Goal: Transaction & Acquisition: Purchase product/service

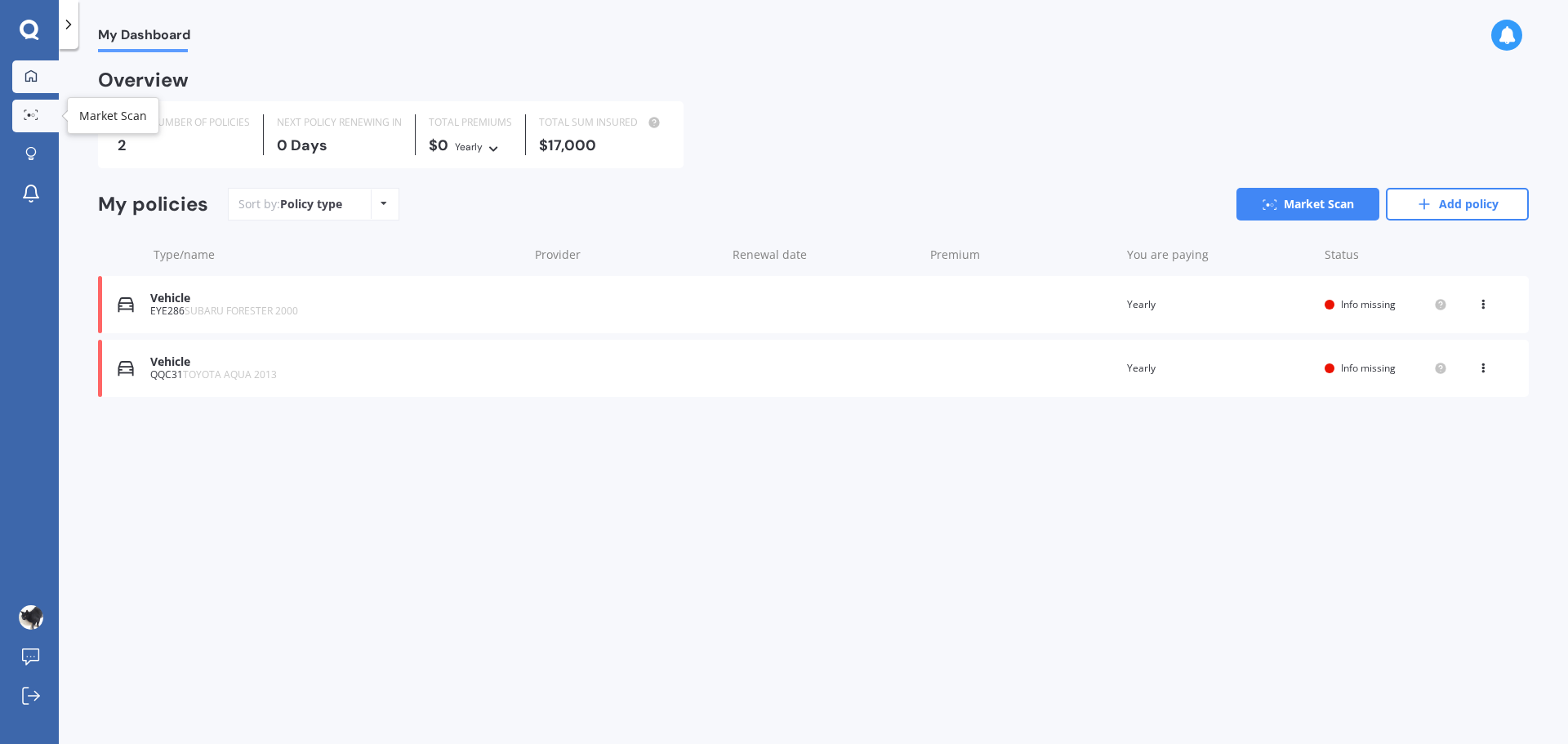
click at [29, 117] on icon at bounding box center [31, 114] width 14 height 11
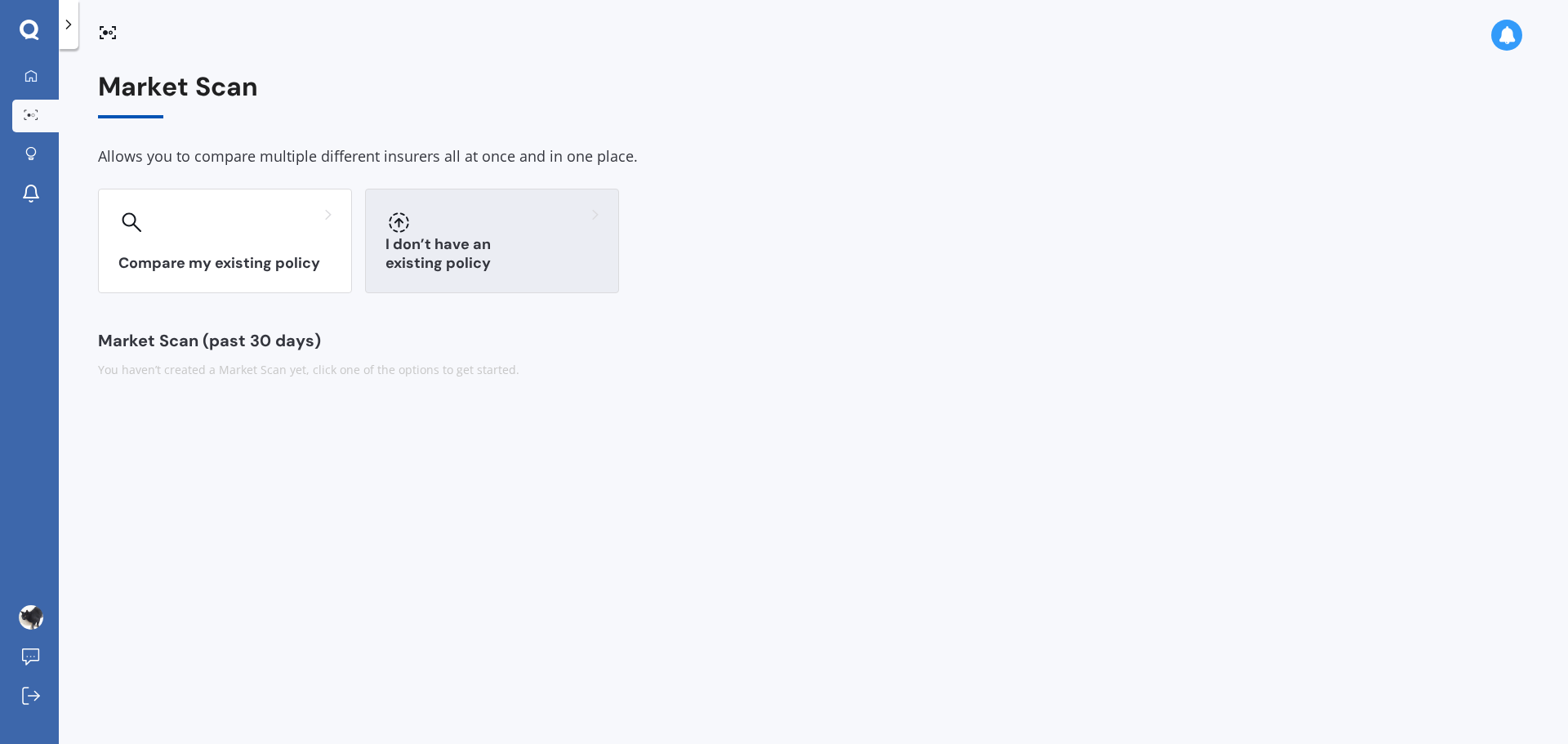
click at [452, 237] on div "I don’t have an existing policy" at bounding box center [492, 241] width 254 height 105
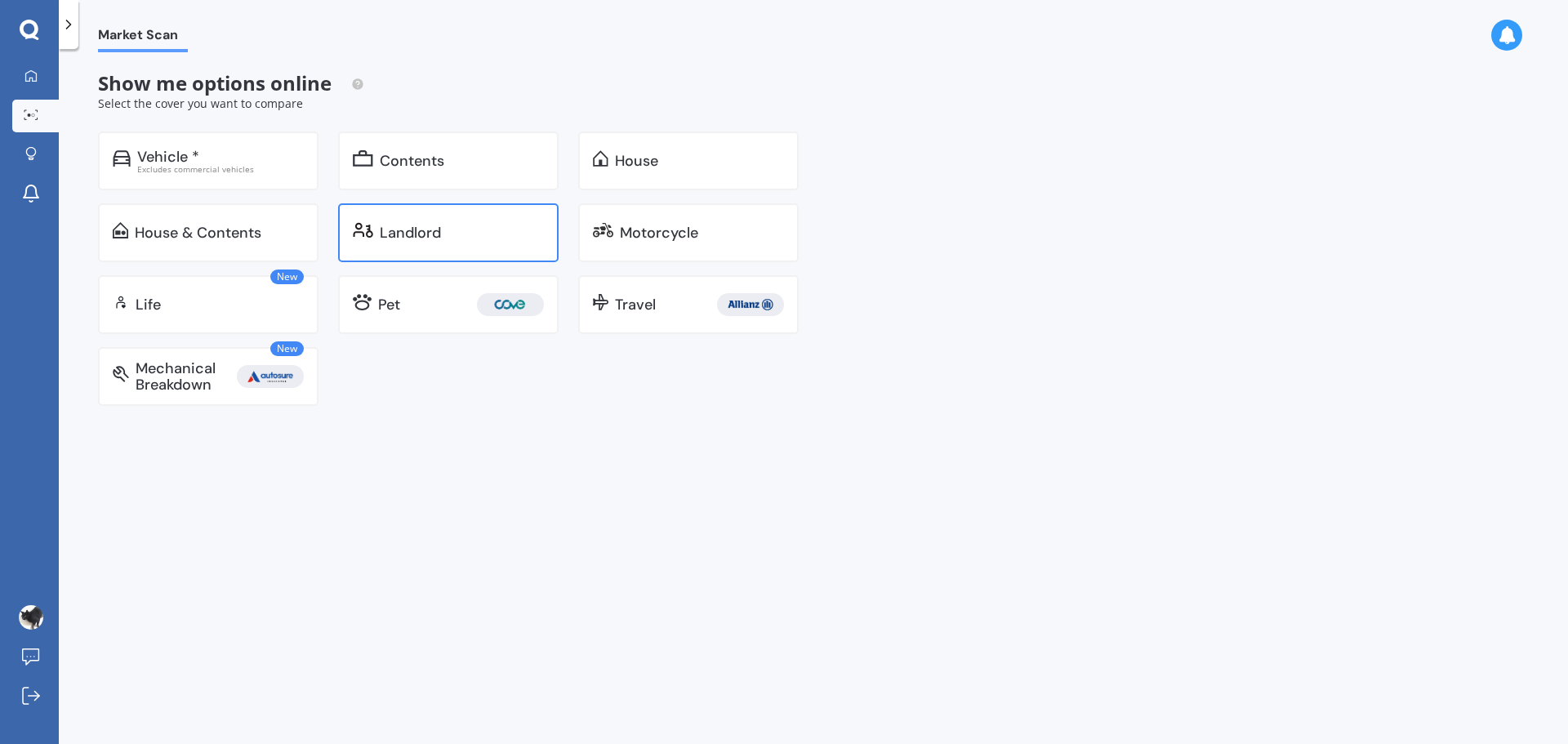
click at [414, 227] on div "Landlord" at bounding box center [410, 232] width 61 height 16
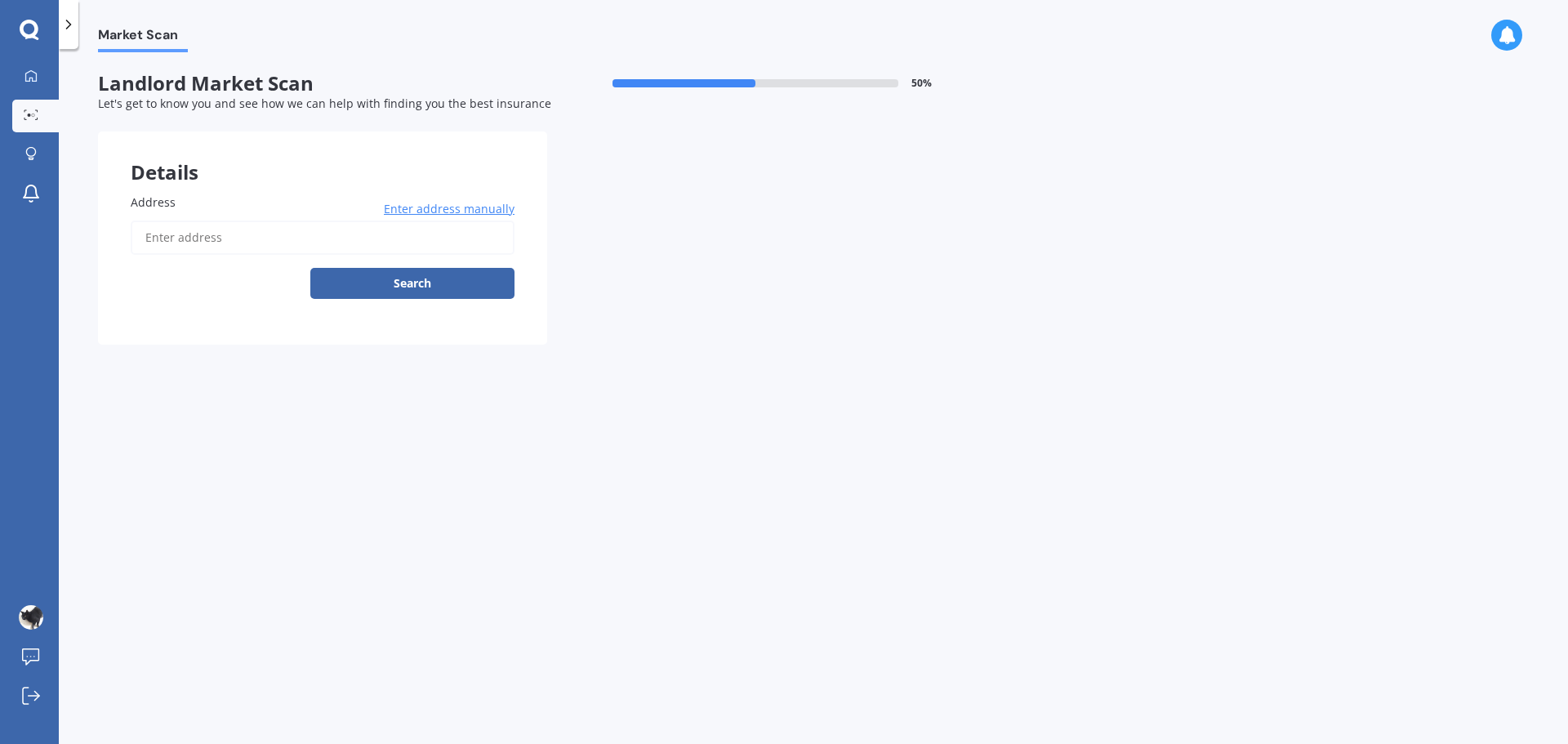
click at [299, 242] on input "Address" at bounding box center [322, 238] width 384 height 35
type input "[STREET_ADDRESS]"
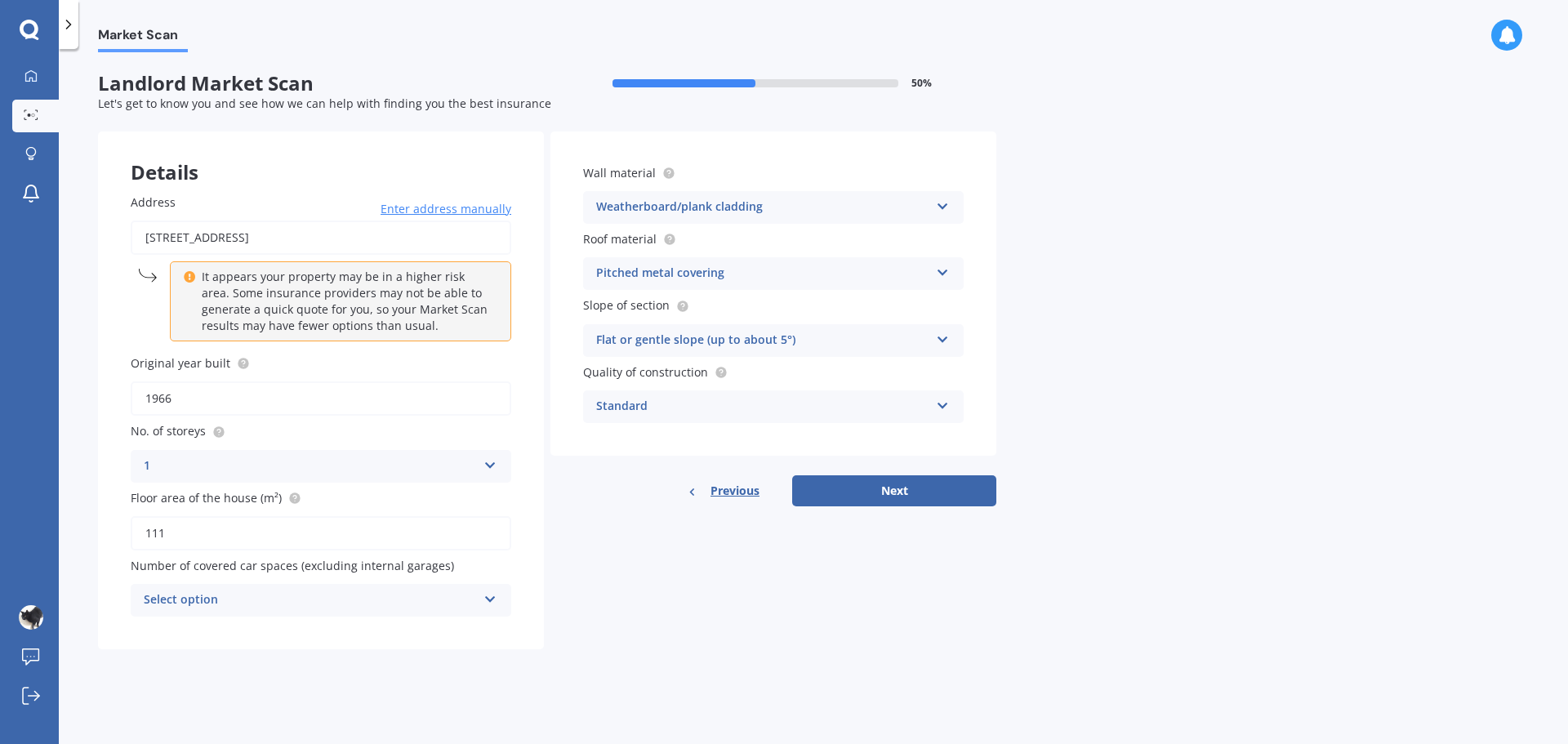
click at [272, 598] on div "Select option" at bounding box center [310, 600] width 333 height 19
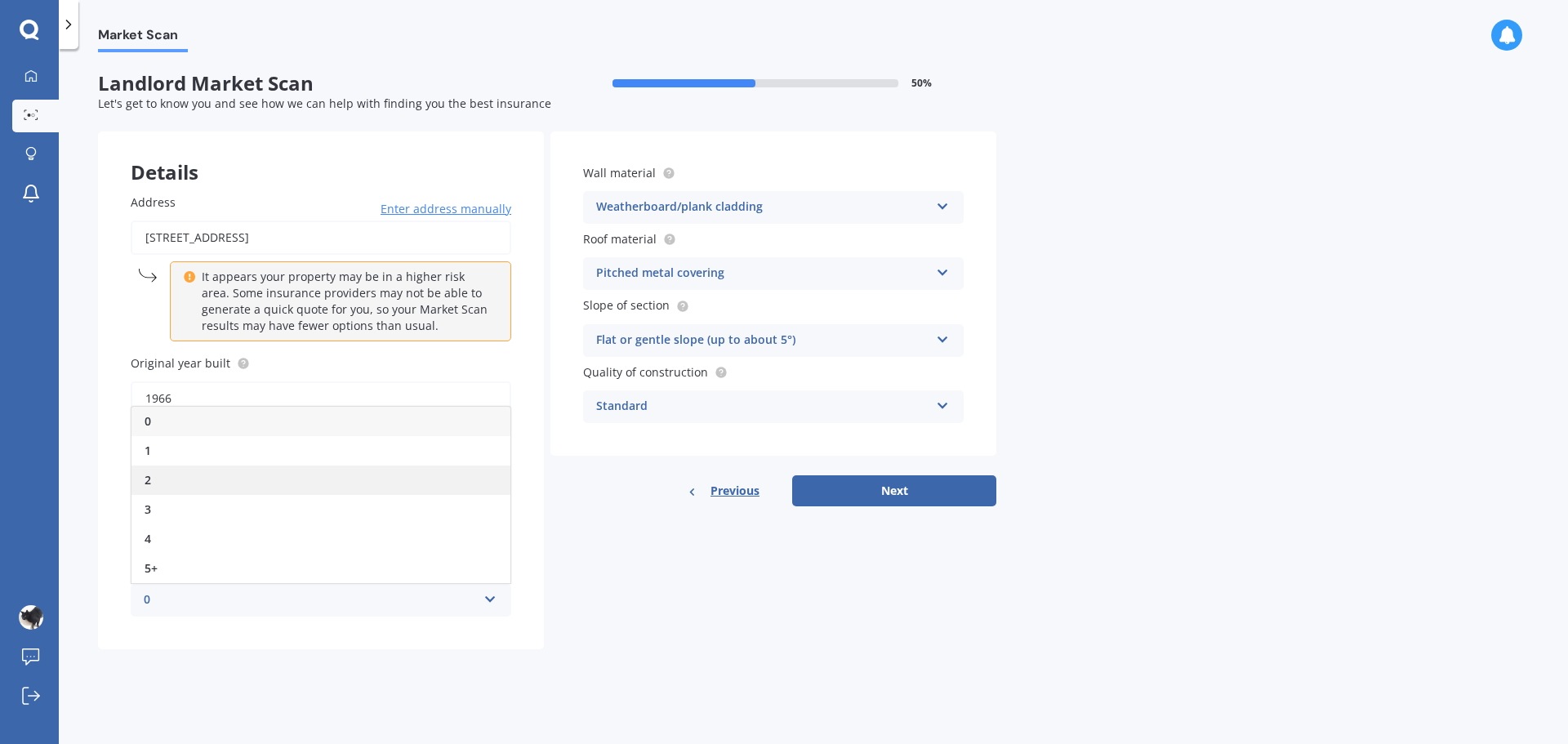
click at [159, 477] on div "2" at bounding box center [320, 479] width 379 height 30
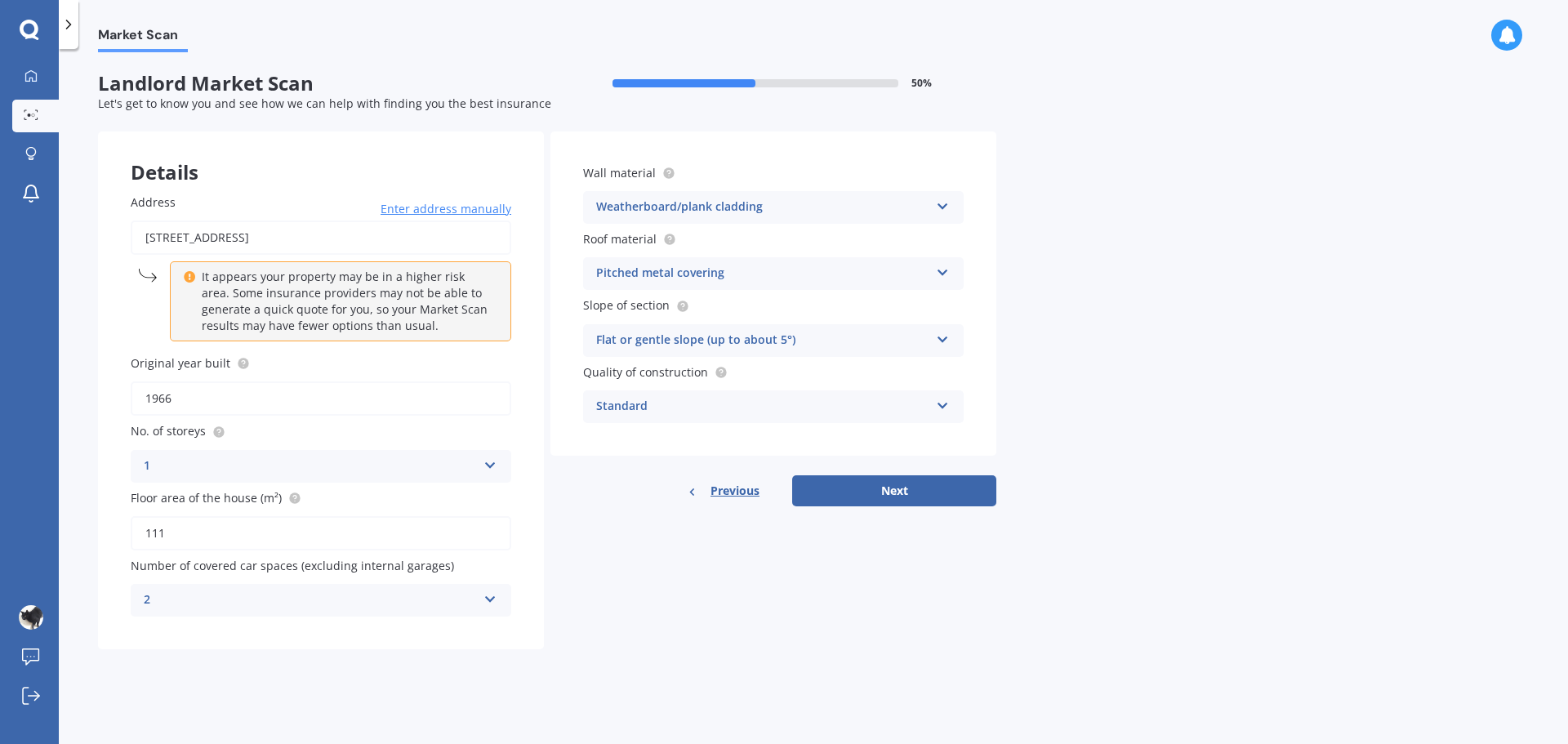
click at [703, 418] on div "Standard Standard High Prestige" at bounding box center [773, 407] width 381 height 33
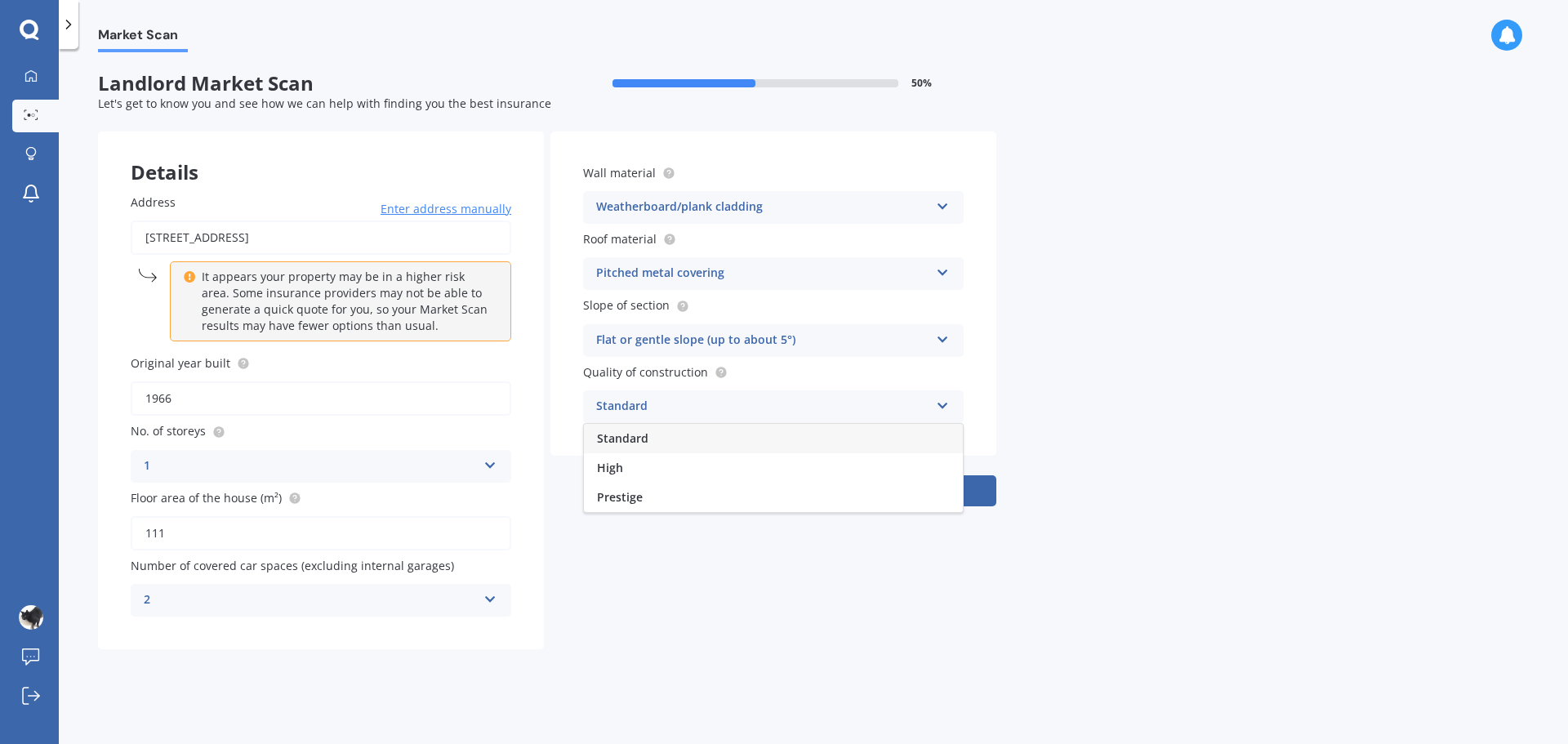
click at [703, 418] on div "Standard Standard High Prestige" at bounding box center [773, 407] width 381 height 33
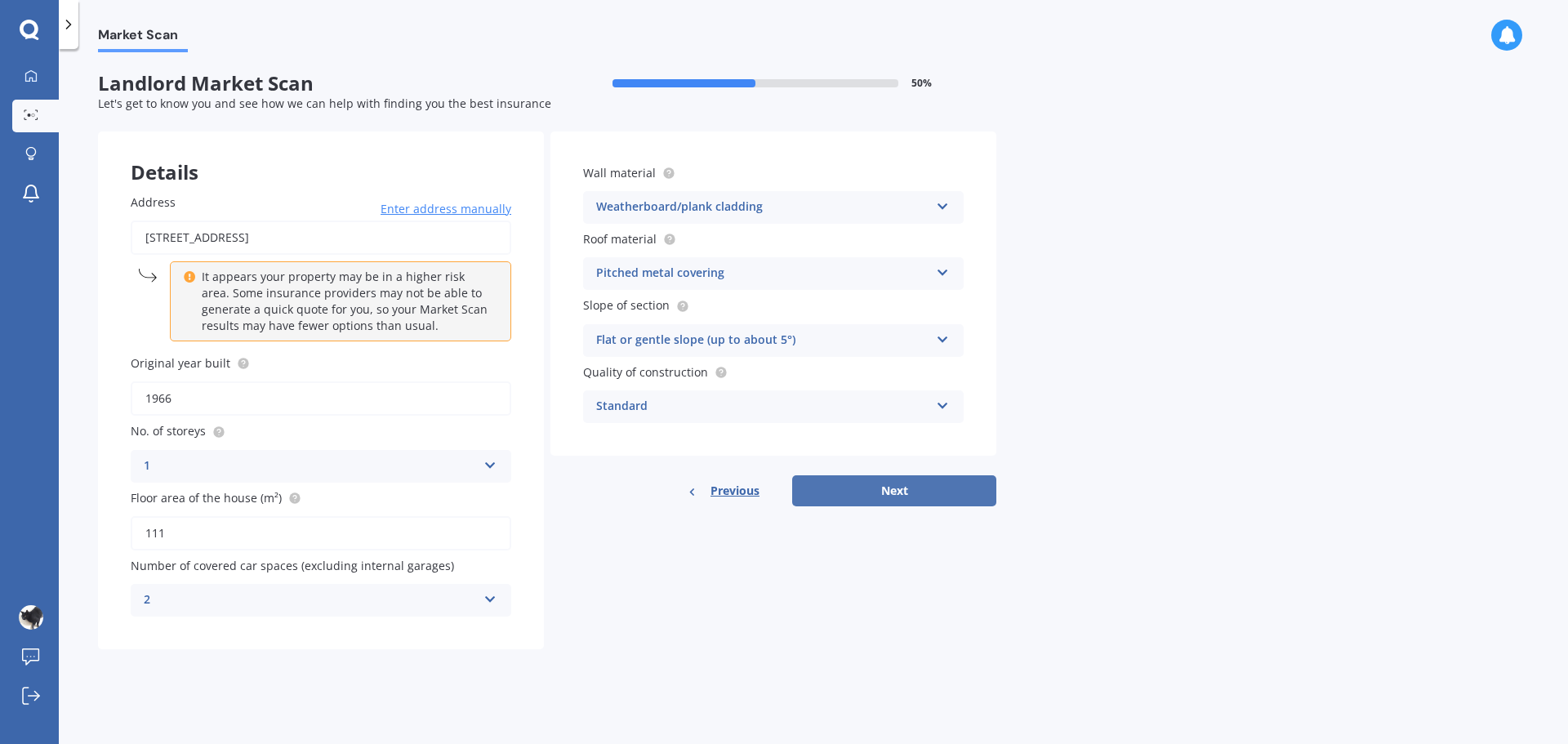
click at [872, 498] on button "Next" at bounding box center [894, 491] width 204 height 31
select select "13"
select select "02"
select select "2002"
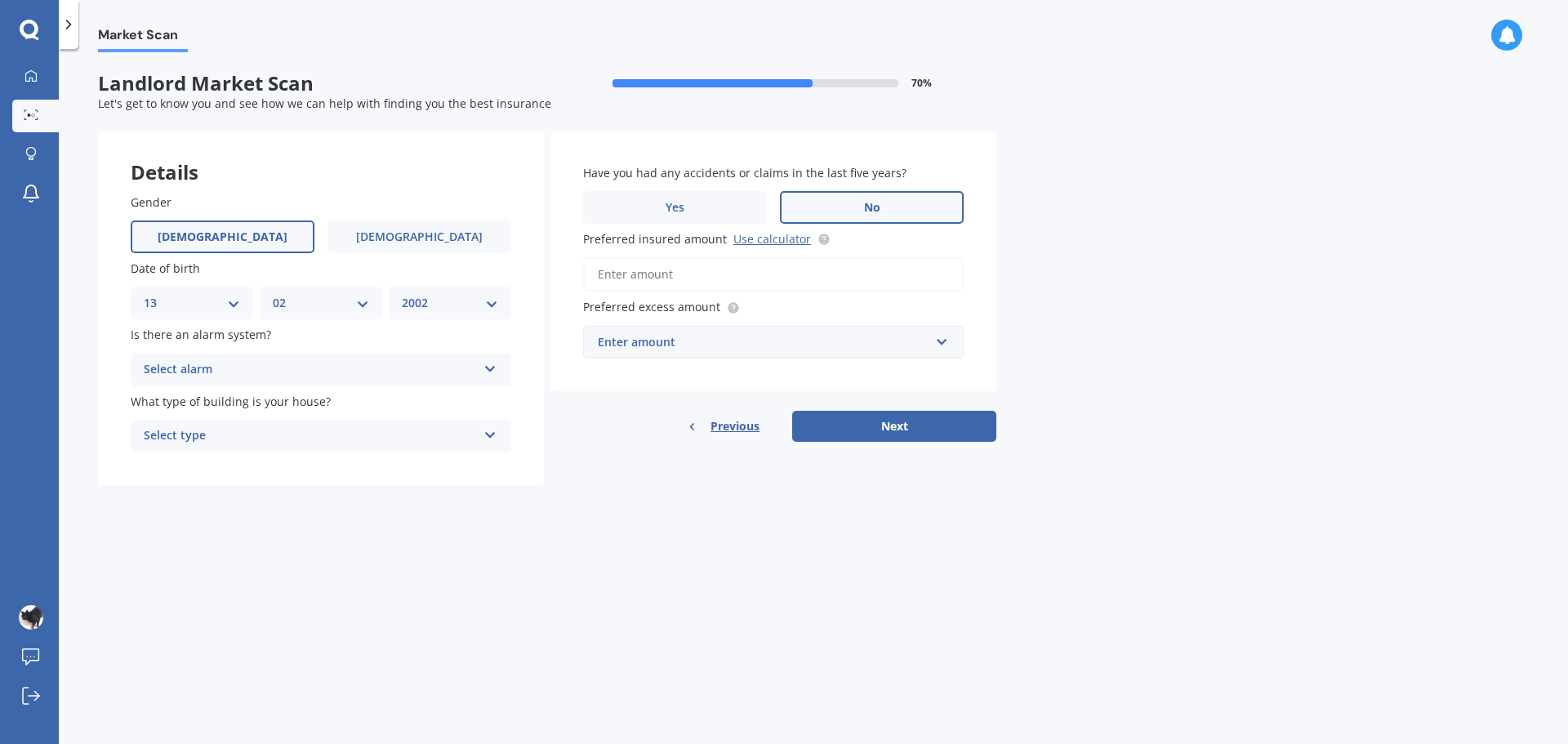
click at [825, 210] on label "No" at bounding box center [872, 207] width 184 height 33
click at [0, 0] on input "No" at bounding box center [0, 0] width 0 height 0
click at [222, 305] on select "DD 01 02 03 04 05 06 07 08 09 10 11 12 13 14 15 16 17 18 19 20 21 22 23 24 25 2…" at bounding box center [192, 303] width 96 height 18
select select "17"
click at [144, 294] on select "DD 01 02 03 04 05 06 07 08 09 10 11 12 13 14 15 16 17 18 19 20 21 22 23 24 25 2…" at bounding box center [192, 303] width 96 height 18
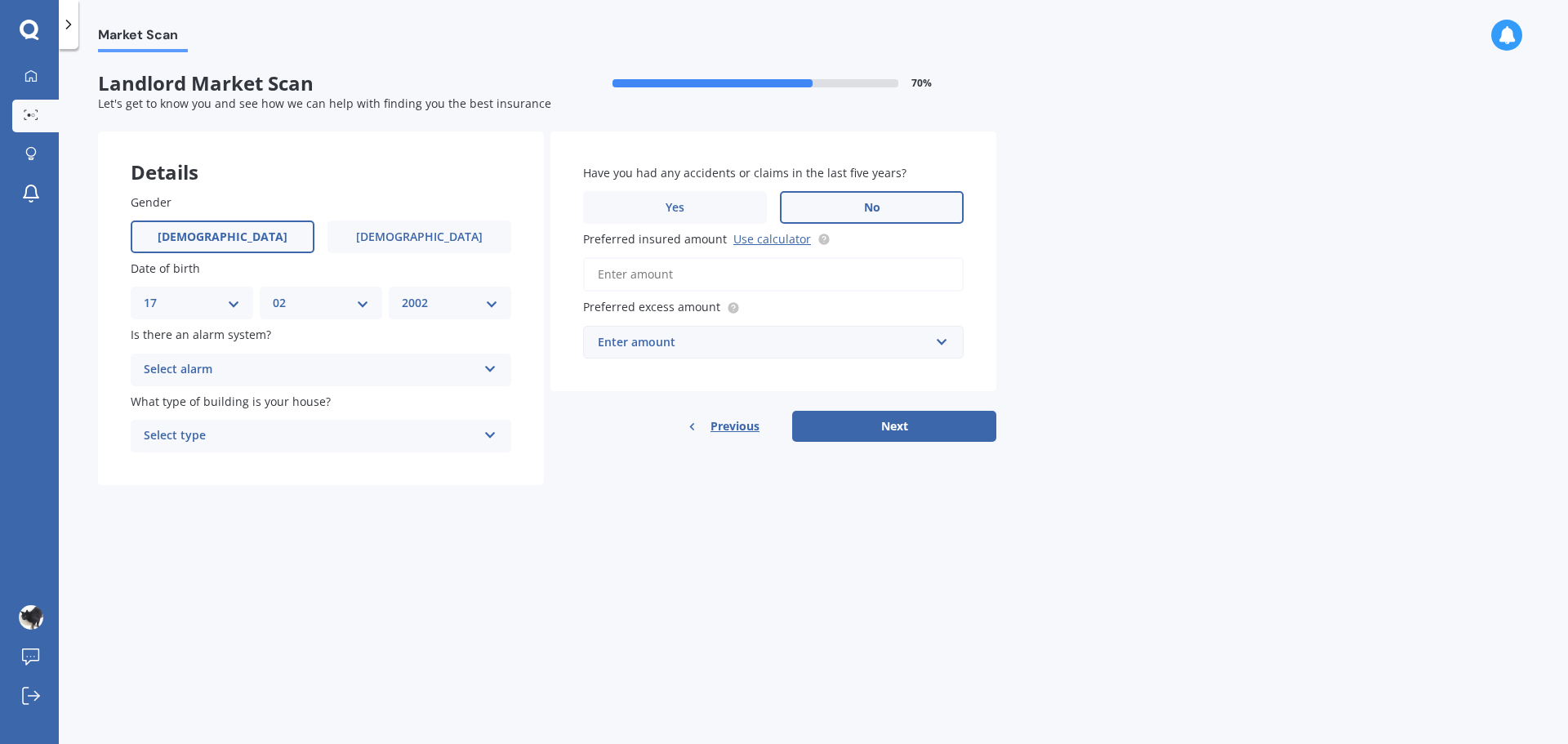
click at [318, 303] on select "MM 01 02 03 04 05 06 07 08 09 10 11 12" at bounding box center [320, 303] width 96 height 18
select select "04"
click at [272, 294] on select "MM 01 02 03 04 05 06 07 08 09 10 11 12" at bounding box center [320, 303] width 96 height 18
click at [470, 296] on select "YYYY 2009 2008 2007 2006 2005 2004 2003 2002 2001 2000 1999 1998 1997 1996 1995…" at bounding box center [450, 303] width 96 height 18
select select "1940"
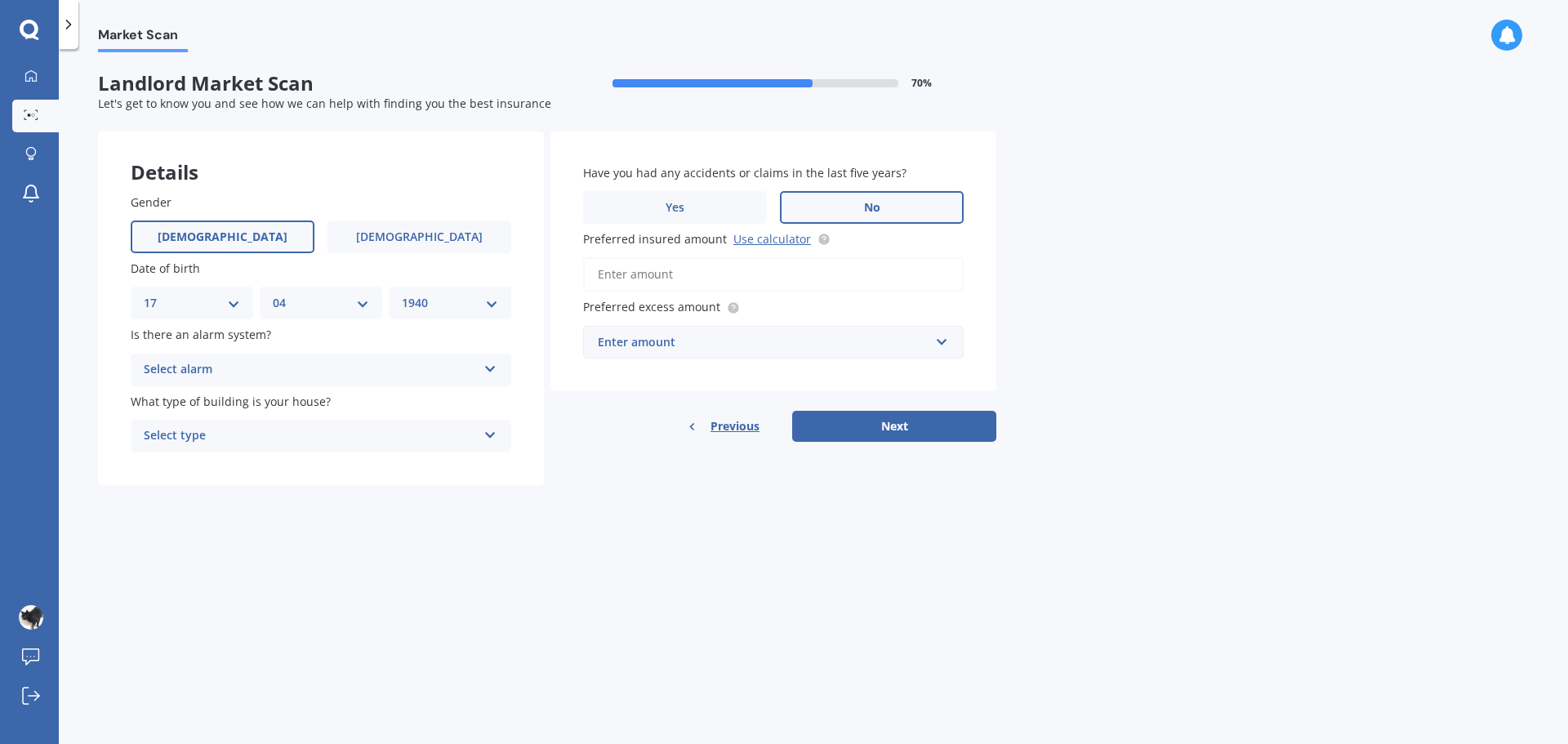
click at [402, 294] on select "YYYY 2009 2008 2007 2006 2005 2004 2003 2002 2001 2000 1999 1998 1997 1996 1995…" at bounding box center [450, 303] width 96 height 18
click at [287, 376] on div "Select alarm" at bounding box center [310, 370] width 333 height 19
click at [185, 452] on div "No" at bounding box center [320, 460] width 379 height 30
click at [213, 437] on div "Select type" at bounding box center [310, 435] width 333 height 19
click at [196, 469] on span "Freestanding" at bounding box center [181, 467] width 73 height 15
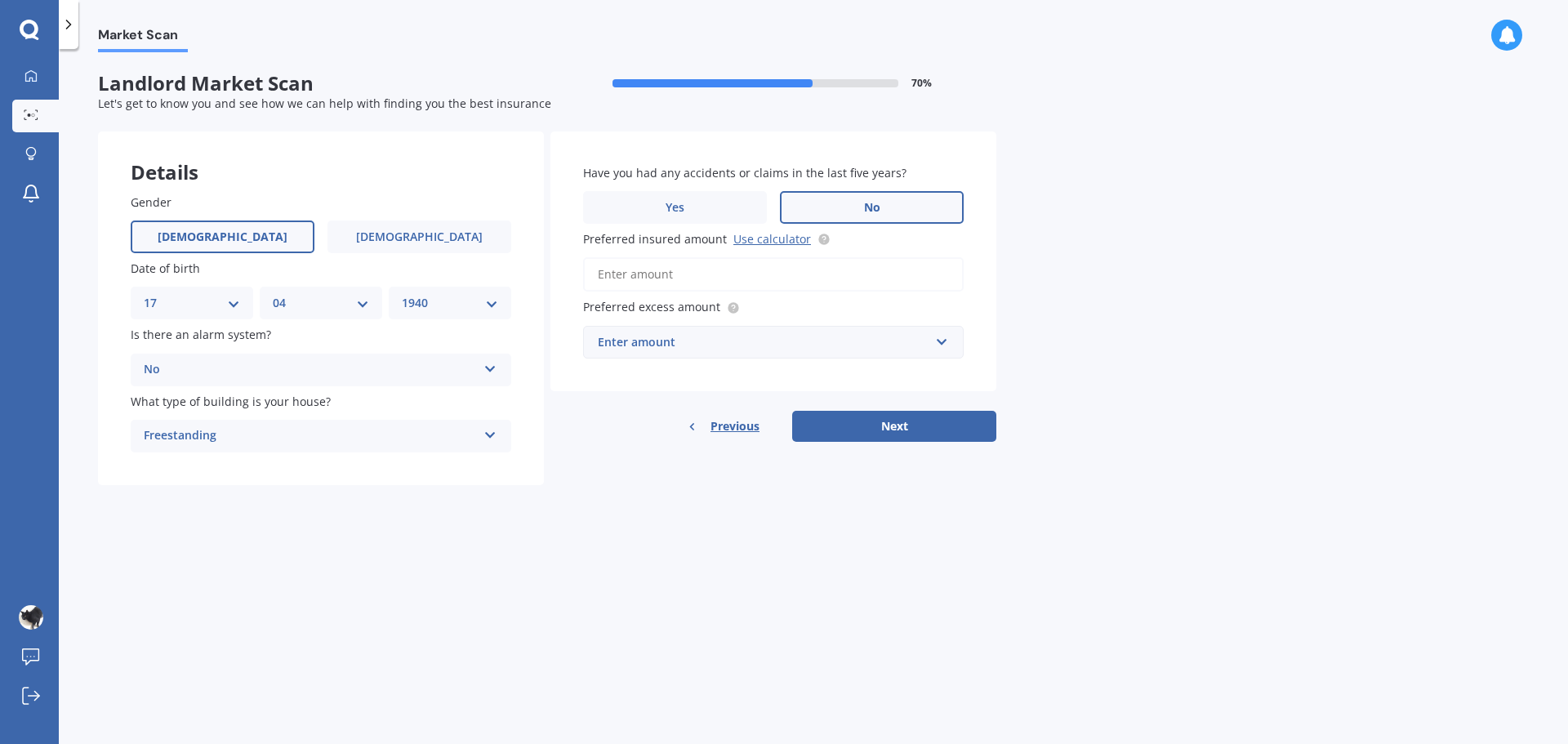
click at [665, 326] on div "Enter amount $300 $400 $500 $750 $1,000 $2,000 $2,500" at bounding box center [773, 342] width 381 height 33
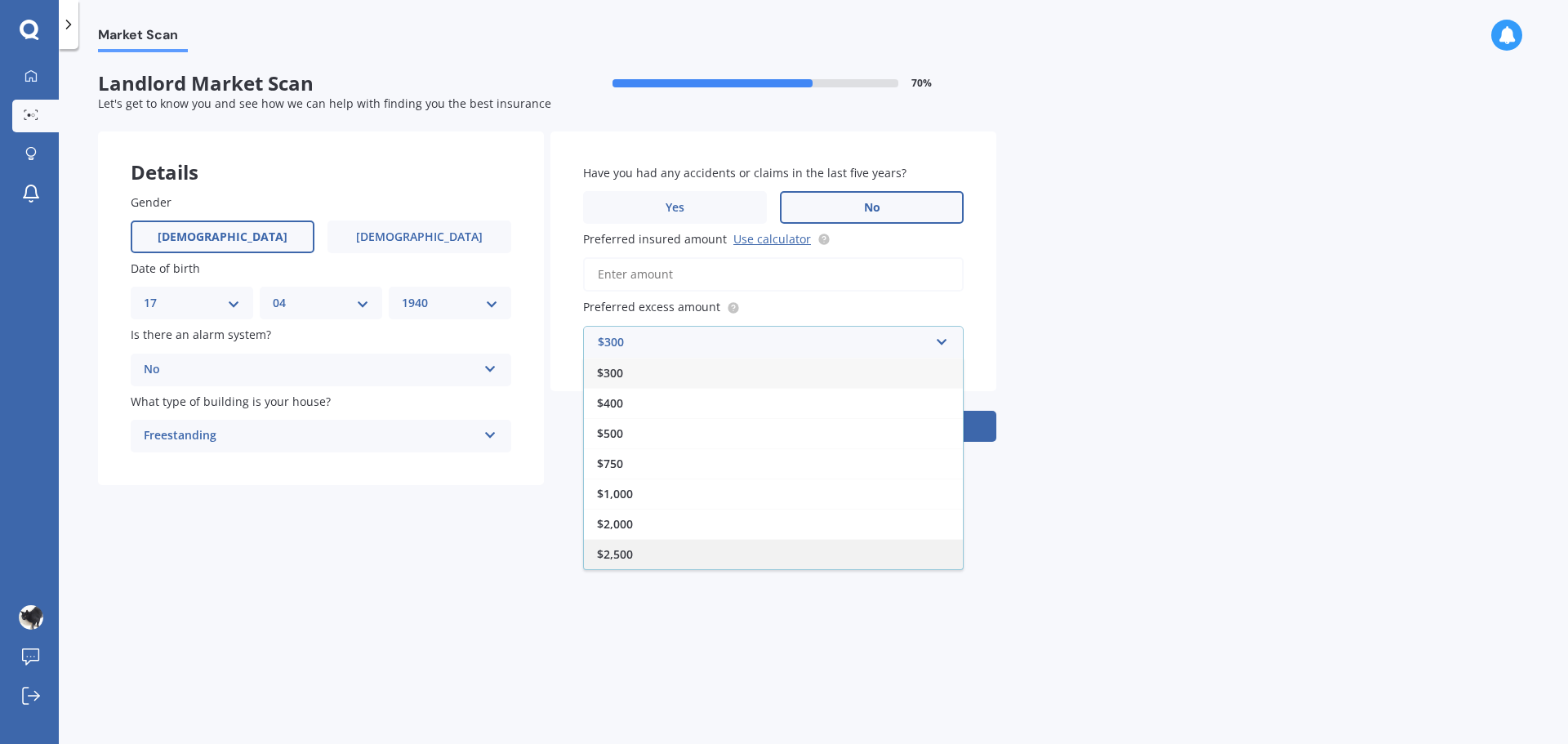
click at [621, 547] on span "$2,500" at bounding box center [614, 554] width 35 height 15
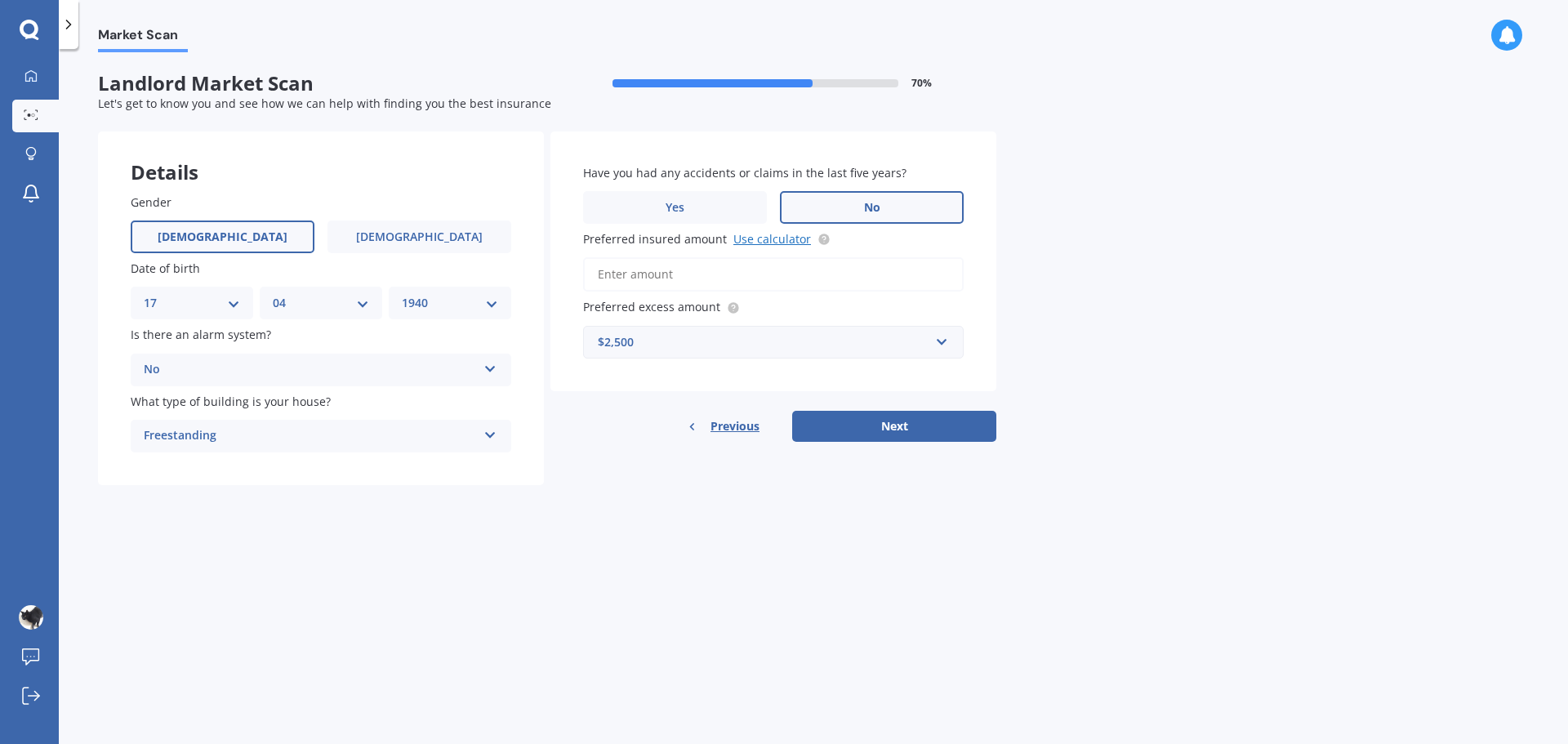
click at [773, 243] on link "Use calculator" at bounding box center [772, 239] width 78 height 15
click at [648, 272] on input "Preferred insured amount Use calculator" at bounding box center [773, 274] width 381 height 35
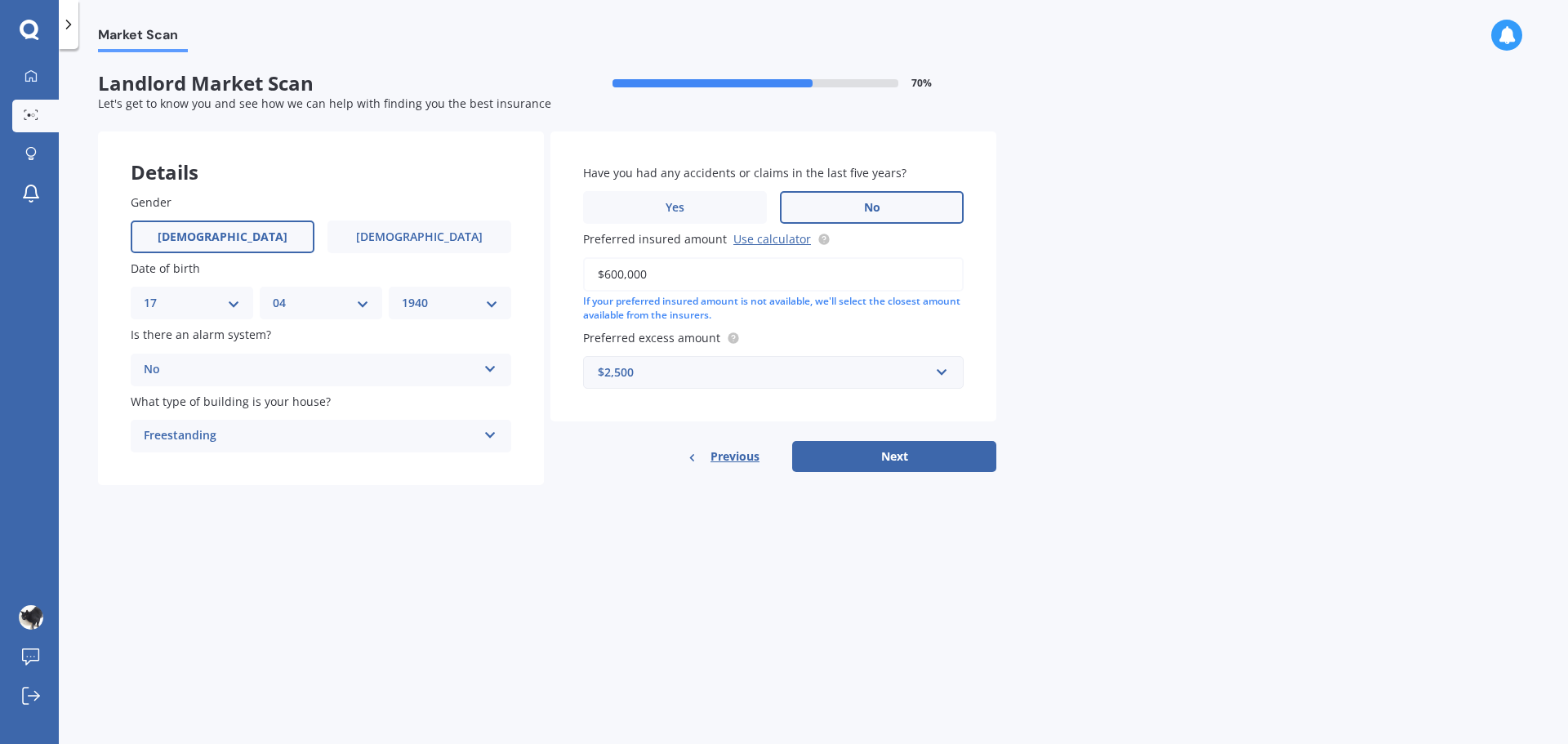
type input "$600,000"
click at [982, 316] on div "Have you had any accidents or claims in the last five years? Yes No Preferred i…" at bounding box center [773, 276] width 446 height 290
click at [901, 458] on button "Next" at bounding box center [894, 456] width 204 height 31
select select "17"
select select "04"
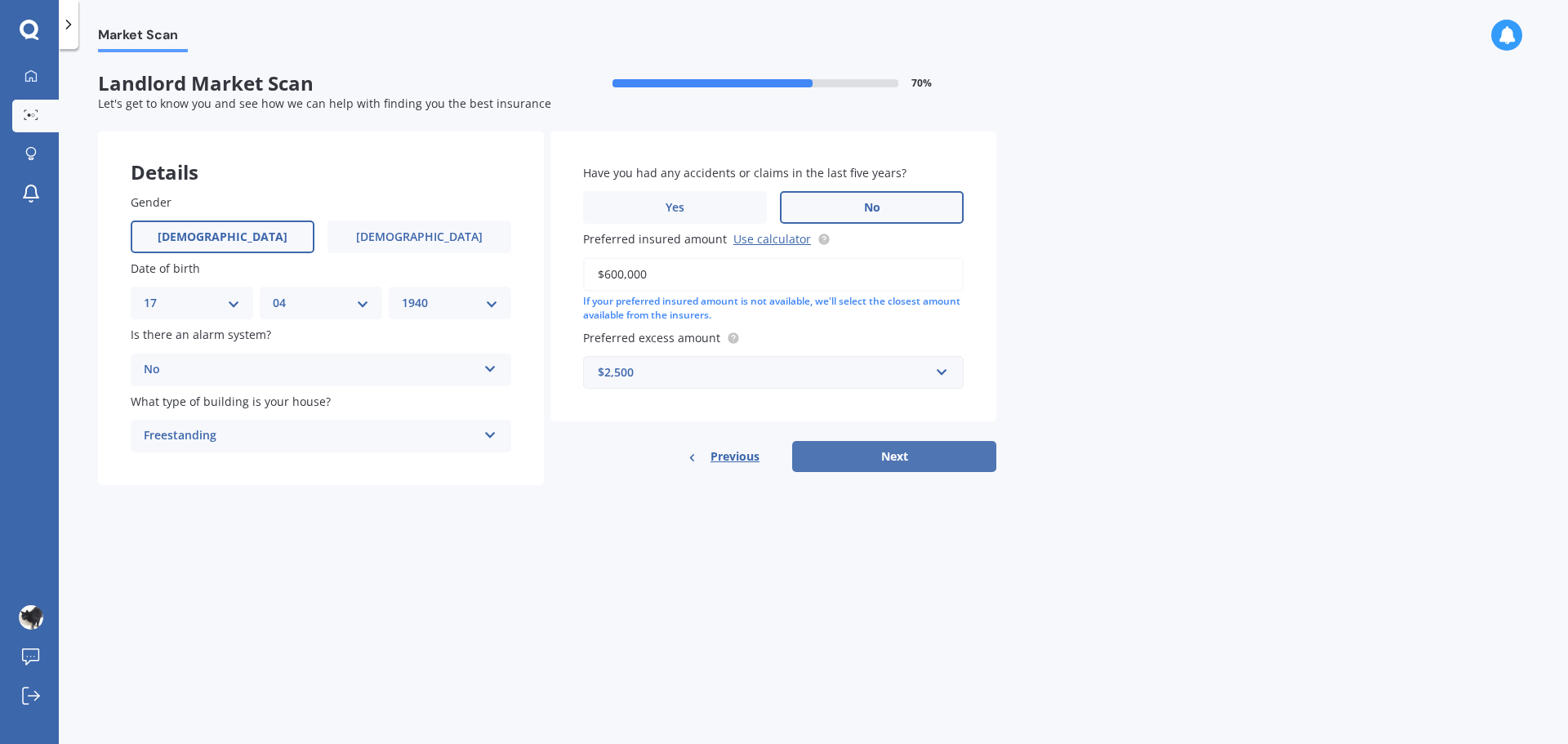
select select "1940"
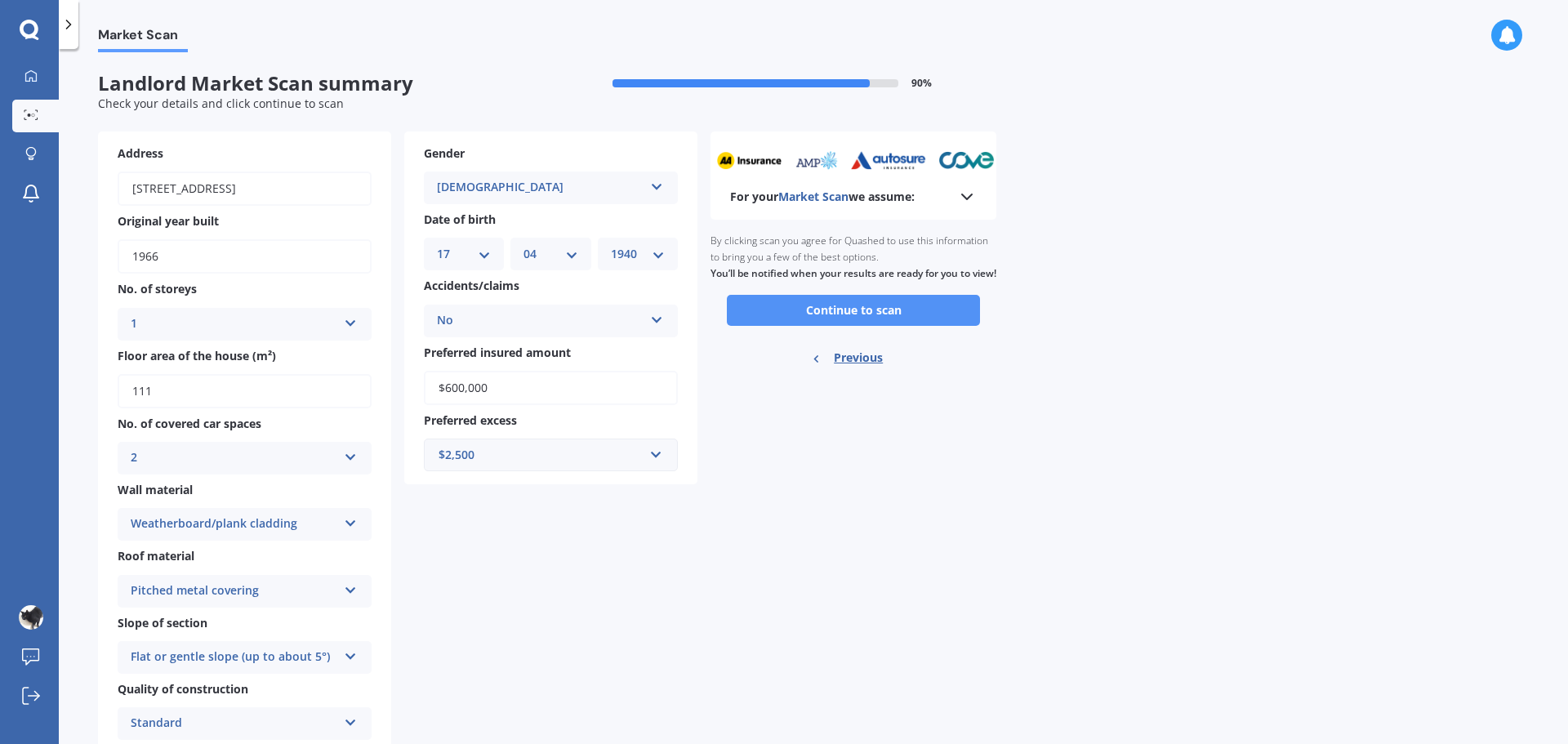
click at [855, 324] on button "Continue to scan" at bounding box center [854, 310] width 253 height 31
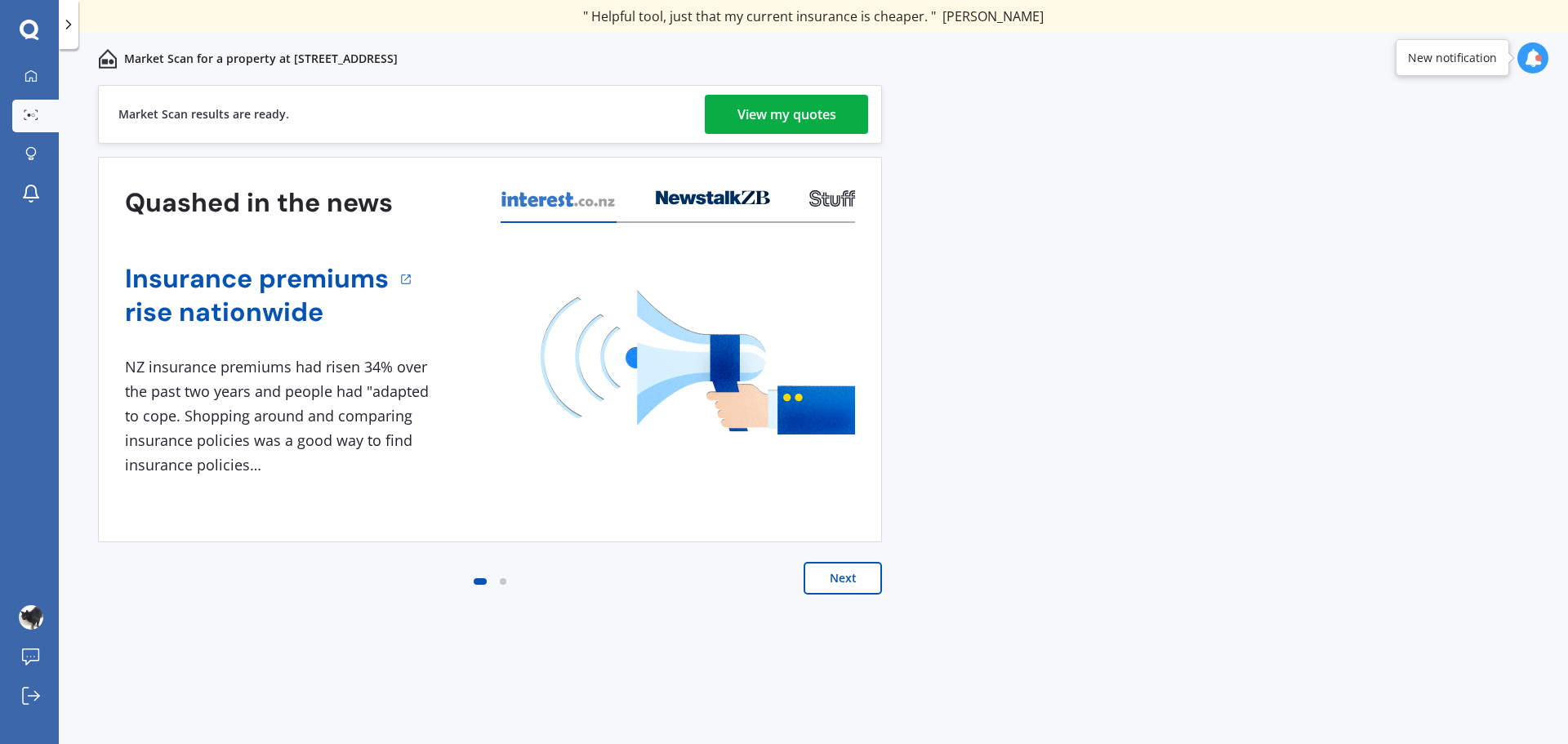
click at [750, 101] on div "View my quotes" at bounding box center [786, 114] width 99 height 39
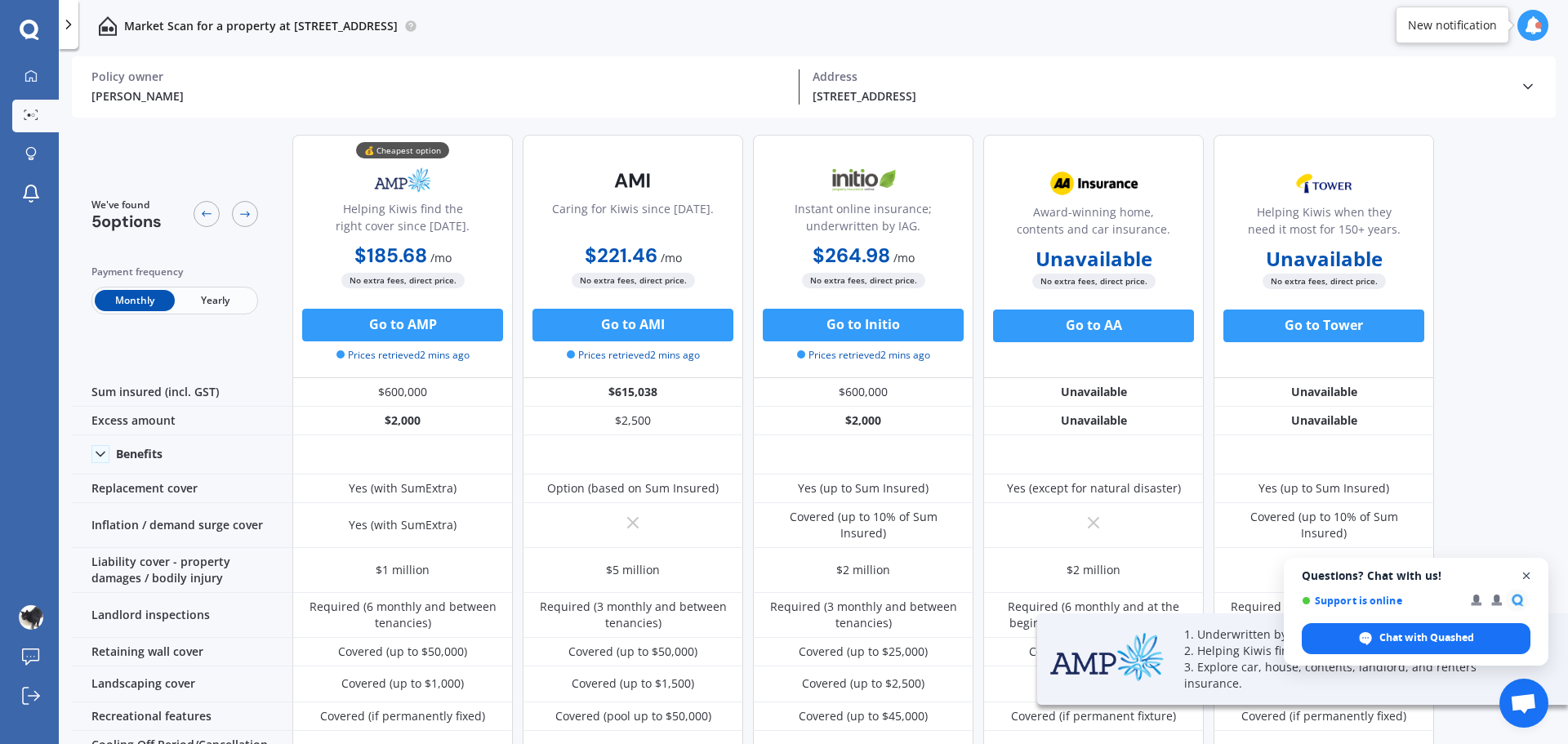
click at [1527, 572] on span "Open chat" at bounding box center [1526, 575] width 20 height 20
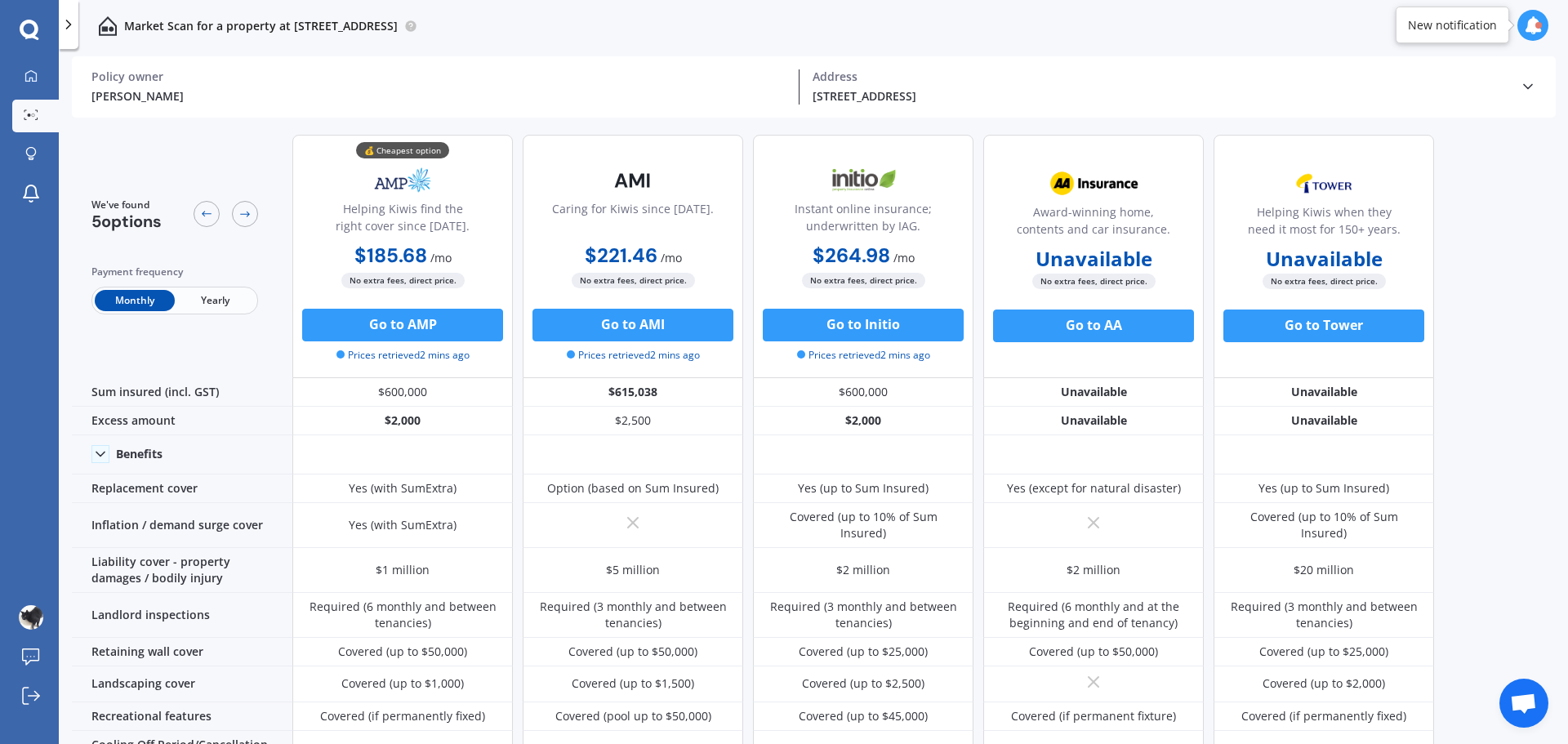
click at [200, 294] on span "Yearly" at bounding box center [214, 300] width 80 height 21
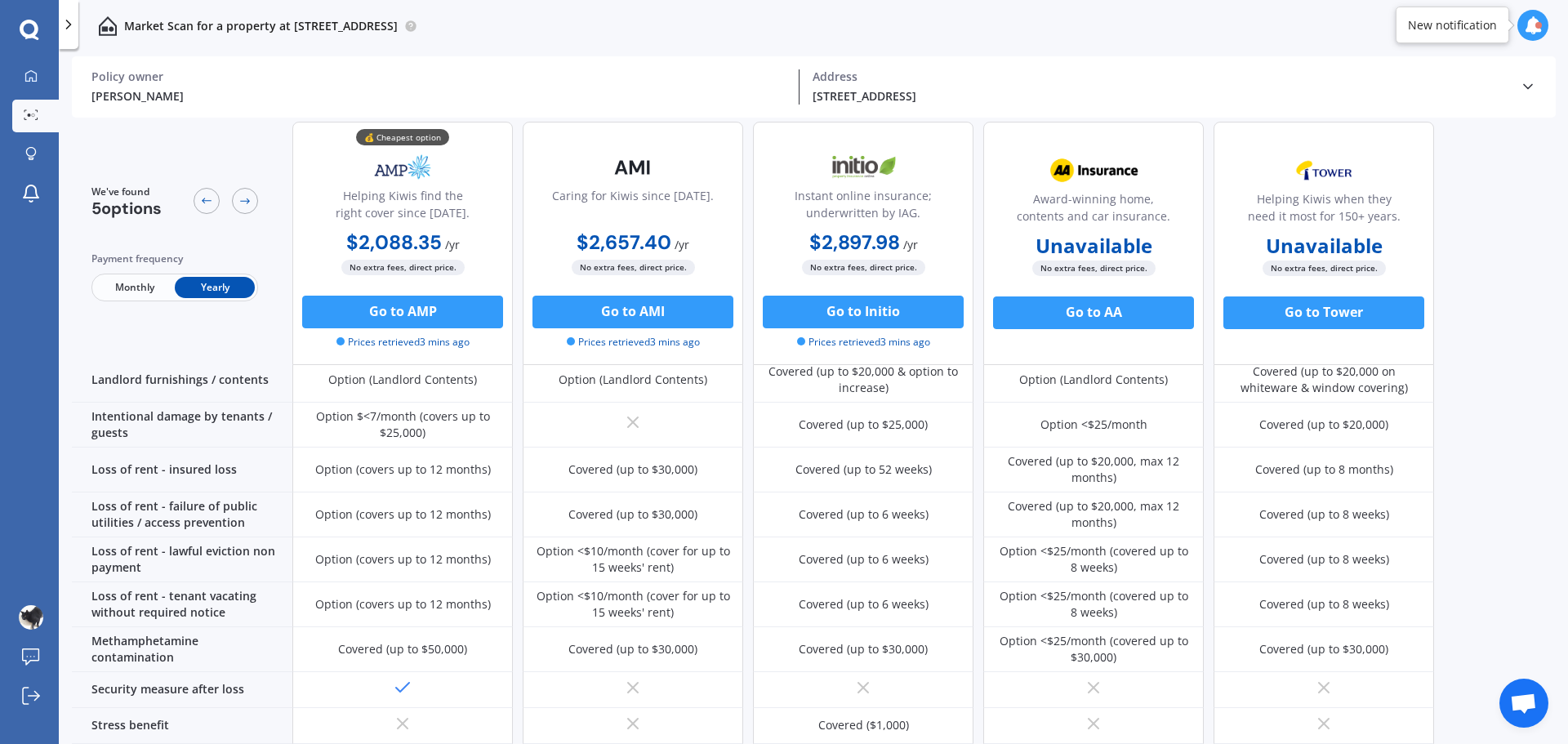
scroll to position [653, 0]
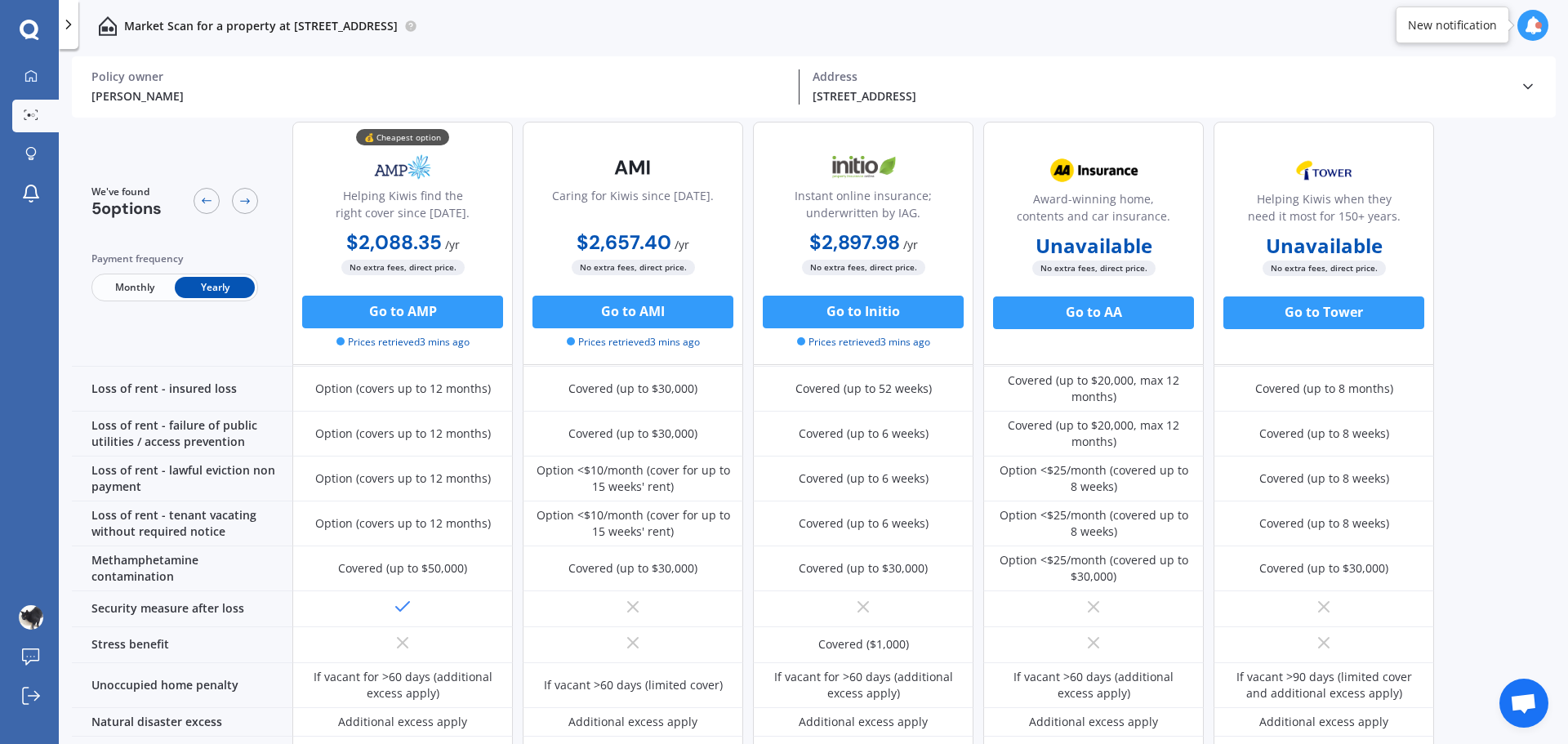
drag, startPoint x: 426, startPoint y: 306, endPoint x: 508, endPoint y: 81, distance: 239.5
click at [508, 81] on div "Policy owner" at bounding box center [438, 76] width 694 height 14
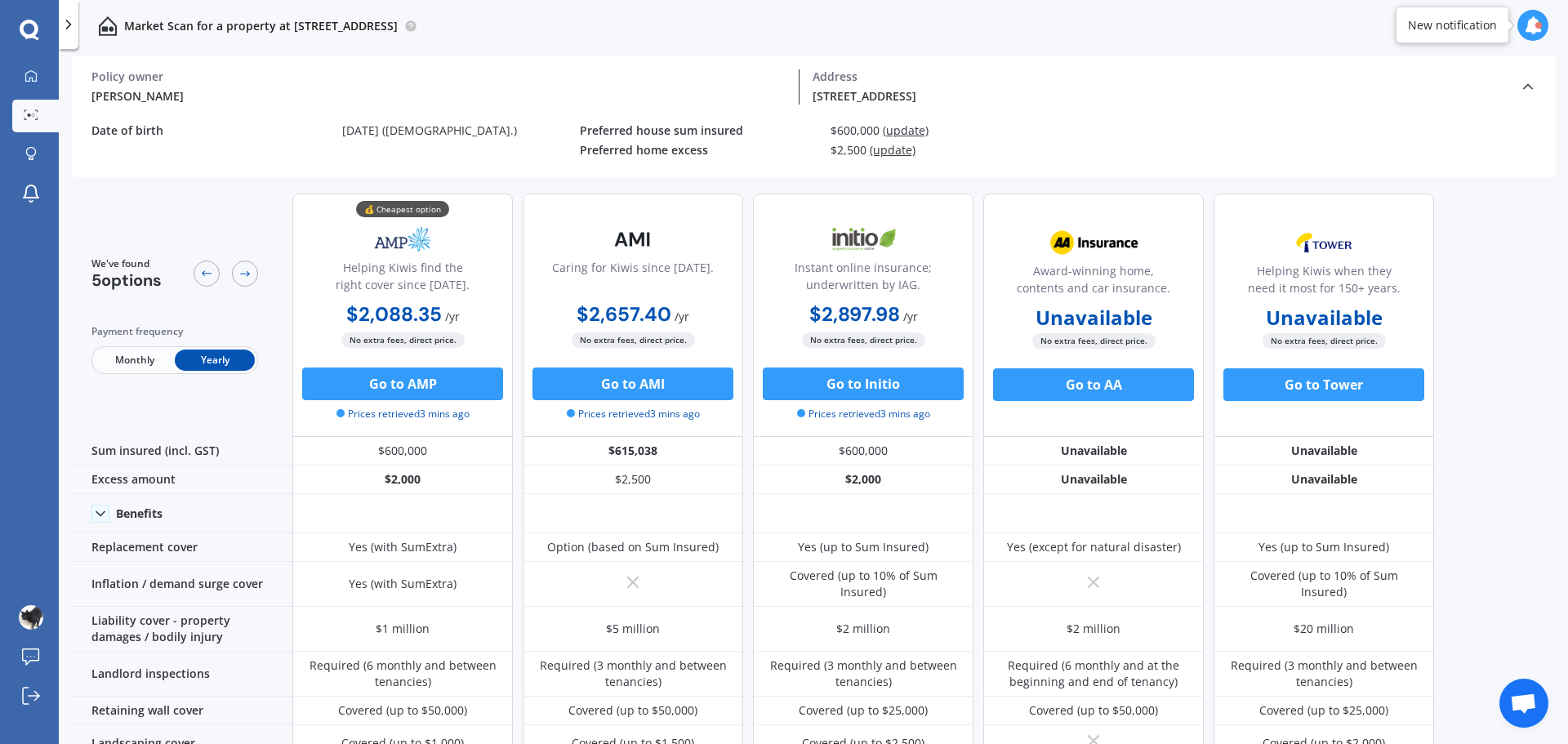
scroll to position [0, 0]
click at [1536, 24] on div at bounding box center [1538, 25] width 7 height 7
click at [1536, 24] on icon at bounding box center [1533, 25] width 18 height 18
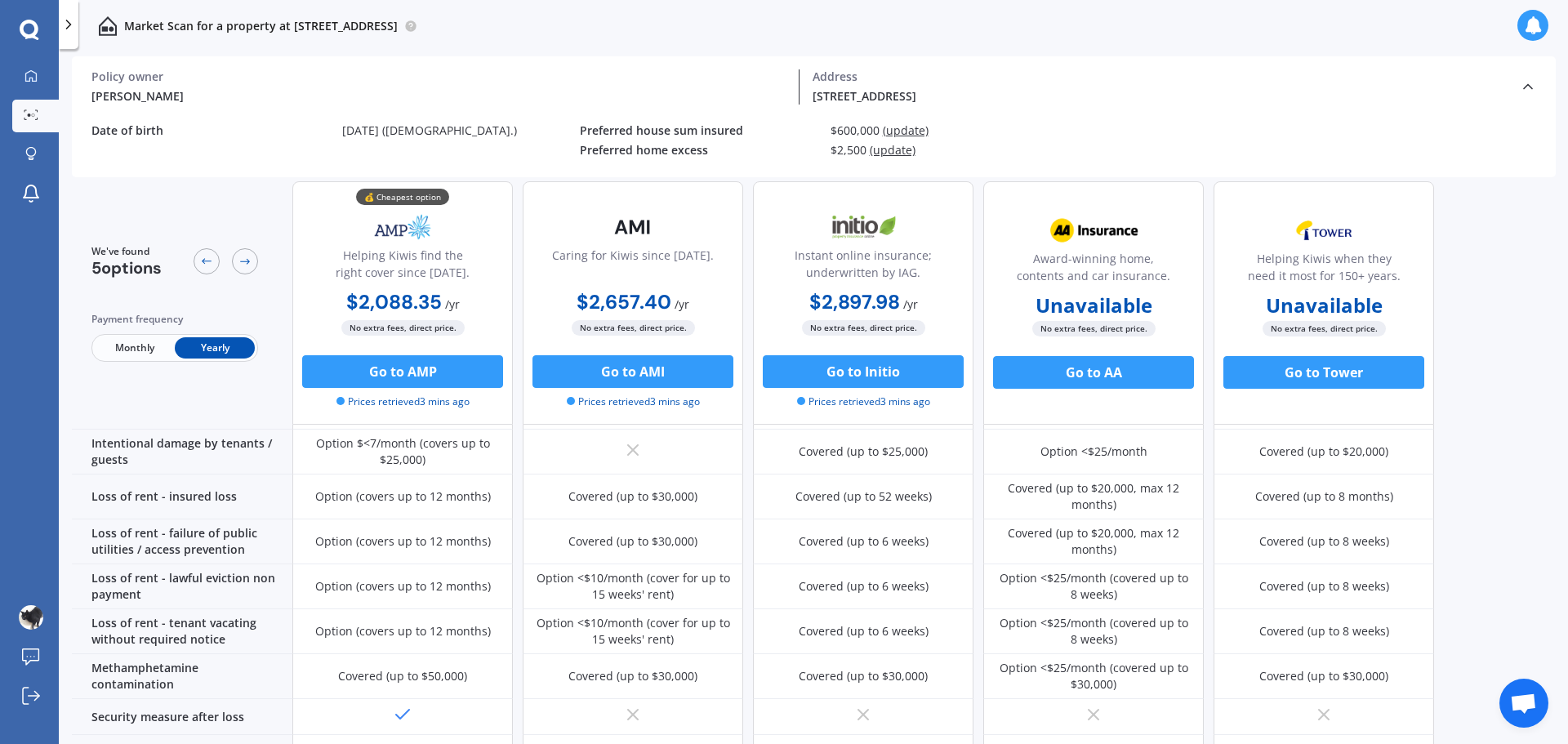
scroll to position [334, 0]
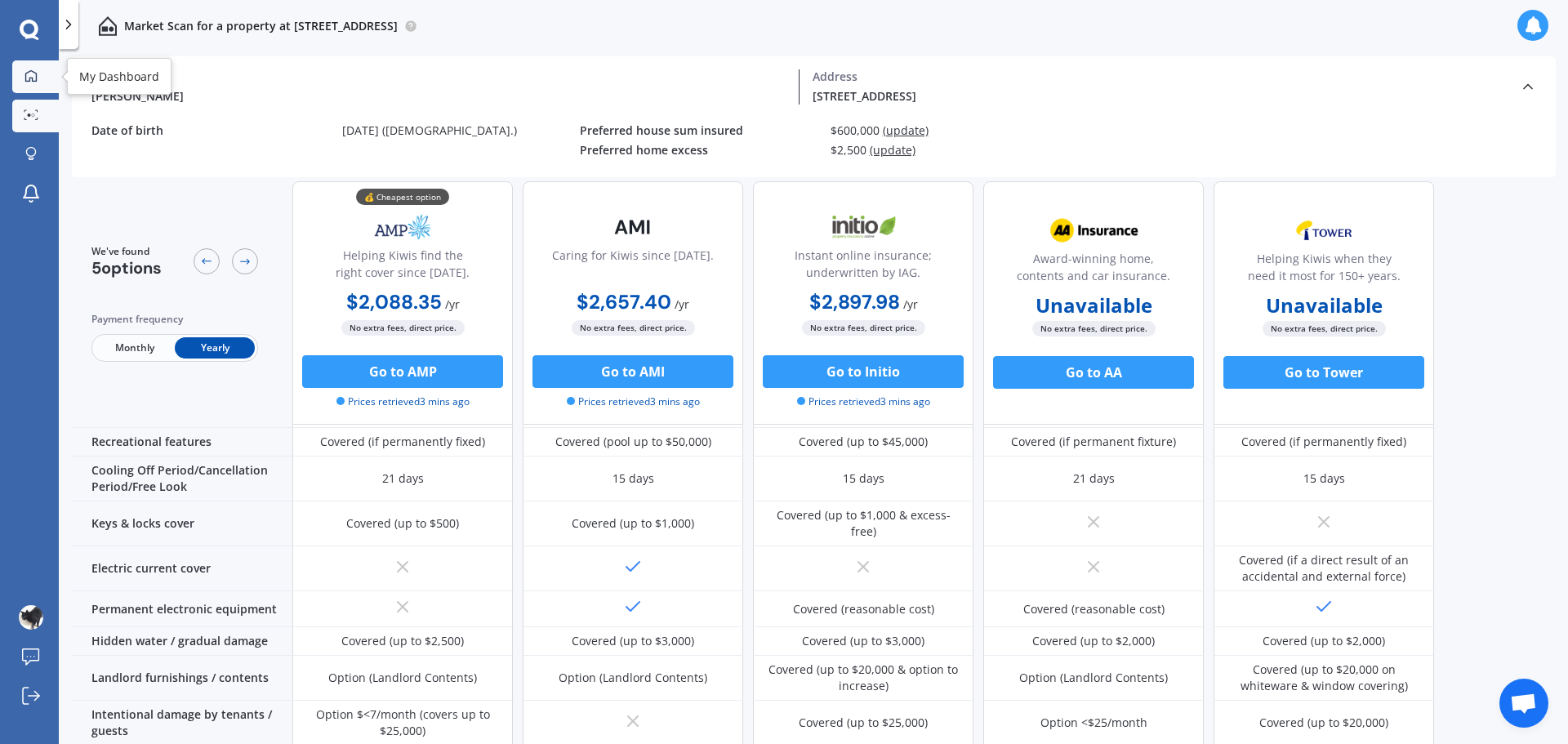
click at [43, 83] on link "My Dashboard" at bounding box center [35, 77] width 47 height 33
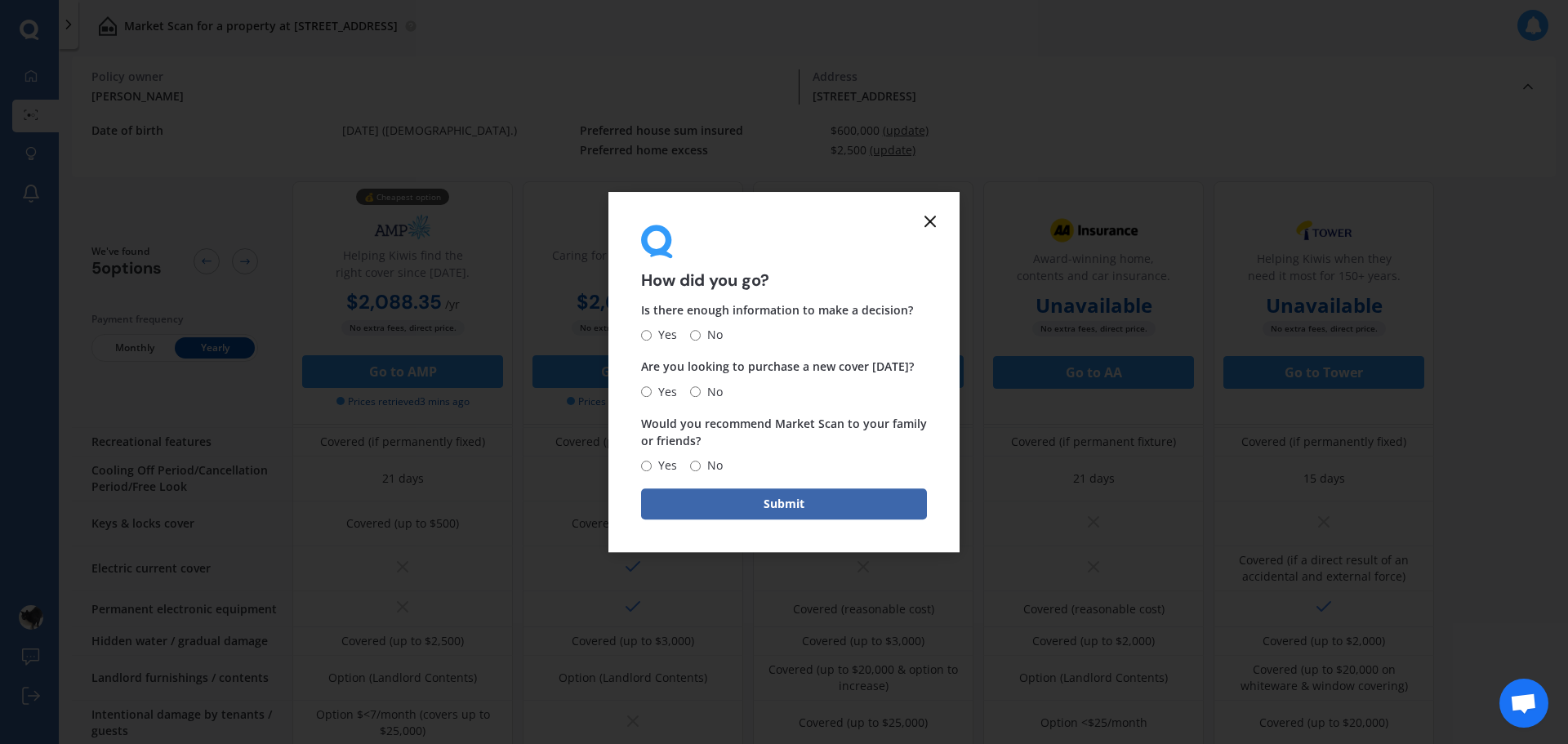
click at [932, 219] on line at bounding box center [930, 221] width 10 height 10
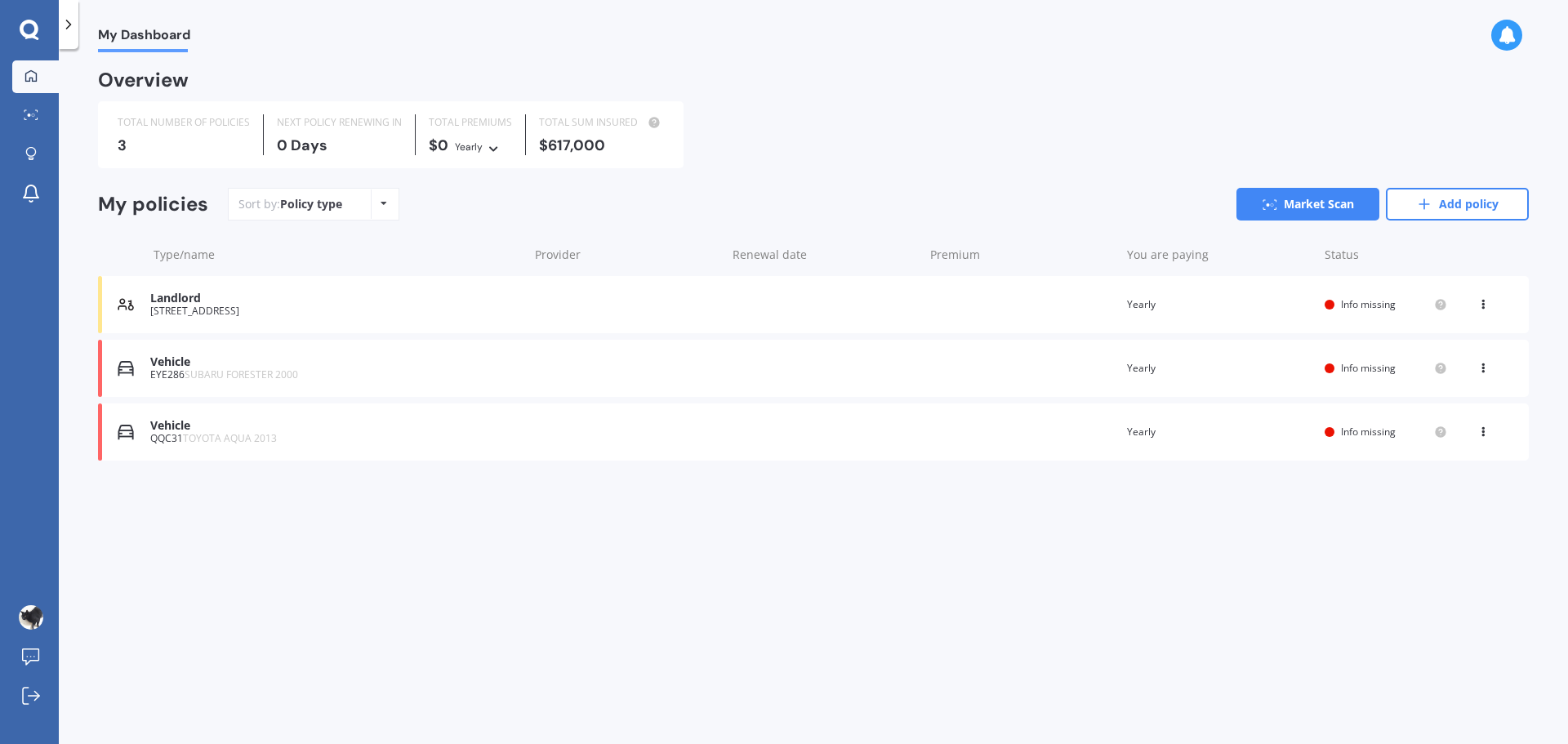
click at [1331, 305] on div at bounding box center [1329, 304] width 10 height 10
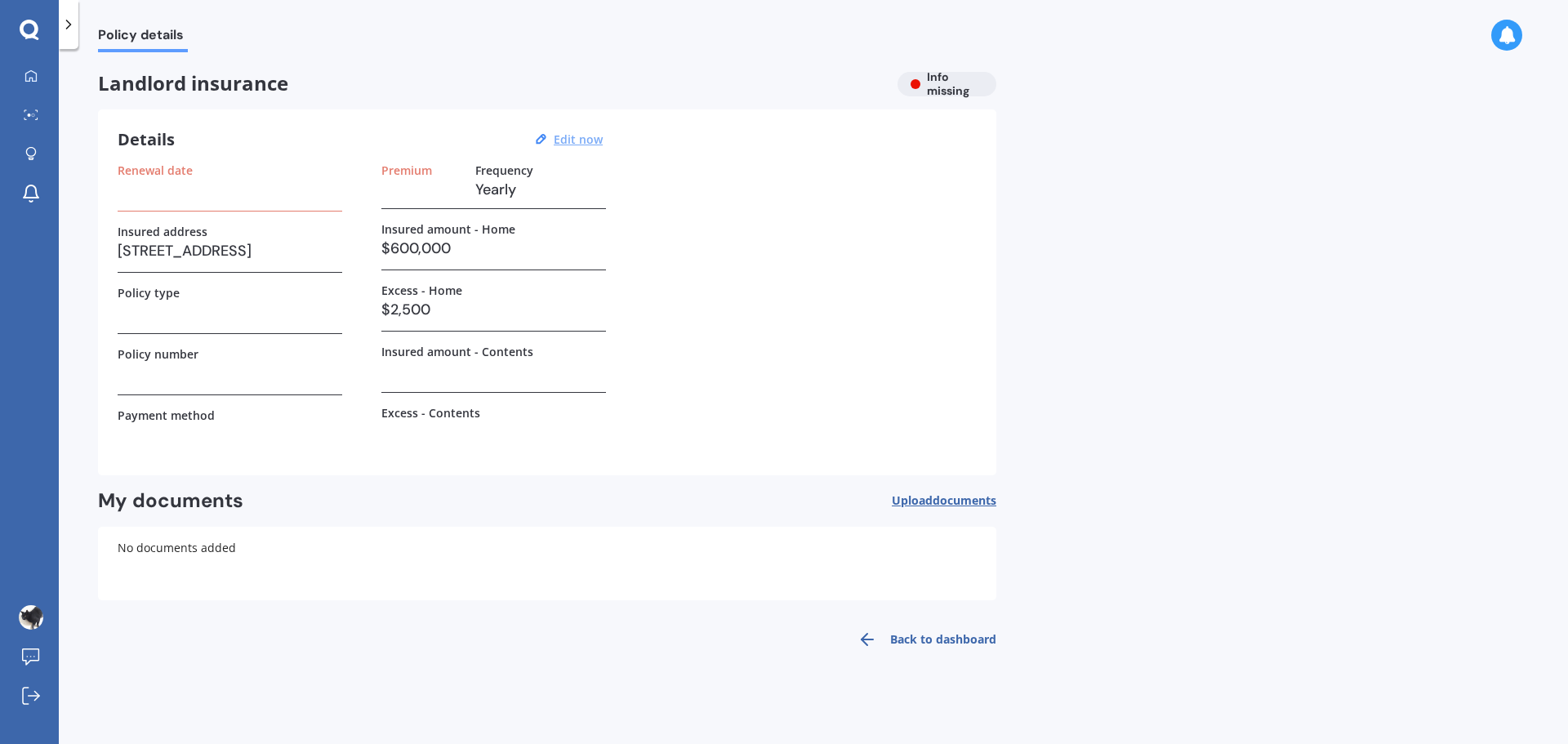
click at [569, 134] on u "Edit now" at bounding box center [577, 139] width 49 height 15
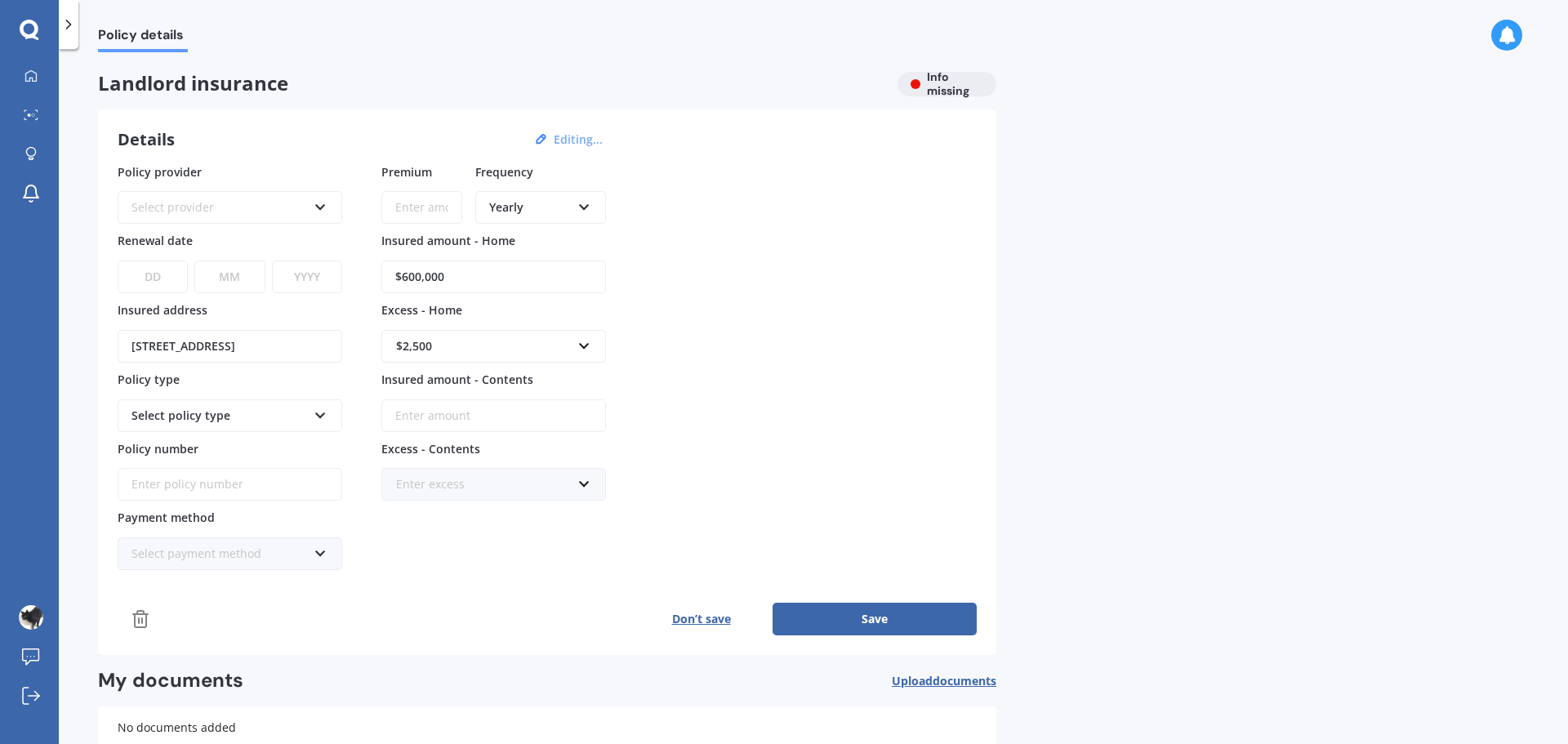
click at [696, 613] on button "Don’t save" at bounding box center [701, 618] width 143 height 33
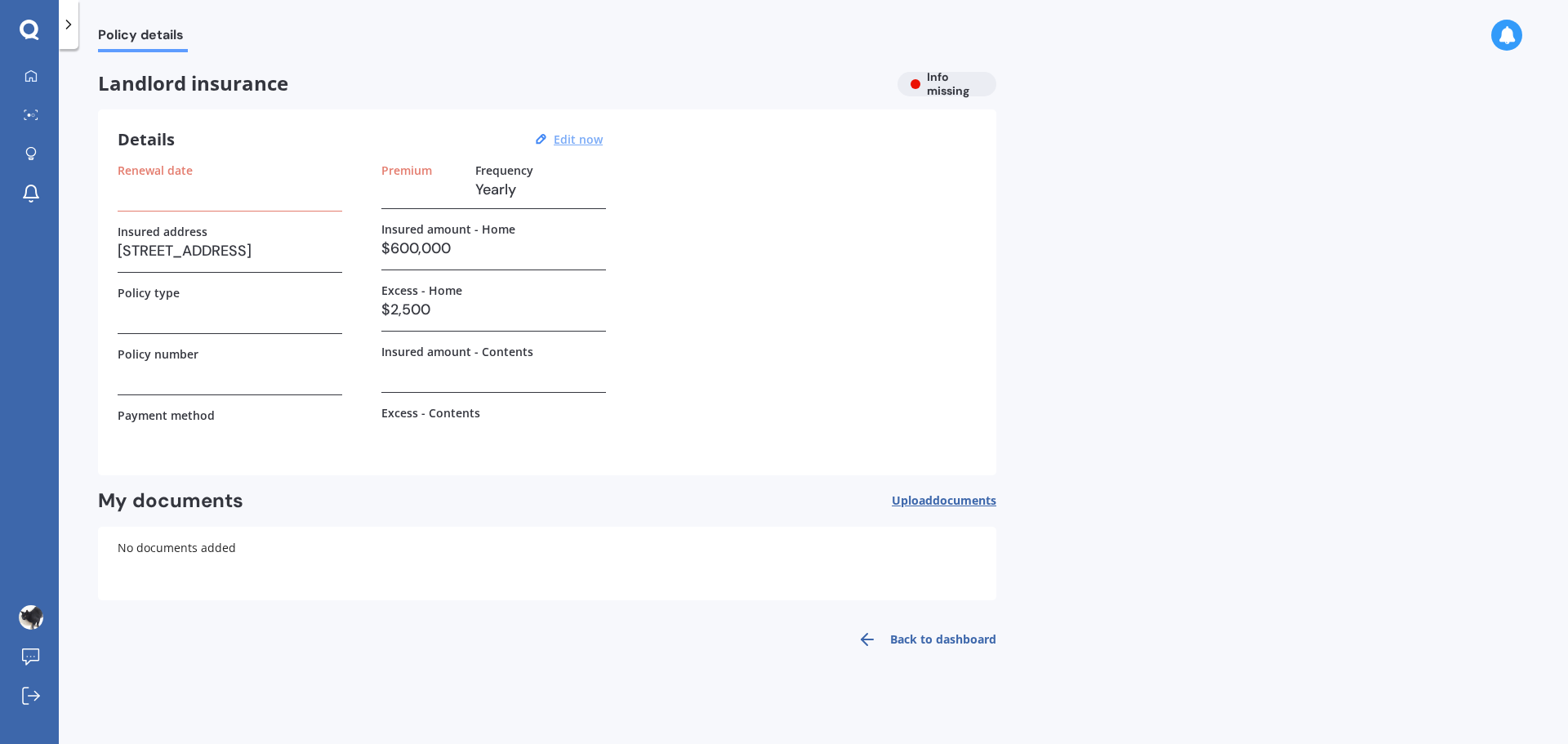
click at [64, 19] on icon at bounding box center [68, 24] width 16 height 16
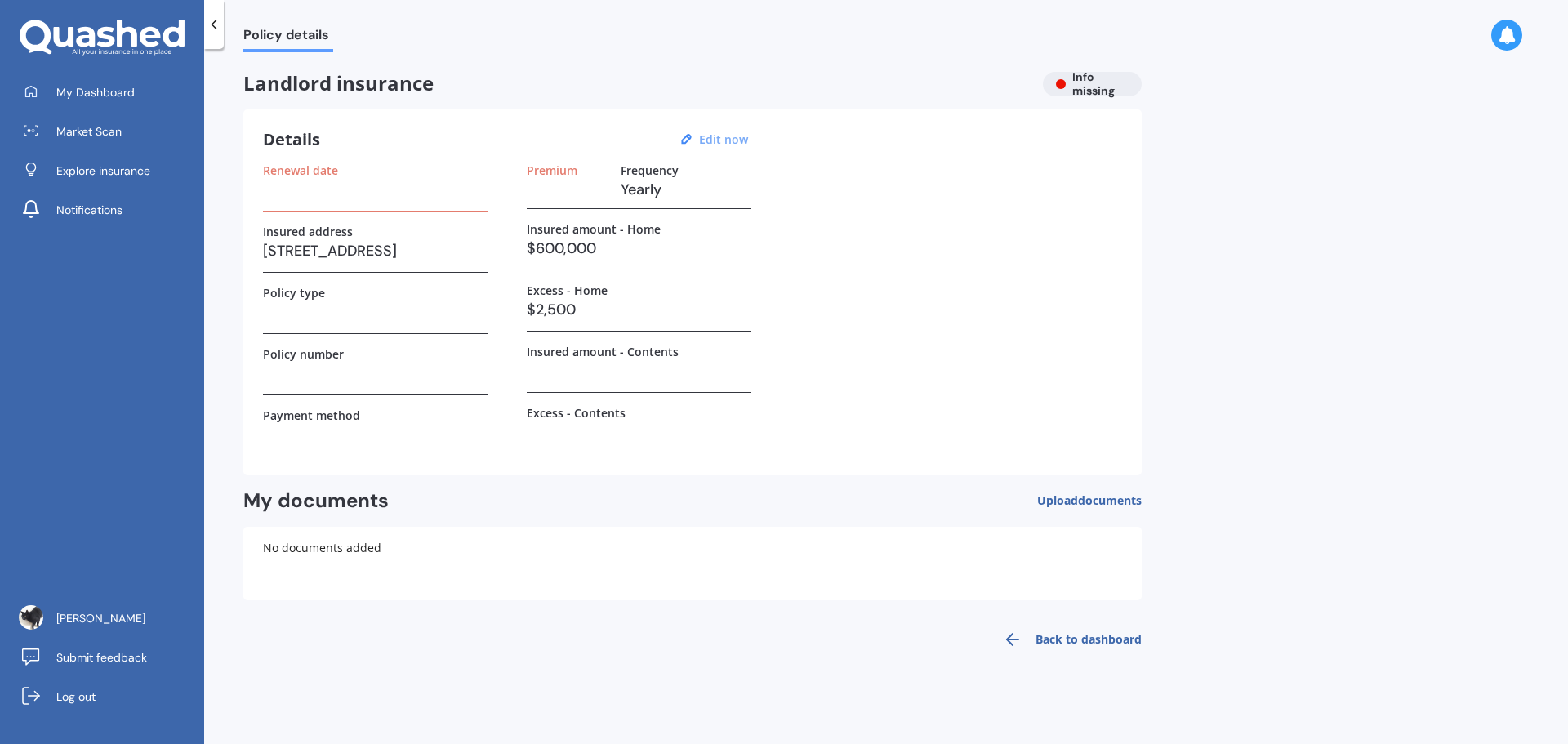
click at [80, 151] on div "My Dashboard Market Scan Explore insurance Notifications" at bounding box center [102, 153] width 204 height 156
click at [93, 178] on span "Explore insurance" at bounding box center [104, 170] width 94 height 16
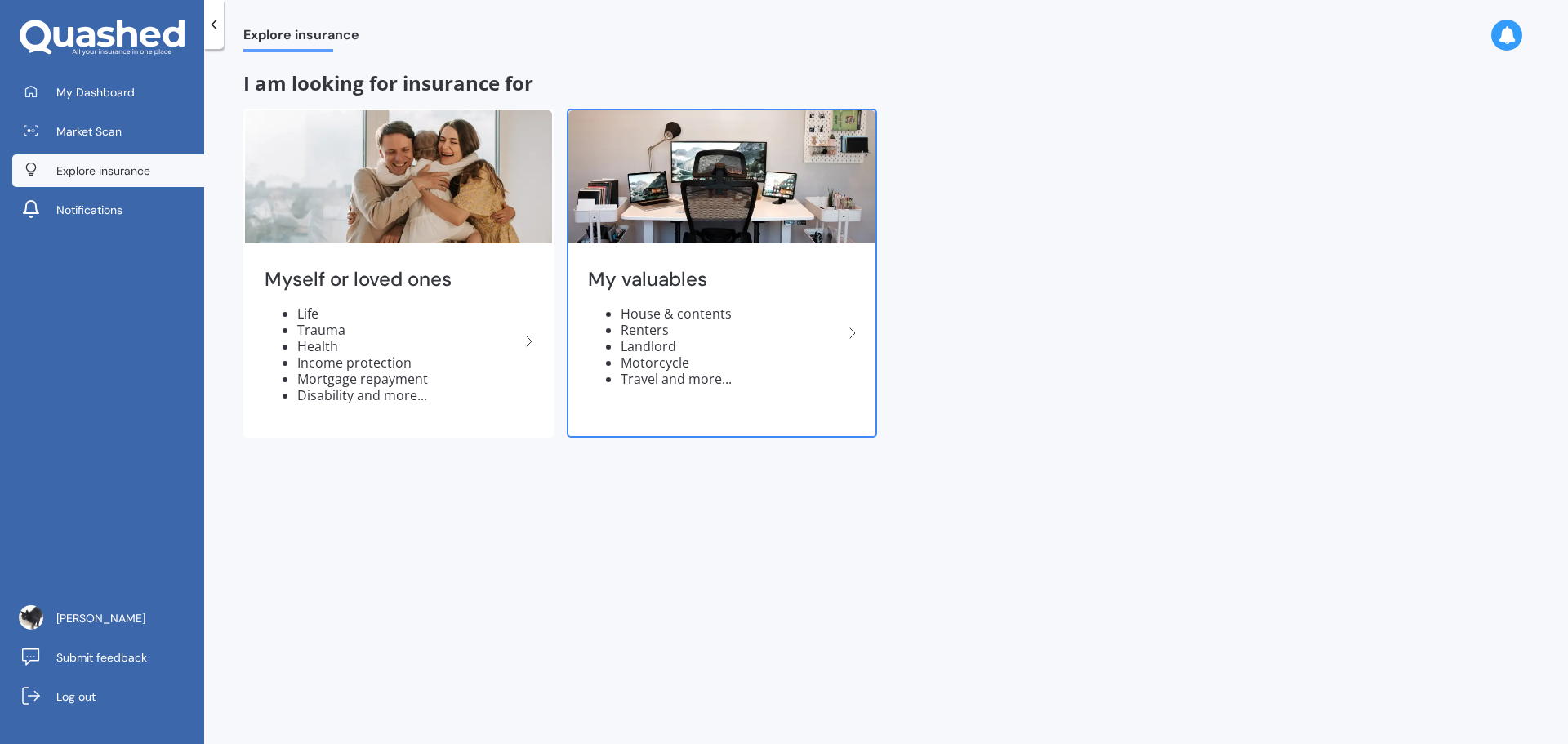
click at [713, 318] on li "House & contents" at bounding box center [732, 313] width 222 height 16
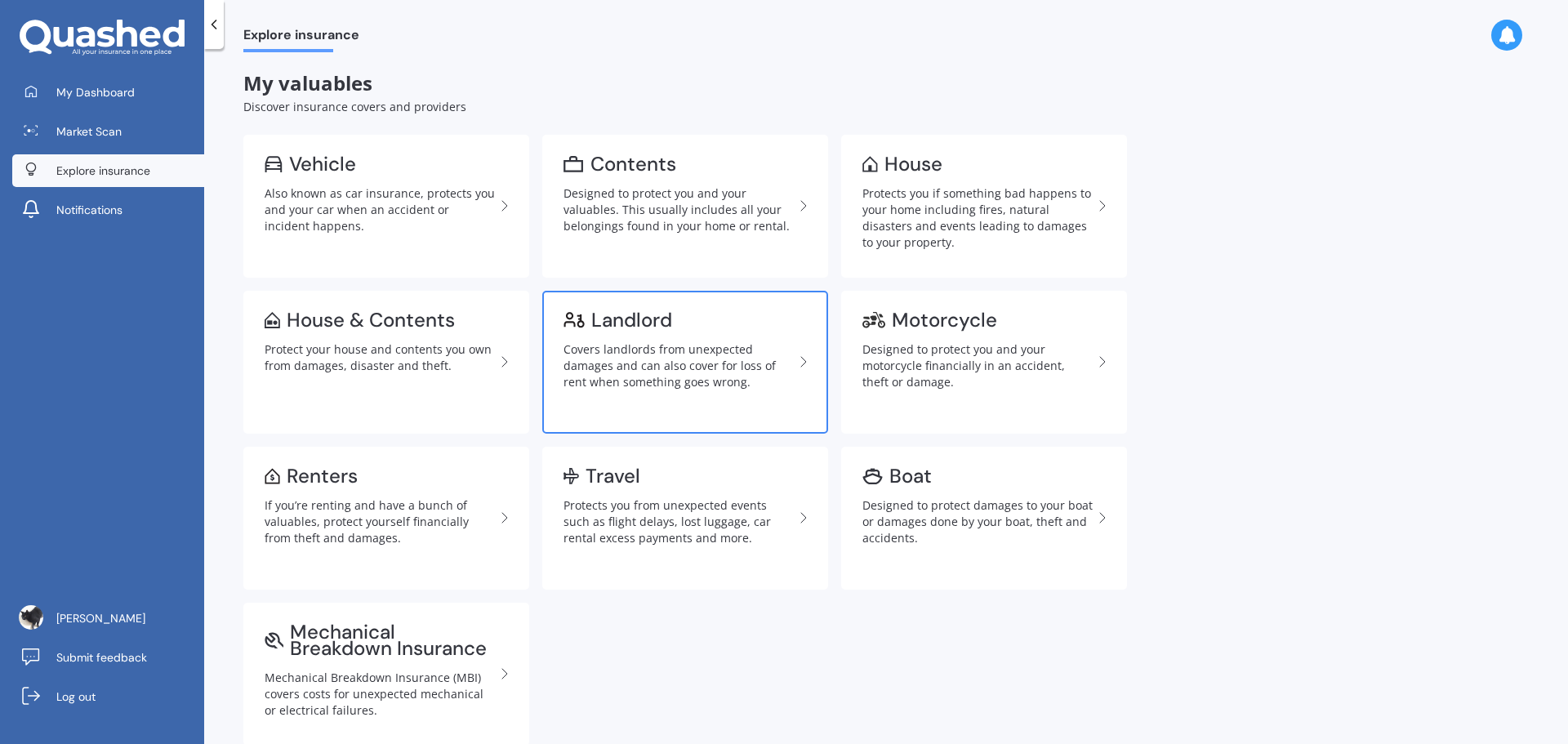
click at [796, 379] on link "Landlord Covers landlords from unexpected damages and can also cover for loss o…" at bounding box center [685, 361] width 286 height 143
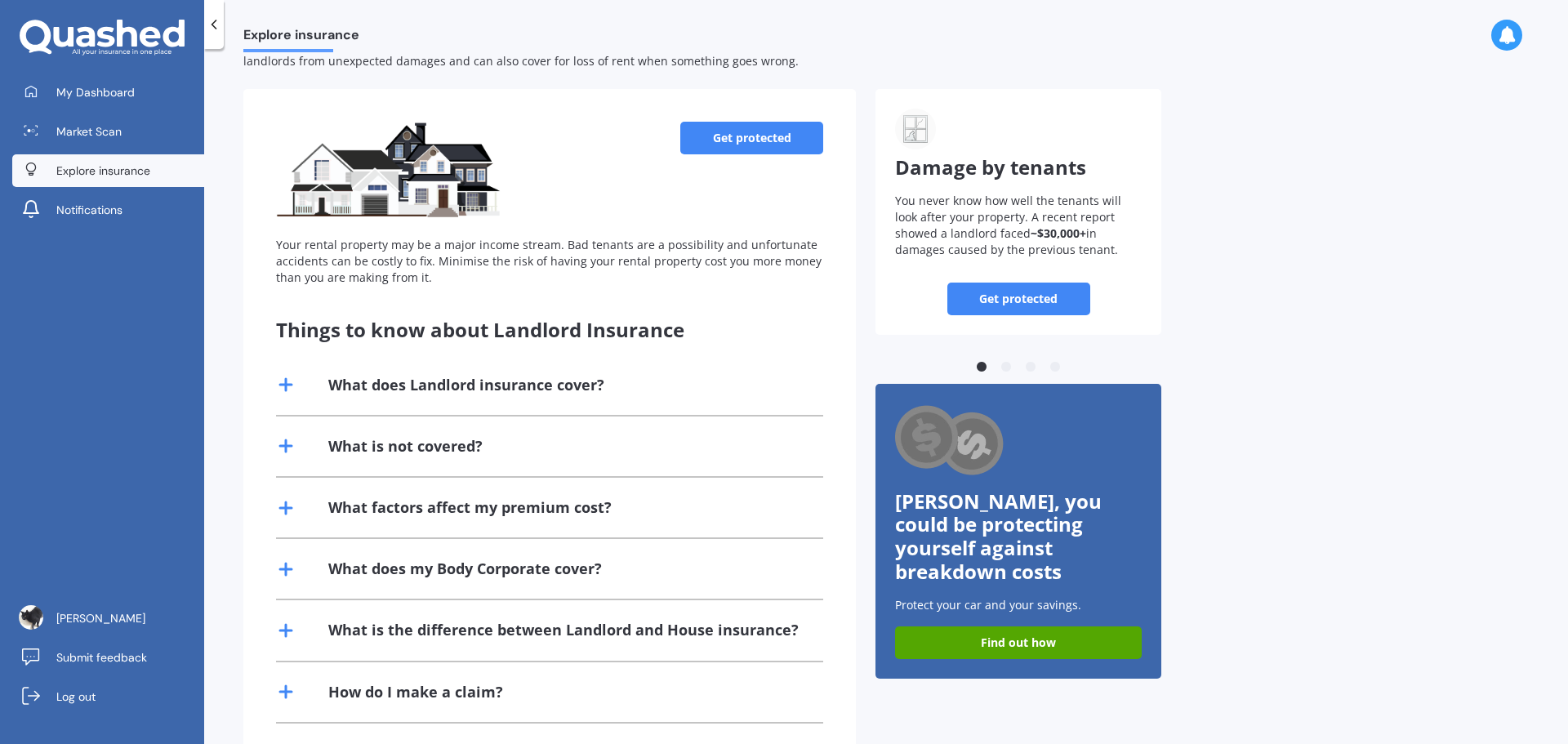
scroll to position [163, 0]
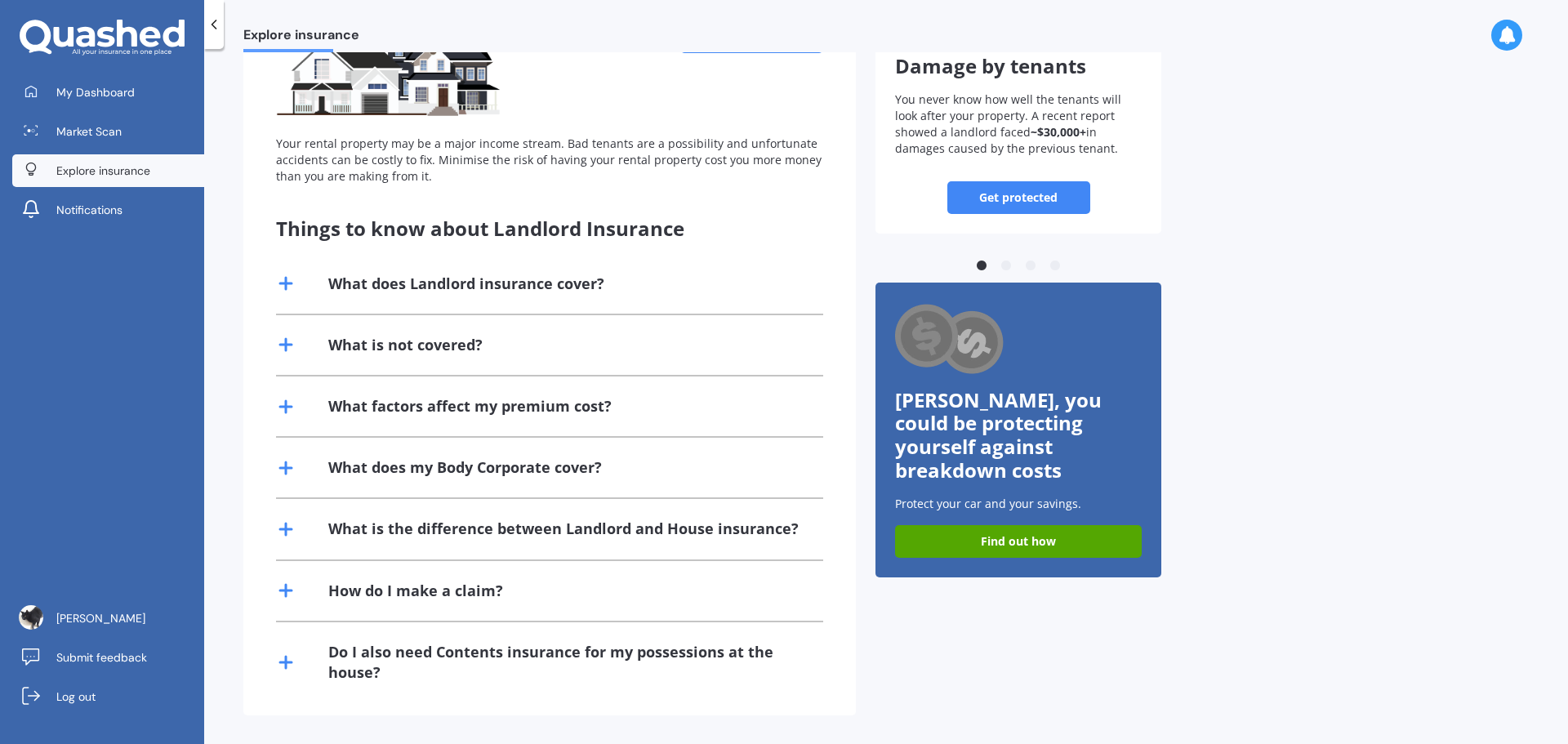
click at [411, 342] on div "What is not covered?" at bounding box center [405, 344] width 154 height 20
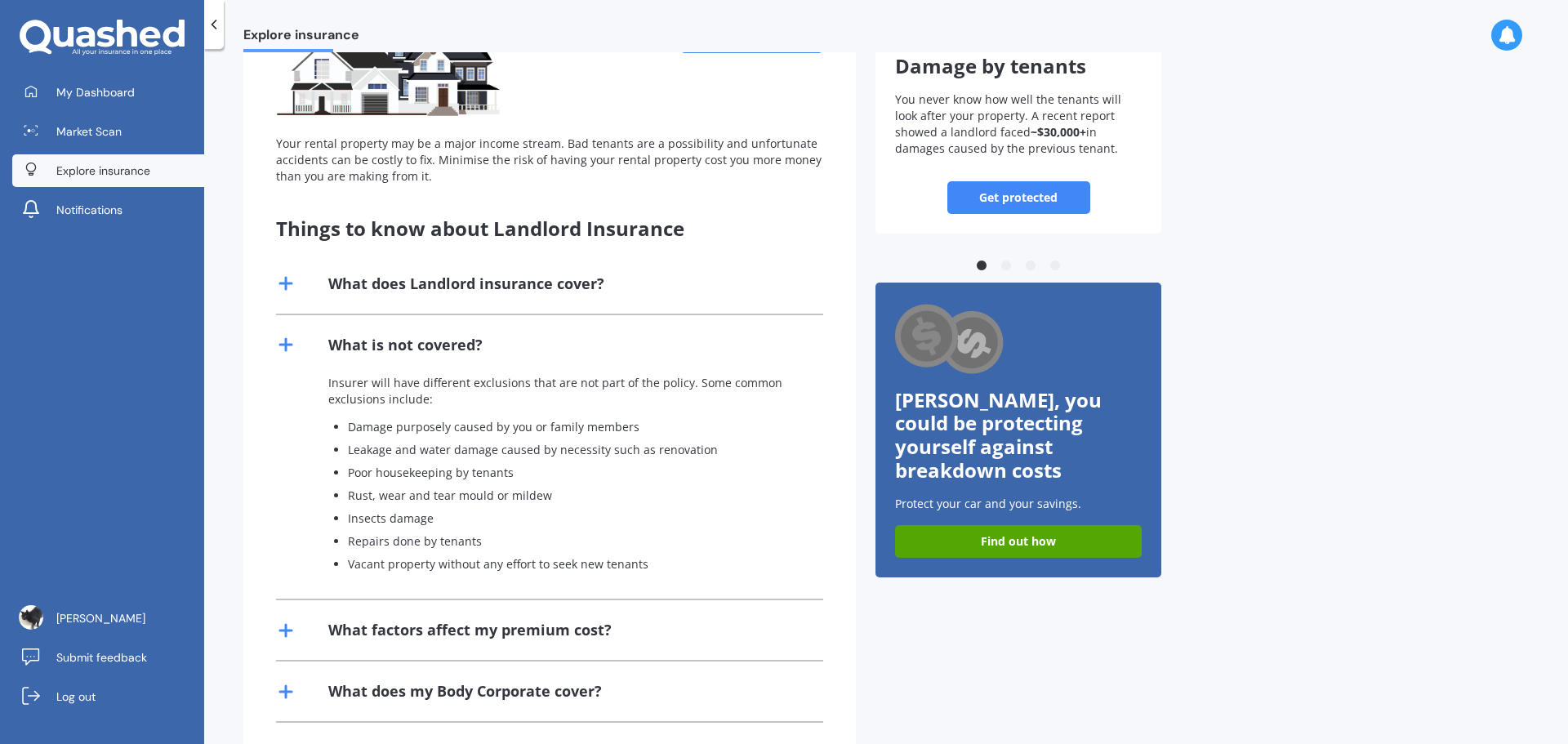
drag, startPoint x: 338, startPoint y: 333, endPoint x: 353, endPoint y: 303, distance: 33.5
click at [340, 333] on div "What is not covered?" at bounding box center [550, 345] width 548 height 59
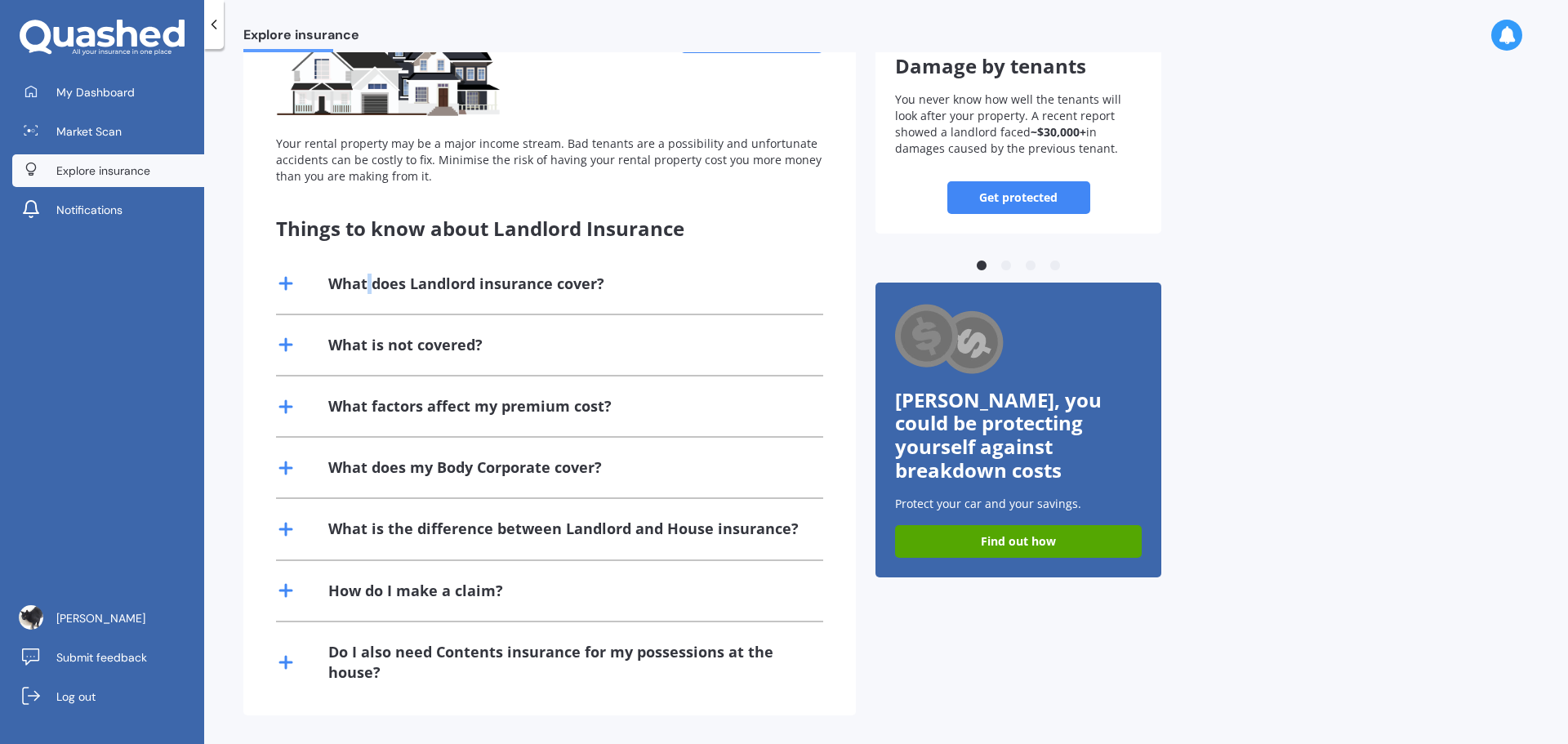
click at [370, 277] on div "What does Landlord insurance cover?" at bounding box center [466, 283] width 276 height 20
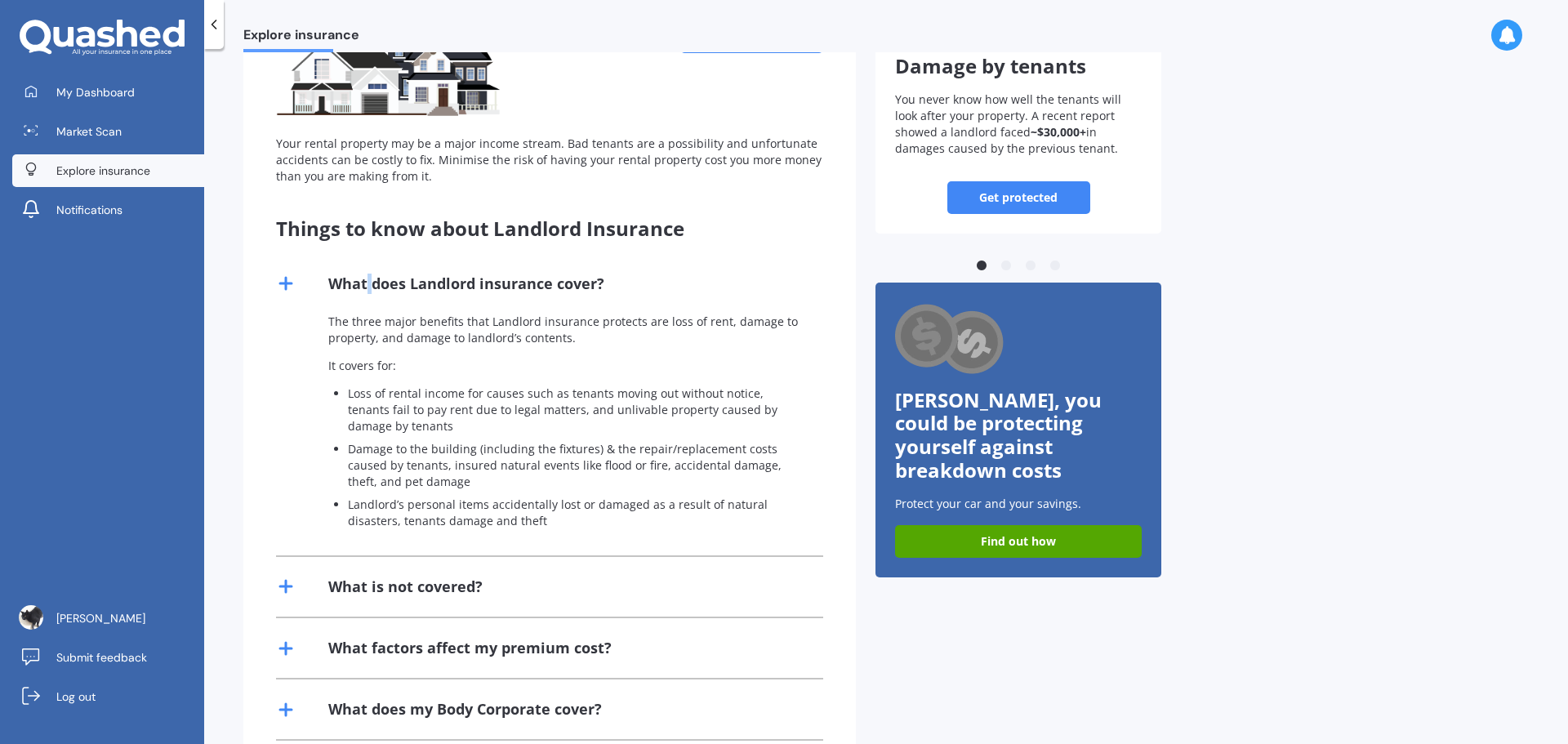
click at [506, 349] on div "The three major benefits that Landlord insurance protects are loss of rent, dam…" at bounding box center [550, 434] width 548 height 242
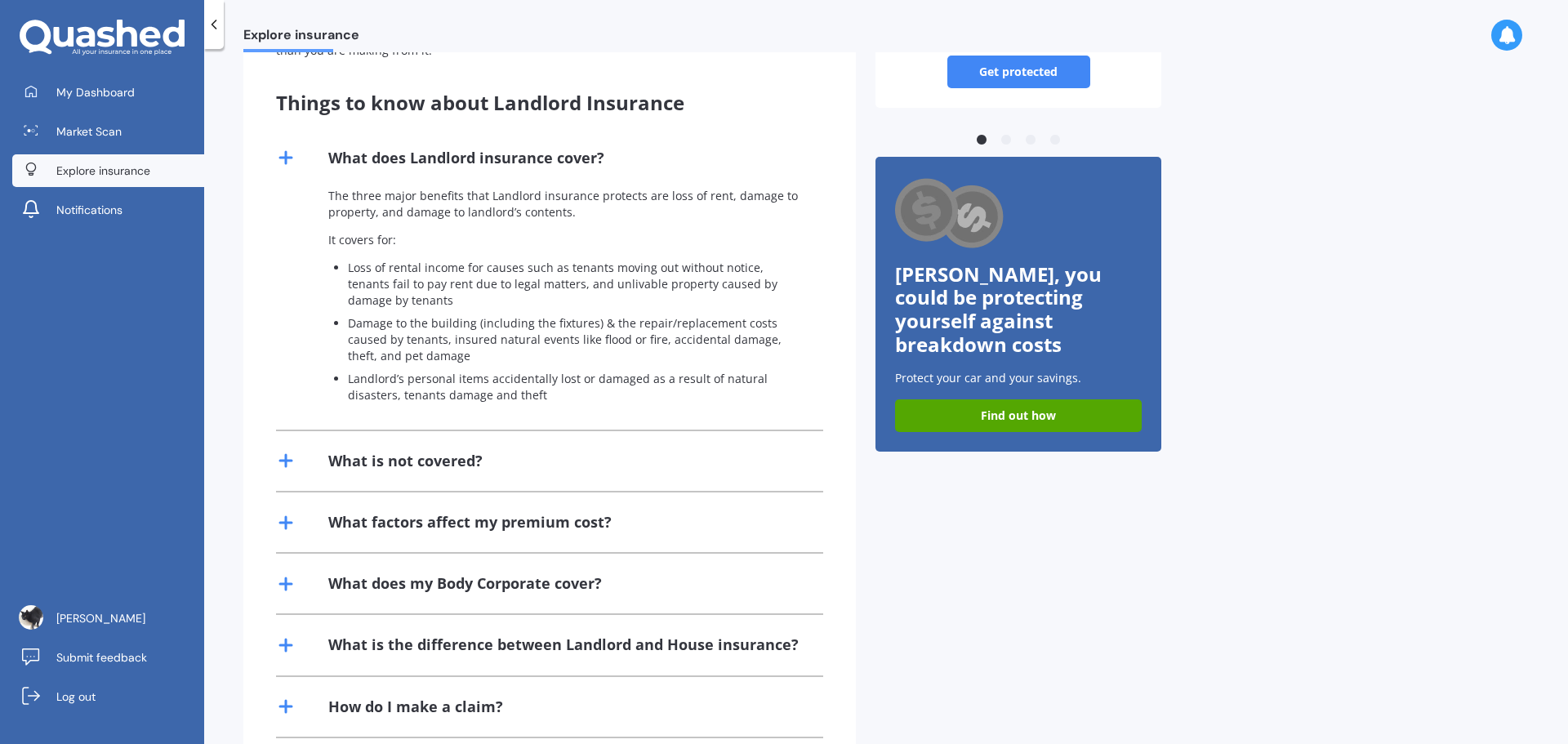
scroll to position [406, 0]
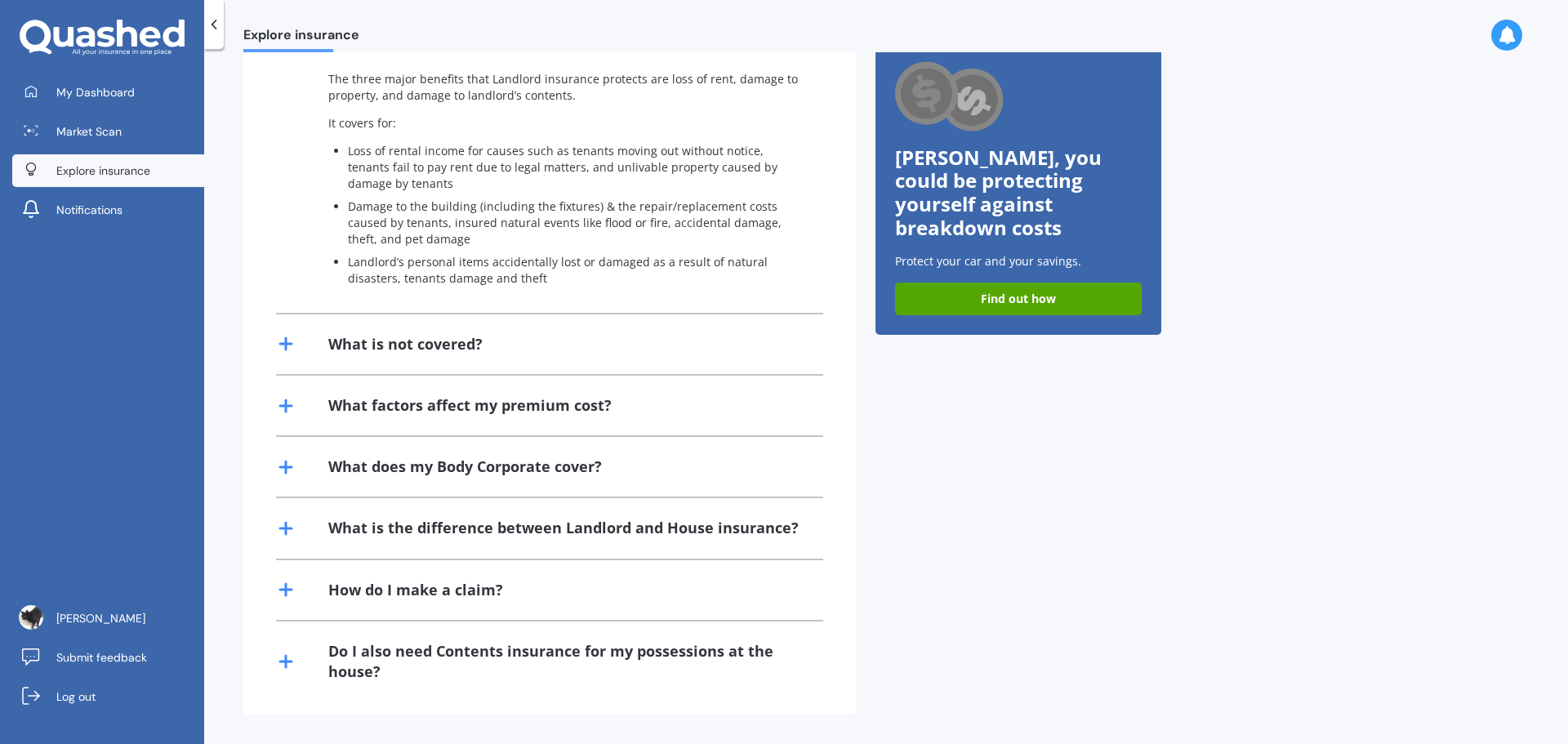
click at [490, 417] on div "What factors affect my premium cost?" at bounding box center [550, 406] width 548 height 59
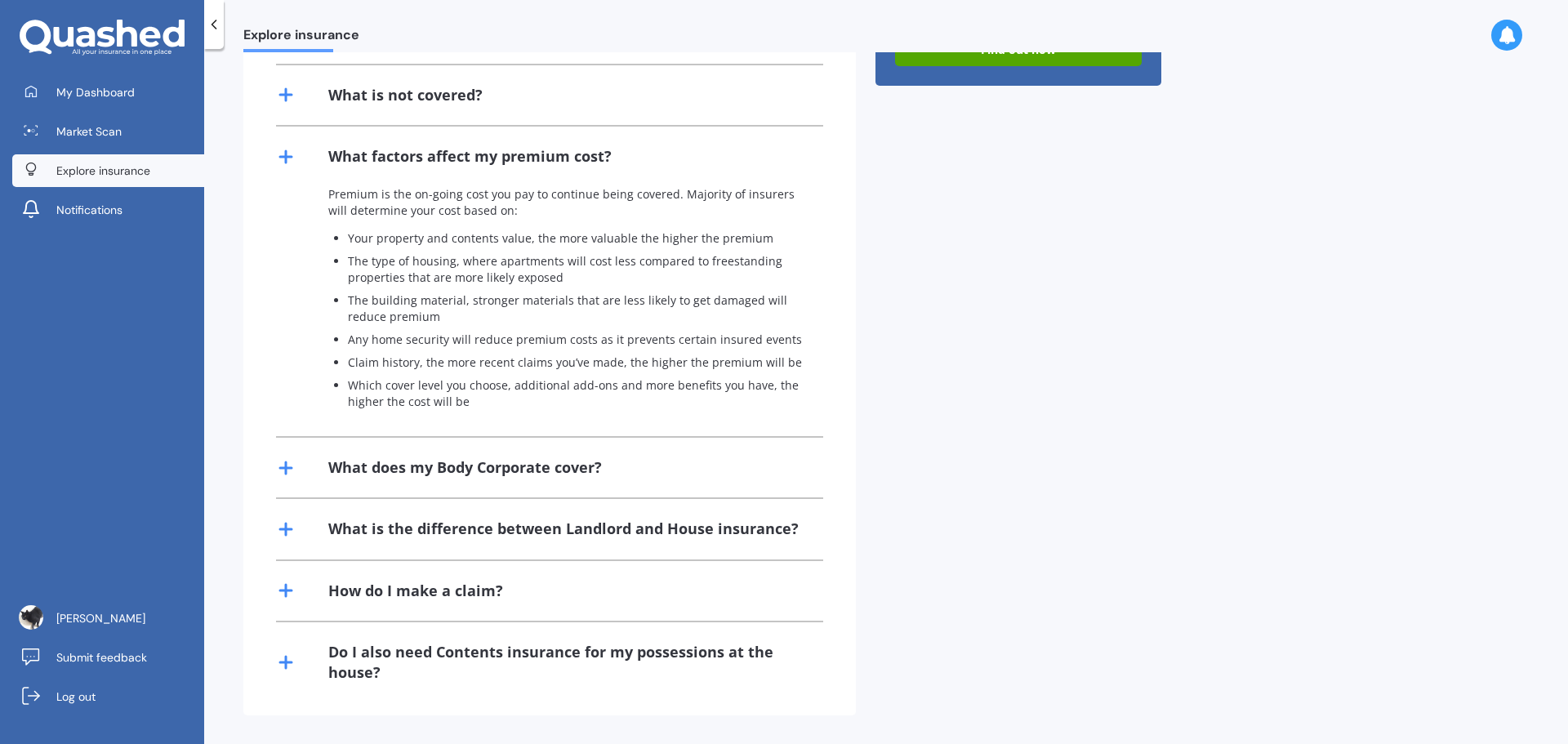
scroll to position [656, 0]
click at [780, 530] on div "What is the difference between Landlord and House insurance?" at bounding box center [563, 527] width 470 height 20
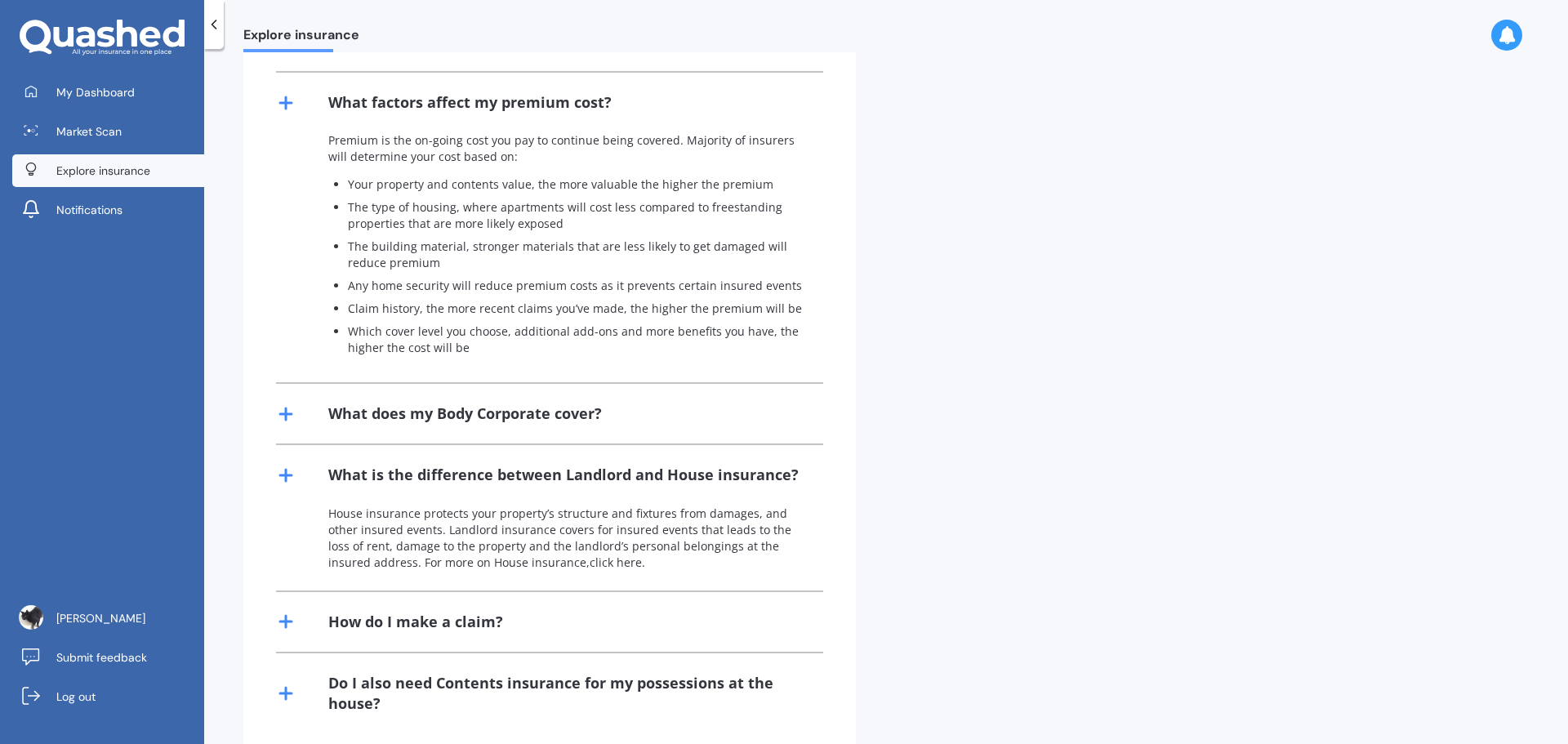
scroll to position [737, 0]
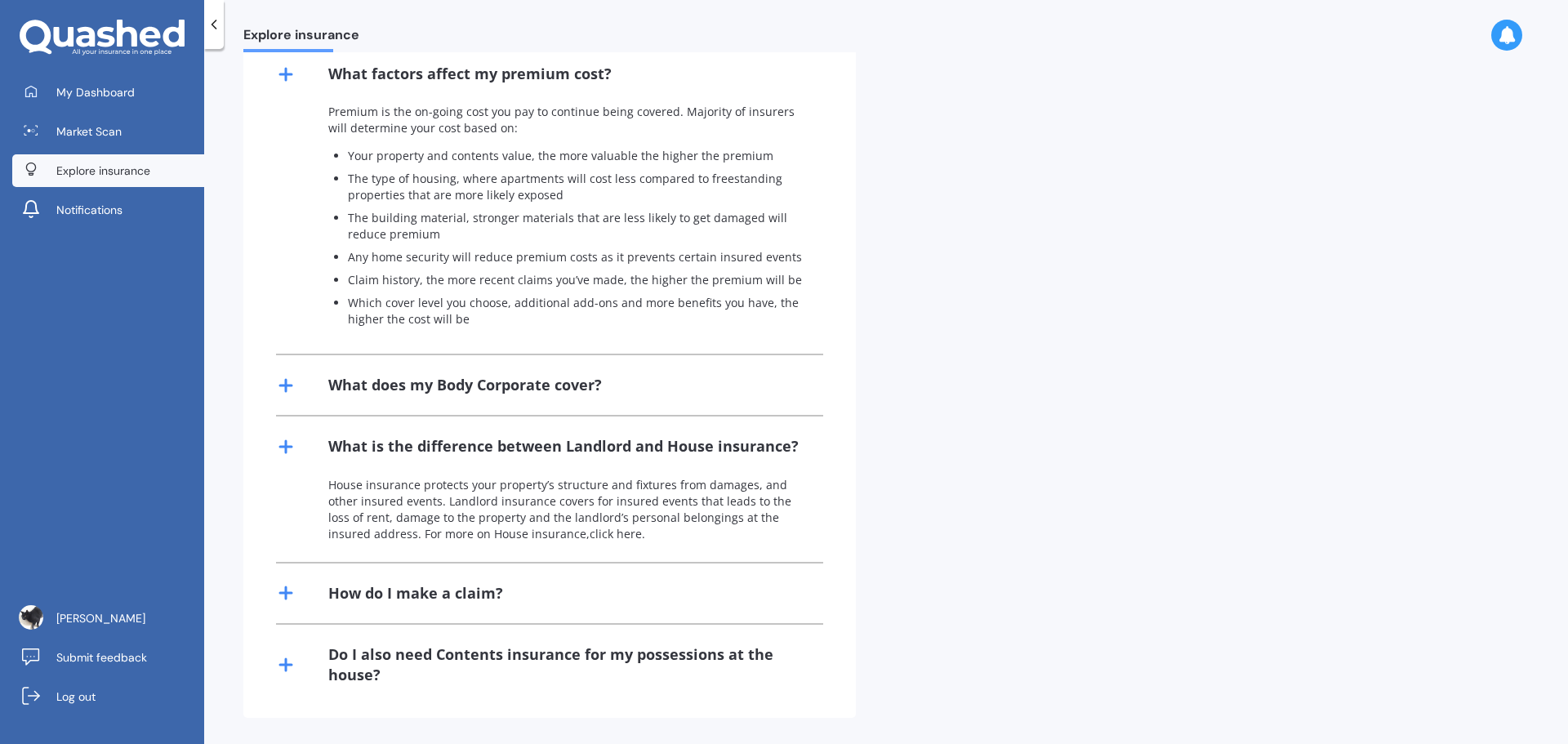
click at [608, 635] on div "Do I also need Contents insurance for my possessions at the house?" at bounding box center [550, 663] width 548 height 80
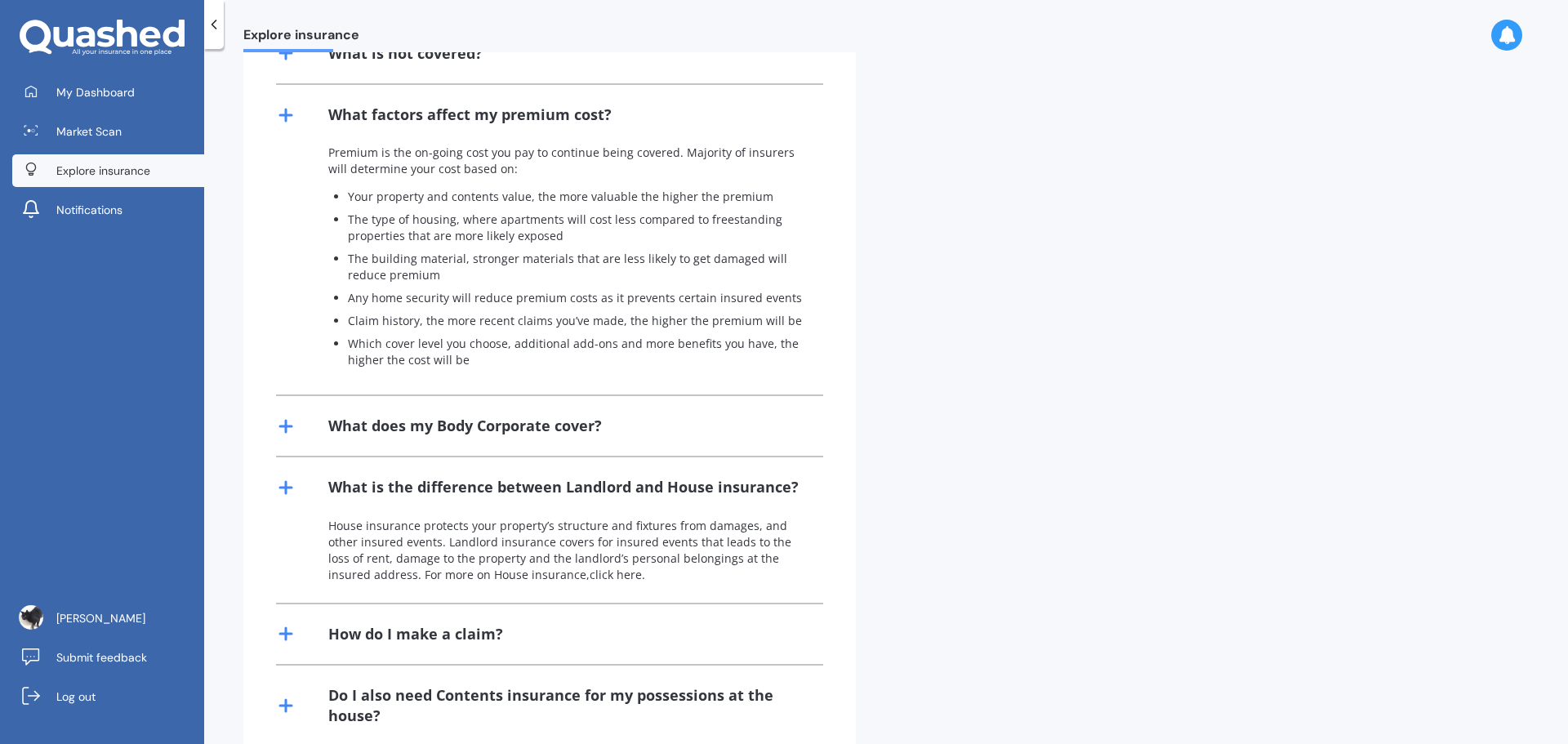
scroll to position [695, 0]
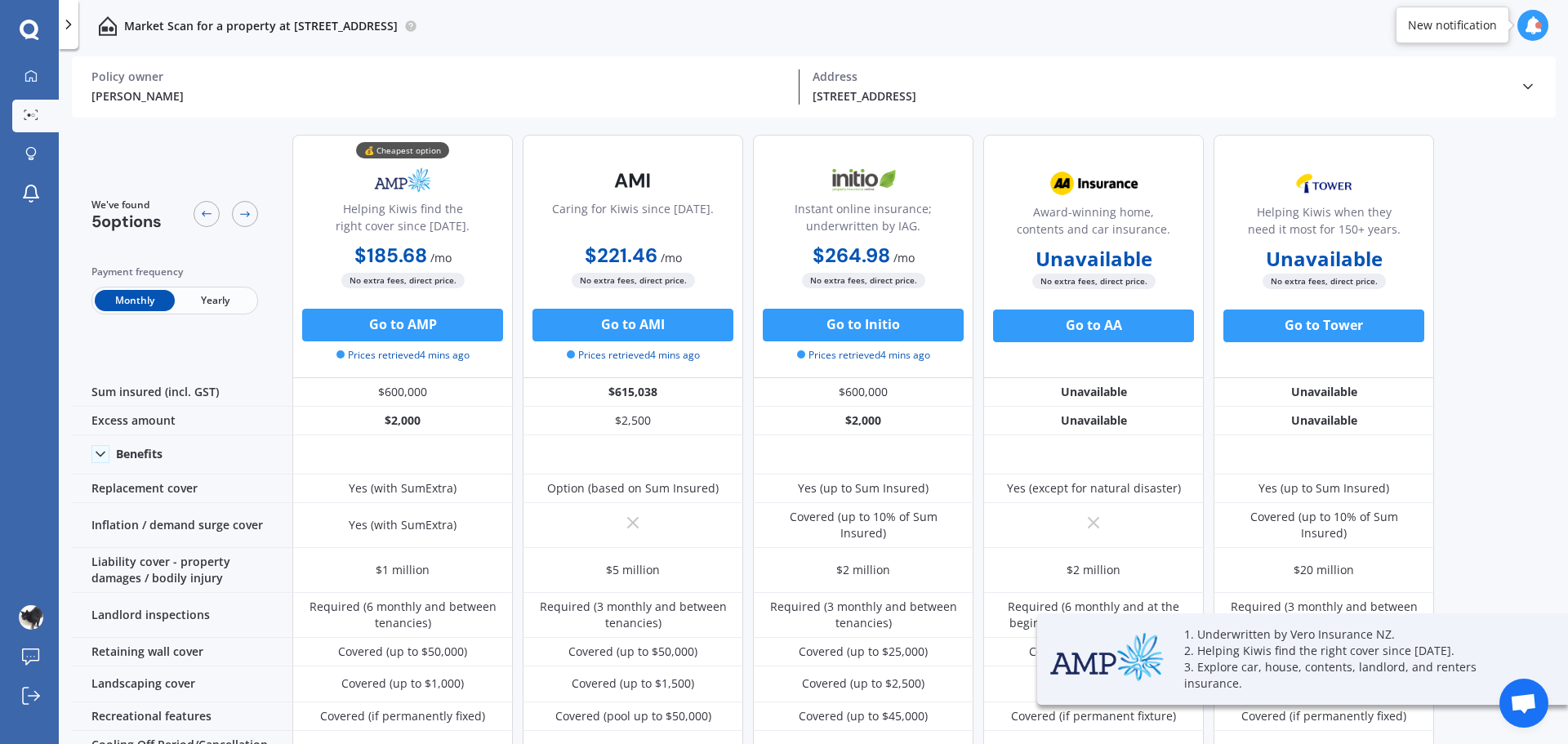
click at [225, 301] on span "Yearly" at bounding box center [214, 300] width 80 height 21
click at [544, 104] on div "[PERSON_NAME]" at bounding box center [438, 96] width 694 height 17
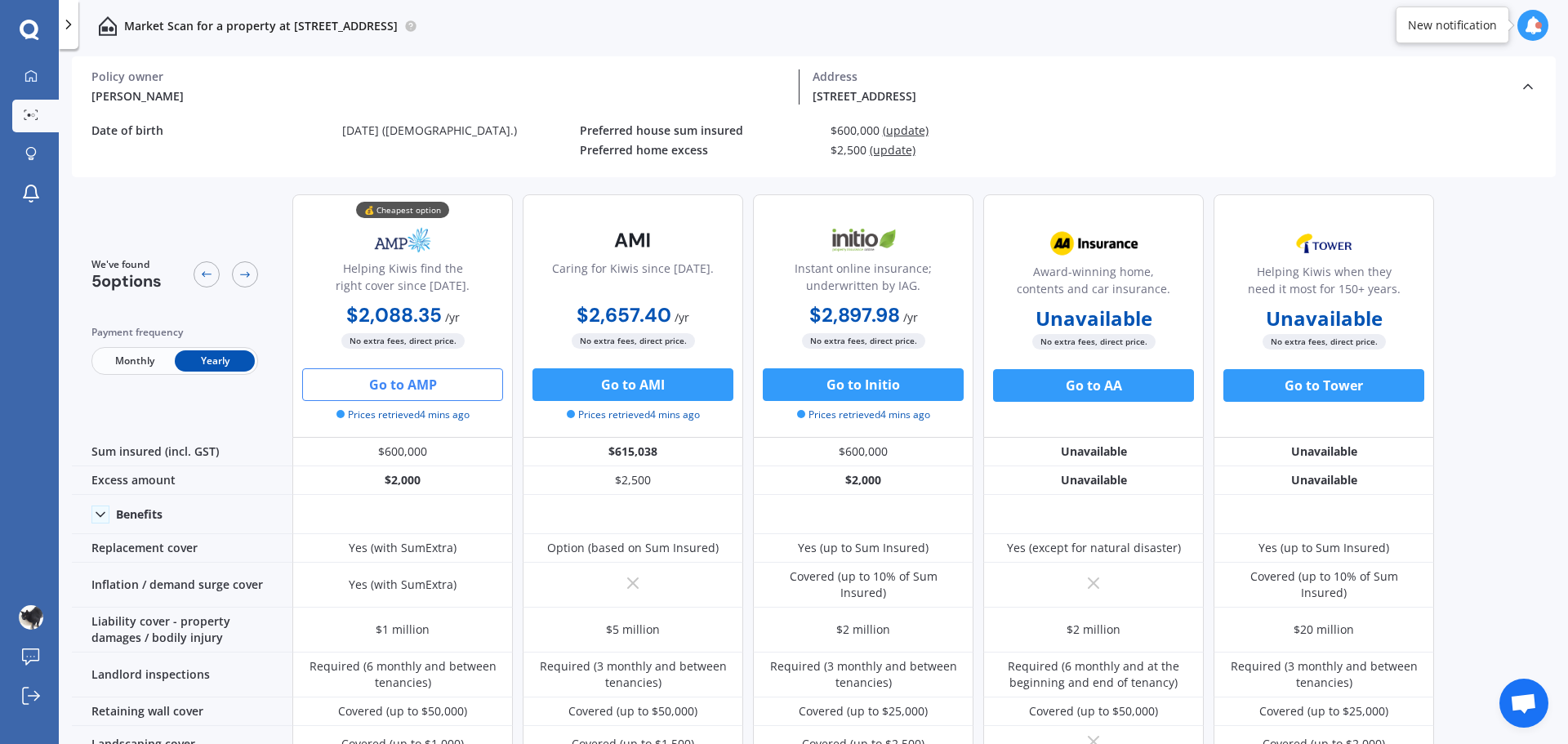
click at [397, 382] on button "Go to AMP" at bounding box center [402, 384] width 200 height 33
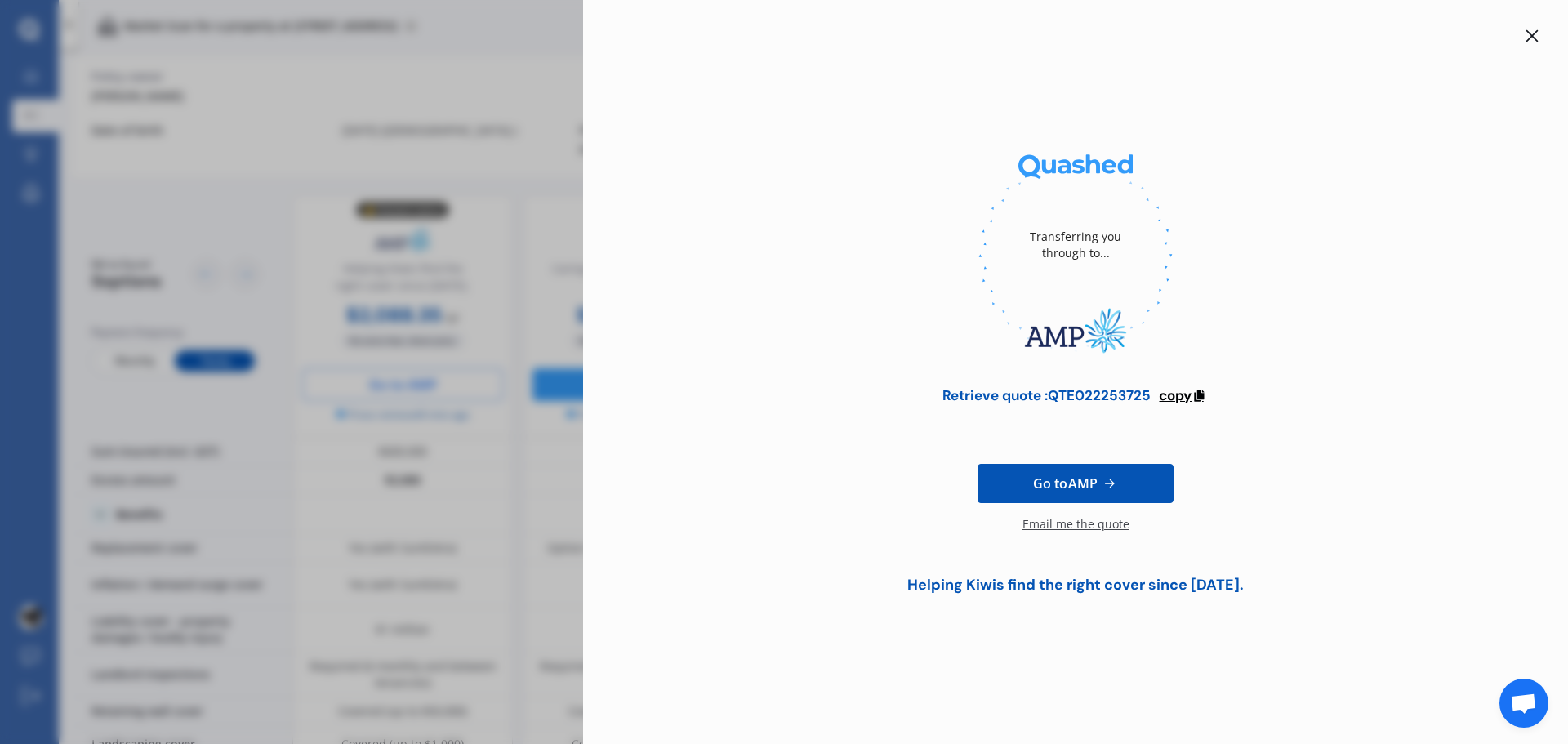
click at [1190, 394] on span "copy" at bounding box center [1175, 395] width 33 height 18
click at [558, 288] on div "Transferring you through to... Retrieve quote : QTE022253725 copied Reminder : …" at bounding box center [784, 372] width 1568 height 744
click at [1530, 31] on icon at bounding box center [1533, 36] width 13 height 13
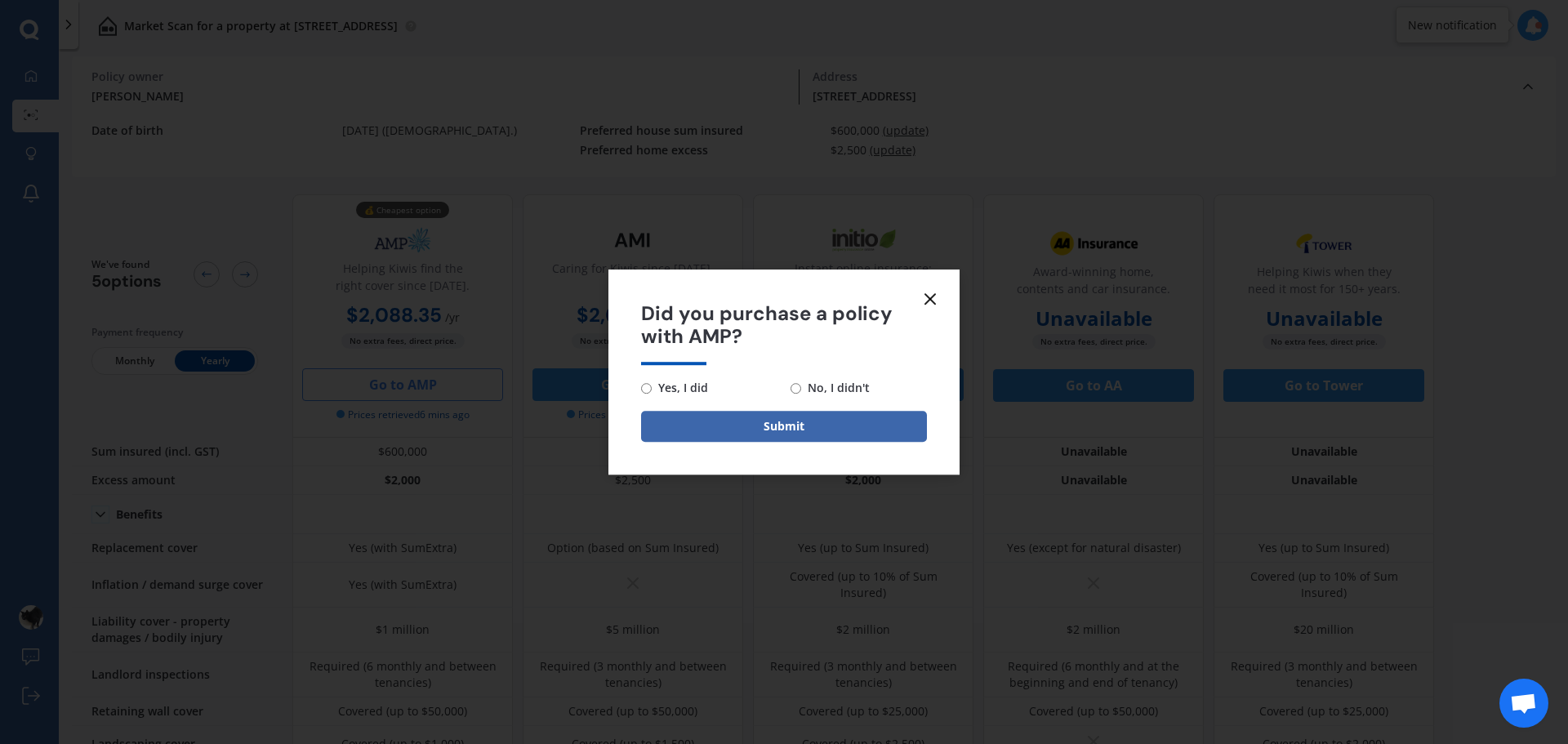
click at [817, 391] on span "No, I didn't" at bounding box center [835, 387] width 69 height 19
click at [801, 391] on input "No, I didn't" at bounding box center [795, 387] width 11 height 11
radio input "true"
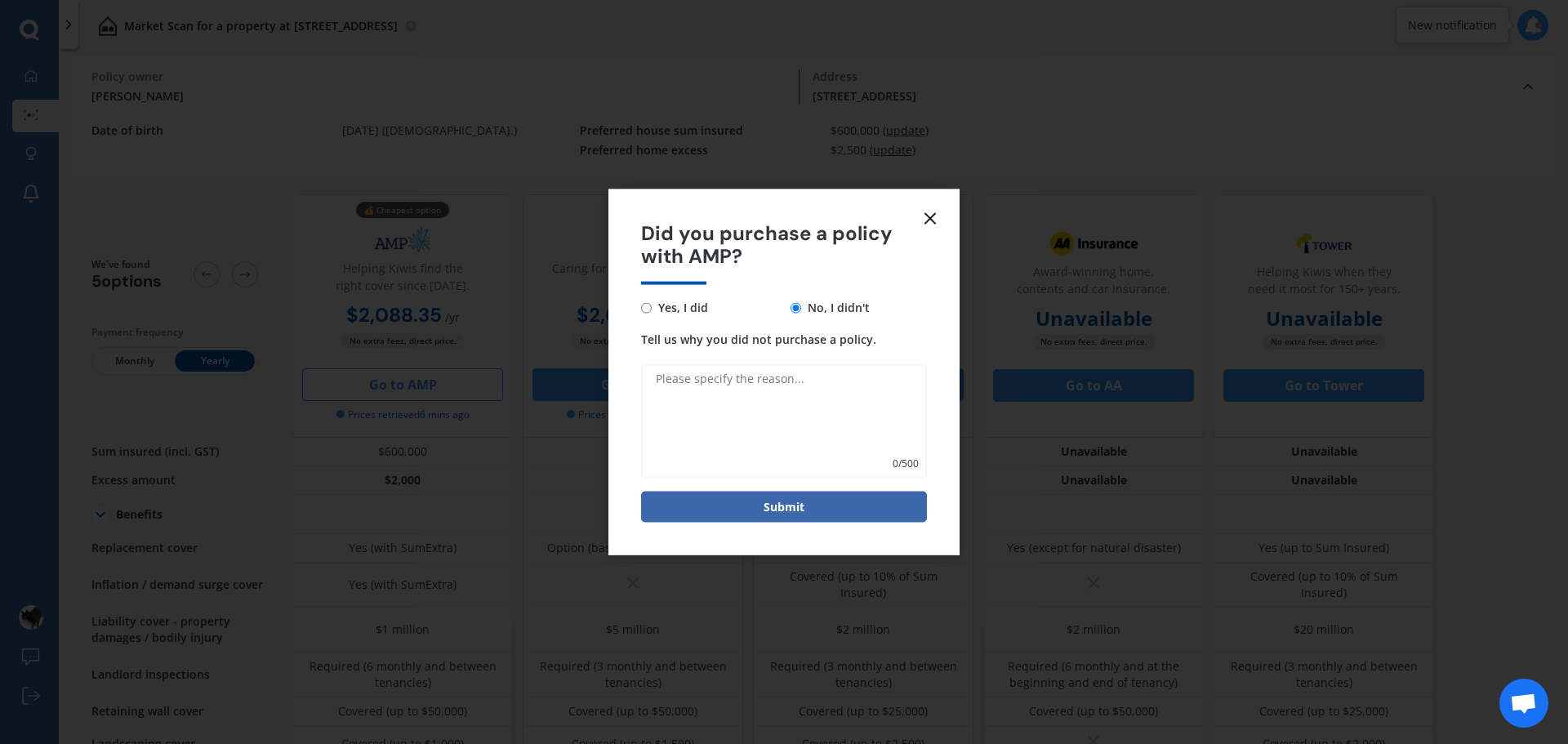
click at [932, 216] on line at bounding box center [930, 218] width 10 height 10
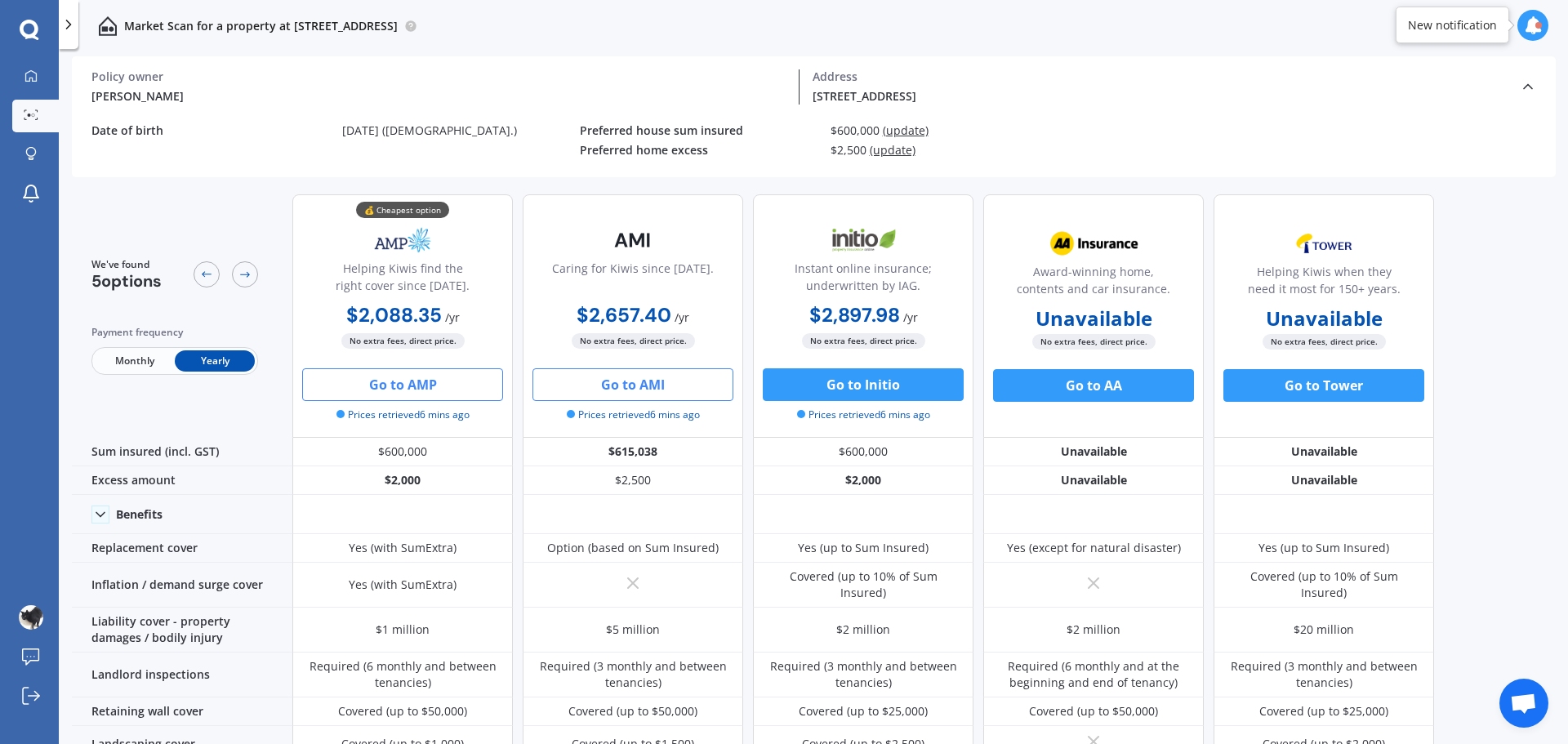
click at [627, 383] on button "Go to AMI" at bounding box center [632, 384] width 200 height 33
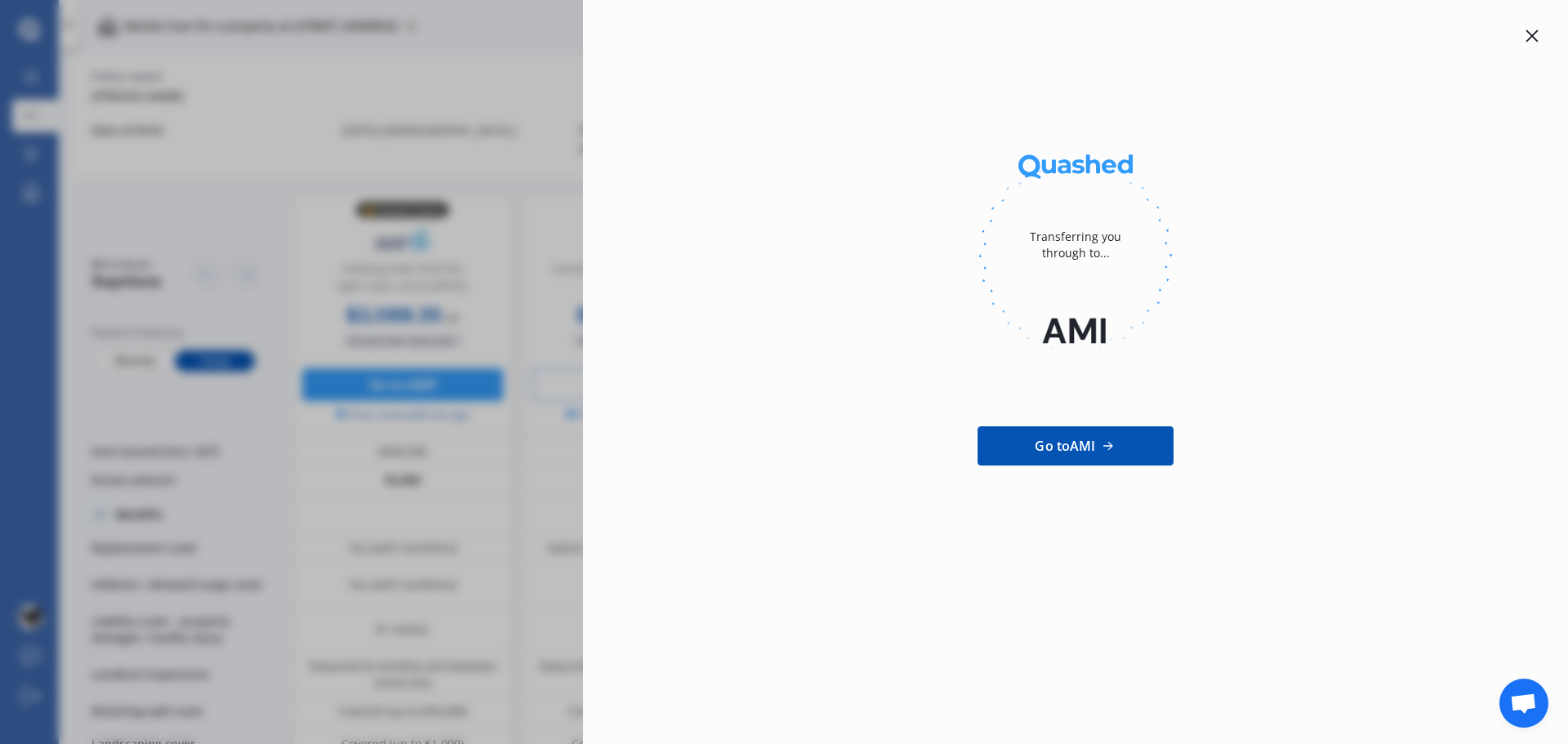
click at [338, 90] on div "Transferring you through to... Go to AMI" at bounding box center [784, 372] width 1568 height 744
click at [1537, 31] on icon at bounding box center [1532, 36] width 12 height 12
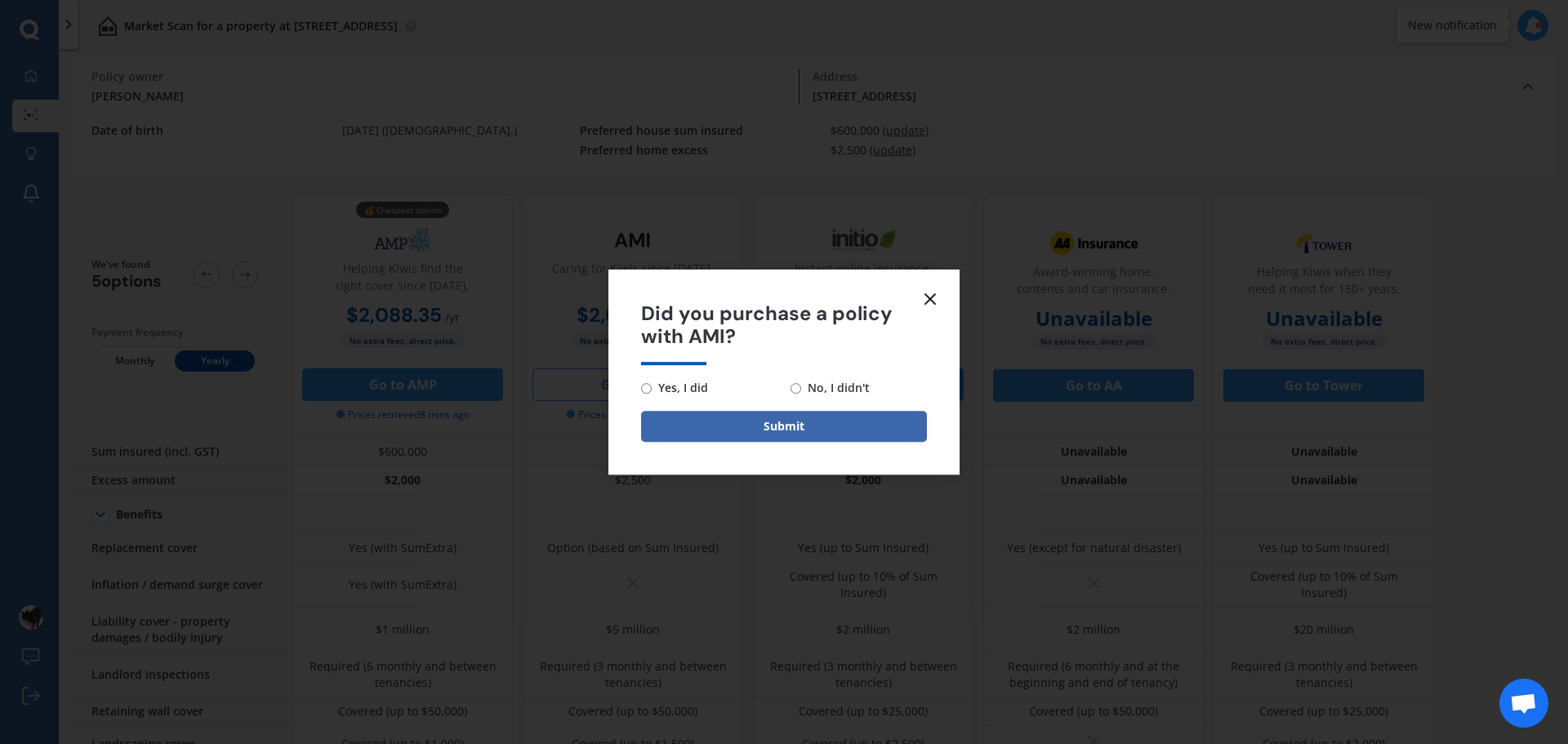
click at [938, 297] on icon at bounding box center [930, 298] width 19 height 19
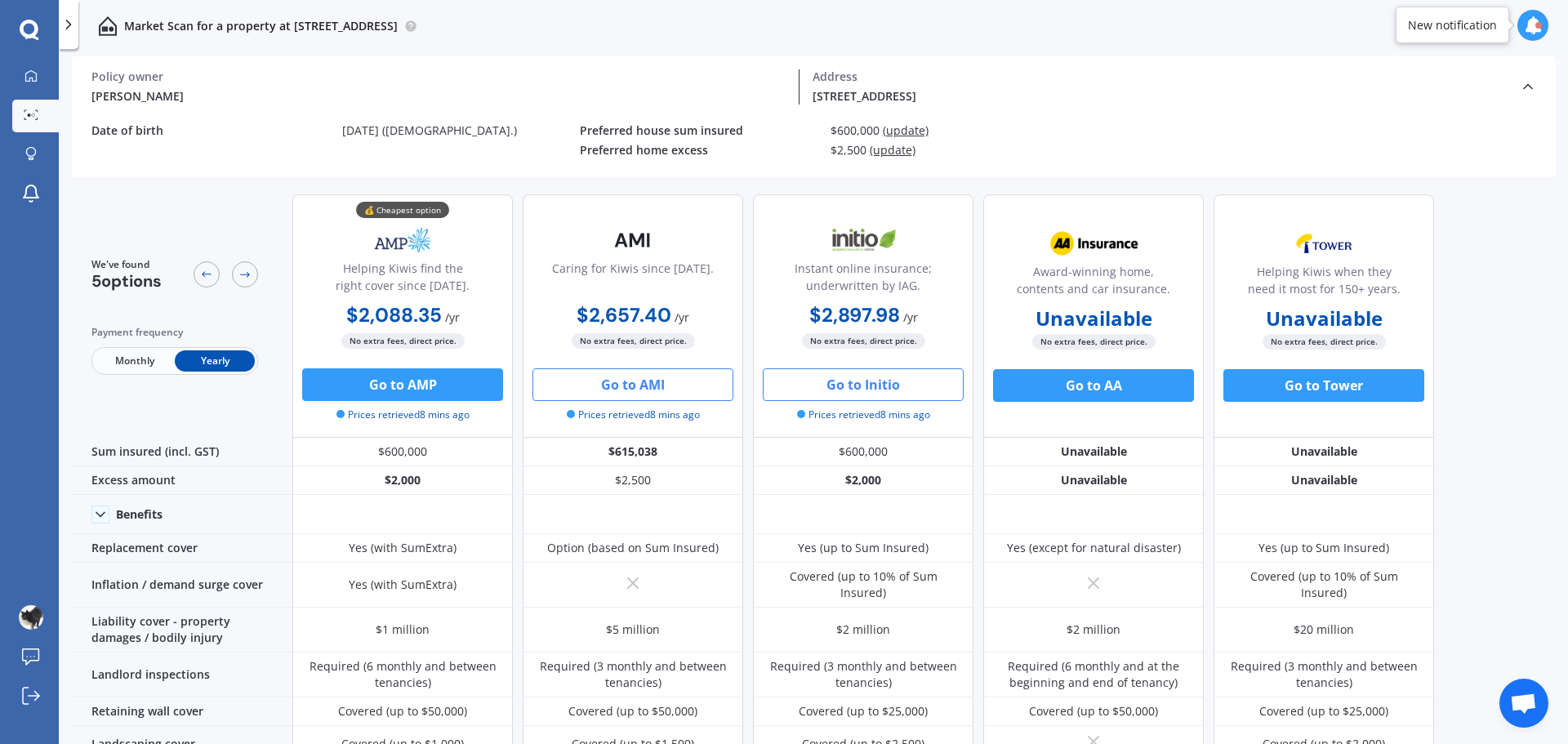
click at [921, 386] on button "Go to Initio" at bounding box center [862, 384] width 200 height 33
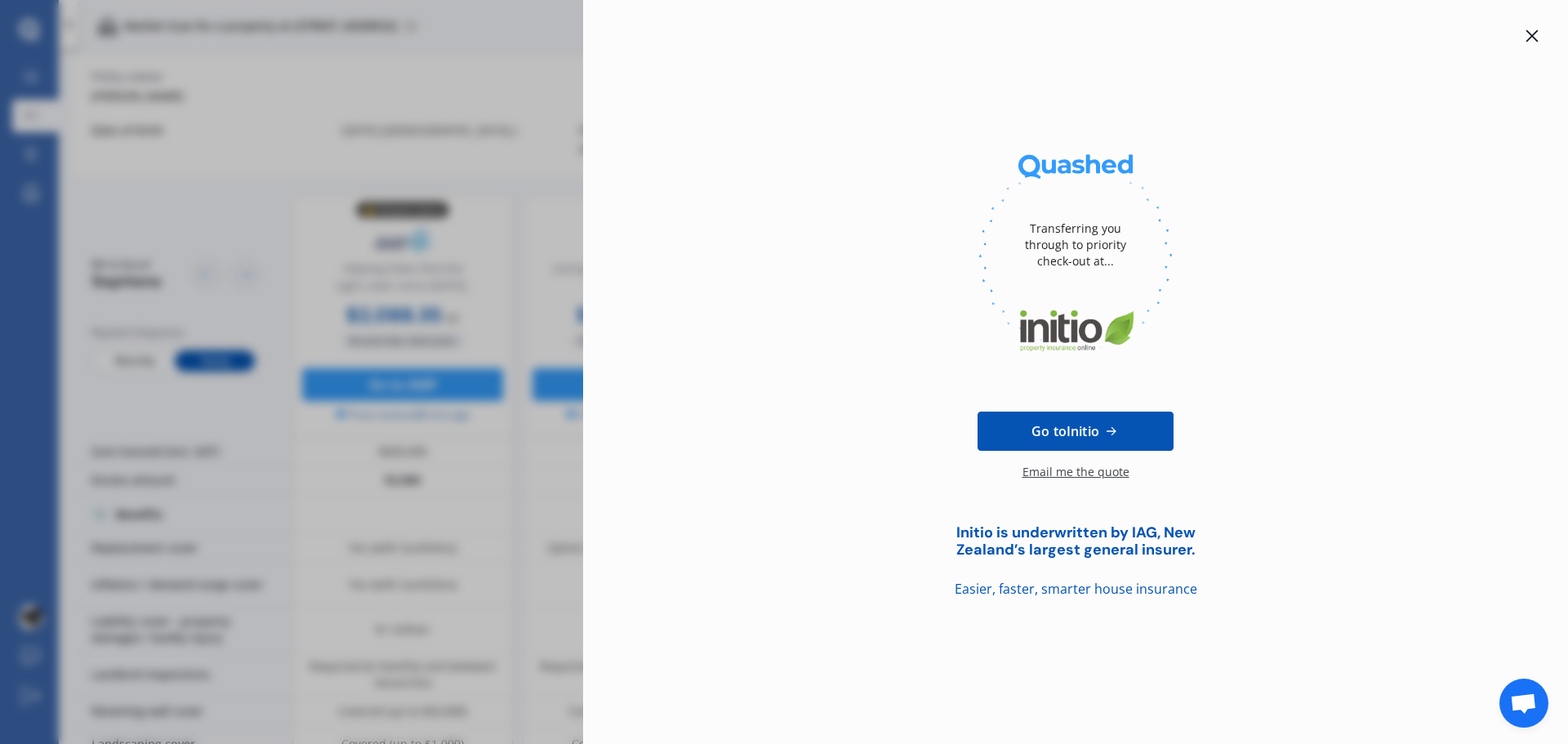
click at [365, 142] on div "Transferring you through to priority check-out at... Go to Initio Email me the …" at bounding box center [784, 372] width 1568 height 744
click at [1530, 40] on icon at bounding box center [1533, 36] width 13 height 13
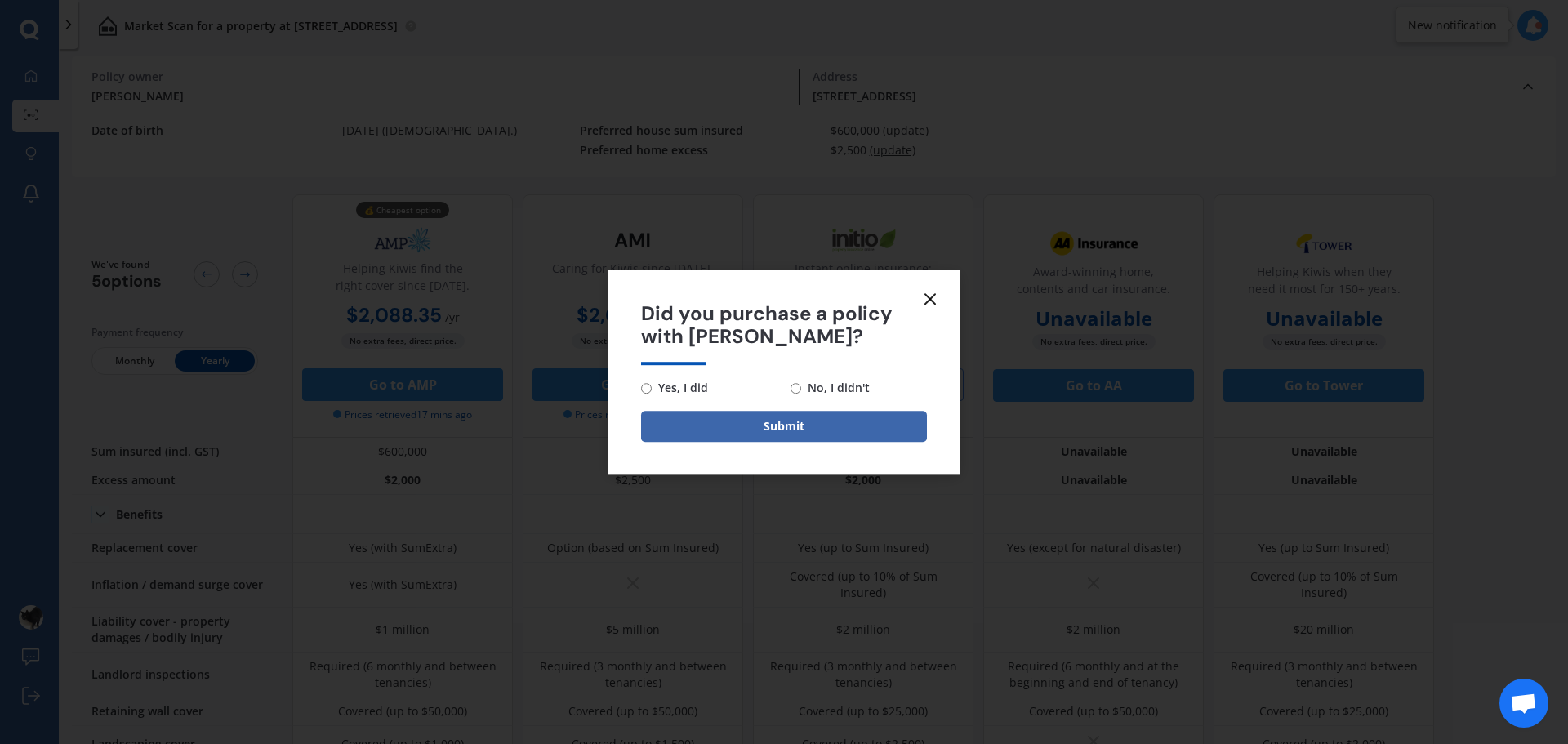
click at [926, 294] on icon at bounding box center [930, 298] width 19 height 19
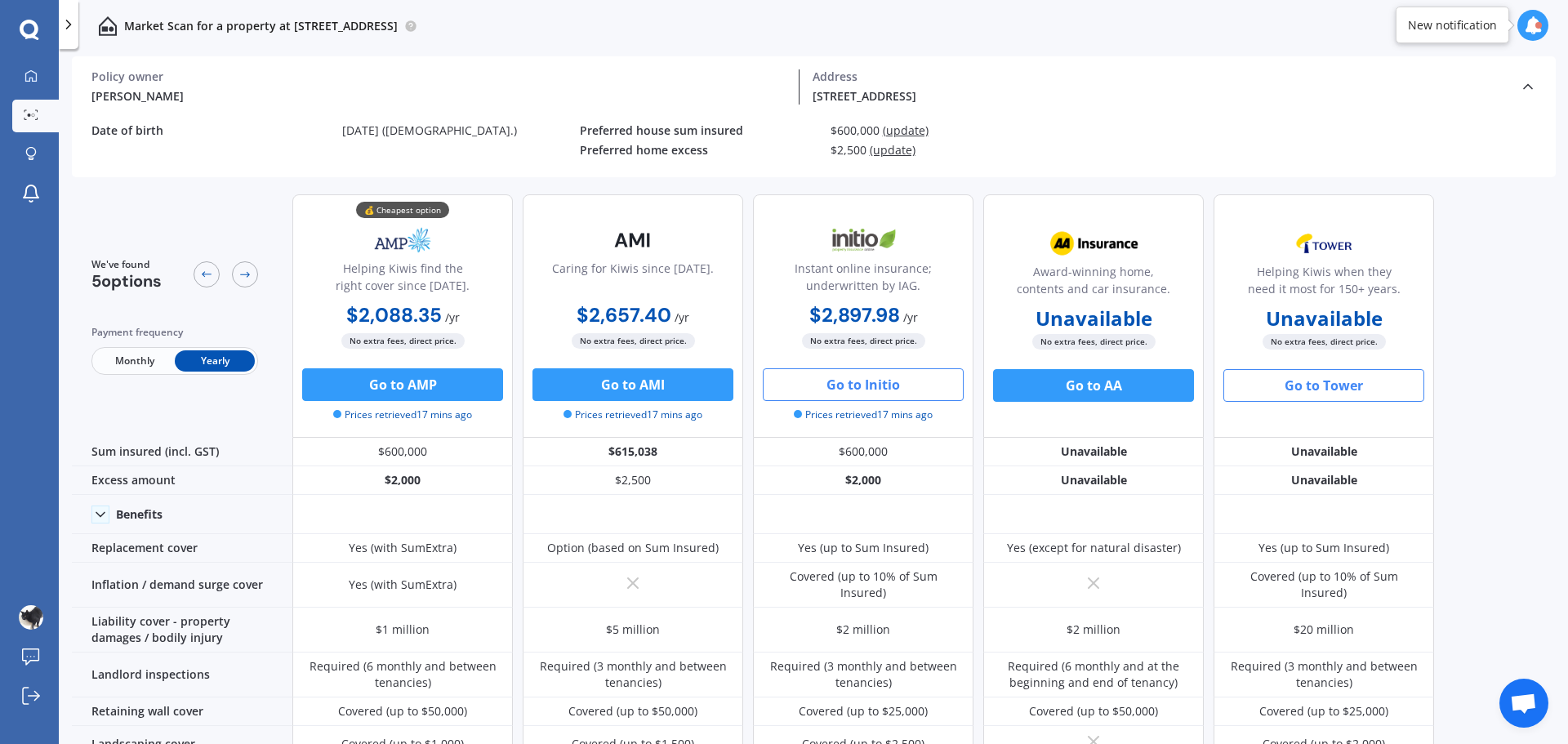
click at [1349, 382] on button "Go to Tower" at bounding box center [1323, 385] width 200 height 33
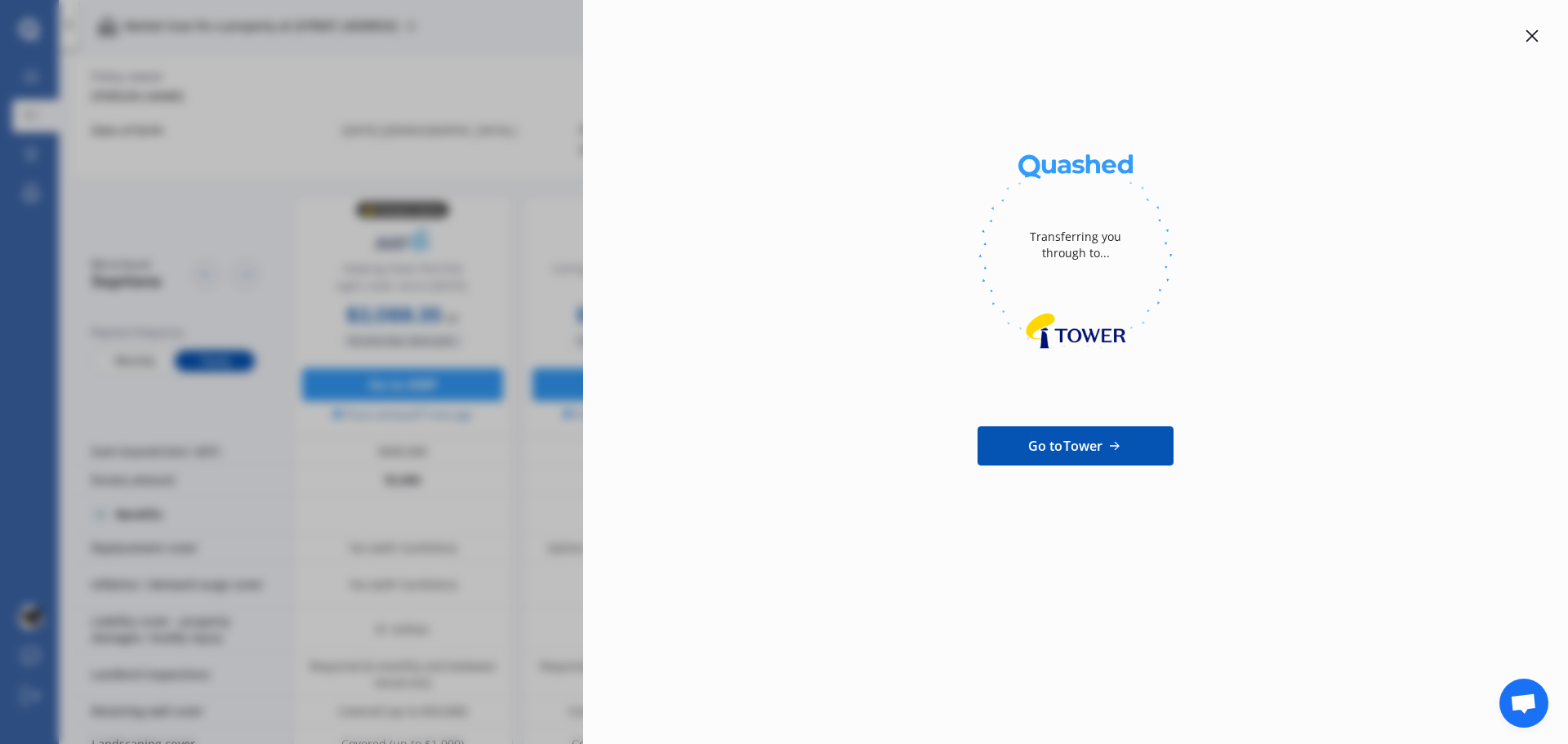
click at [1534, 30] on div at bounding box center [1532, 35] width 19 height 19
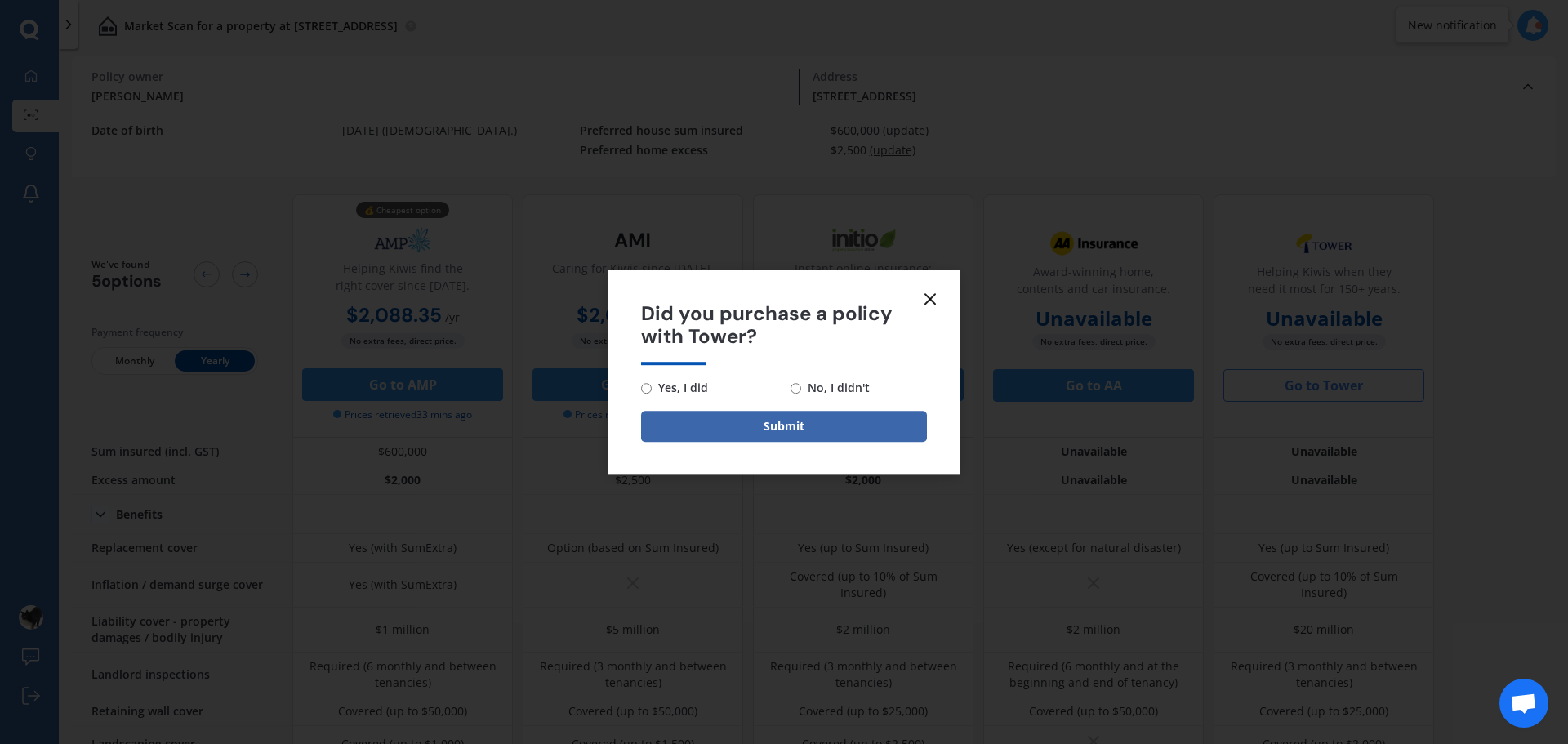
click at [924, 298] on icon at bounding box center [930, 298] width 19 height 19
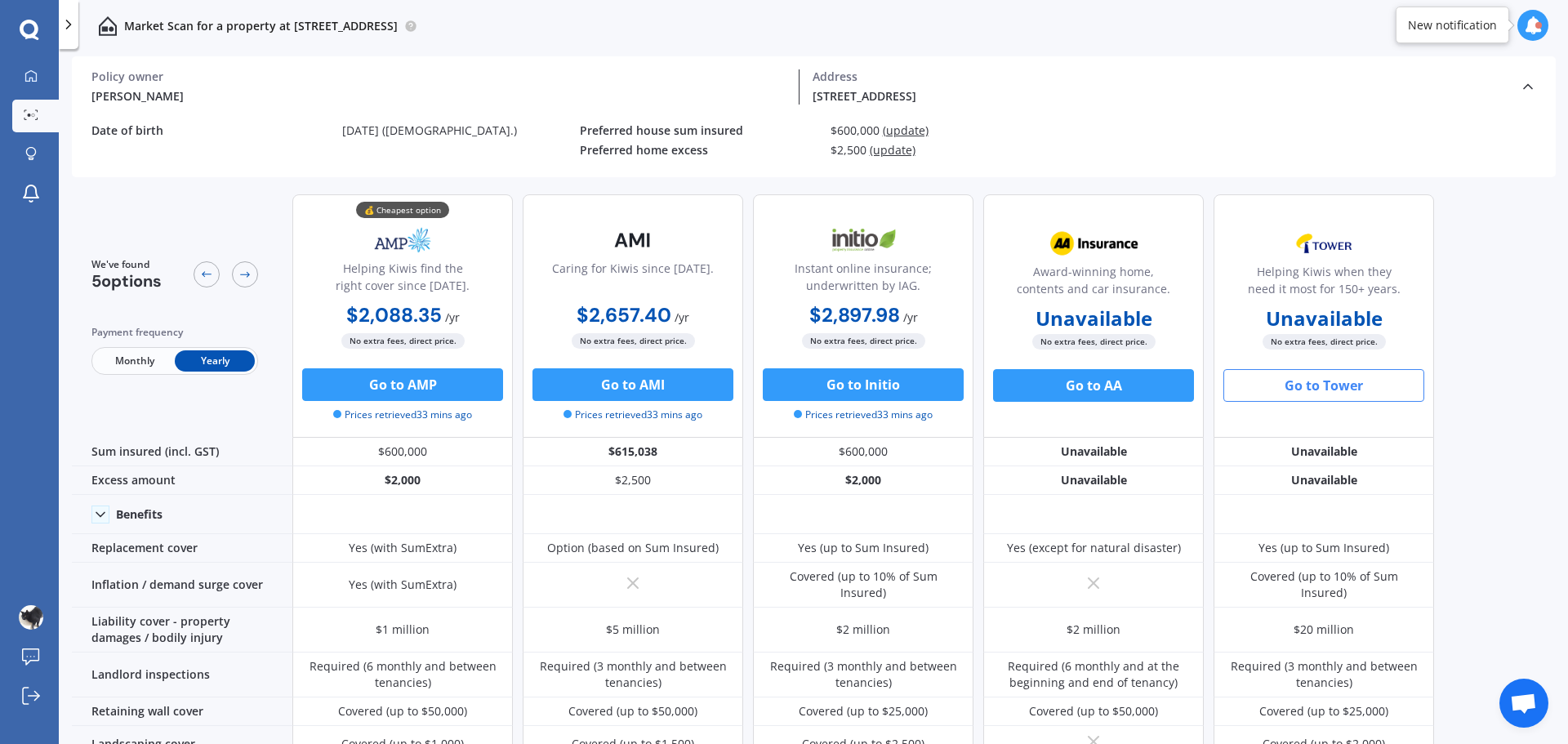
click at [143, 363] on span "Monthly" at bounding box center [134, 360] width 80 height 21
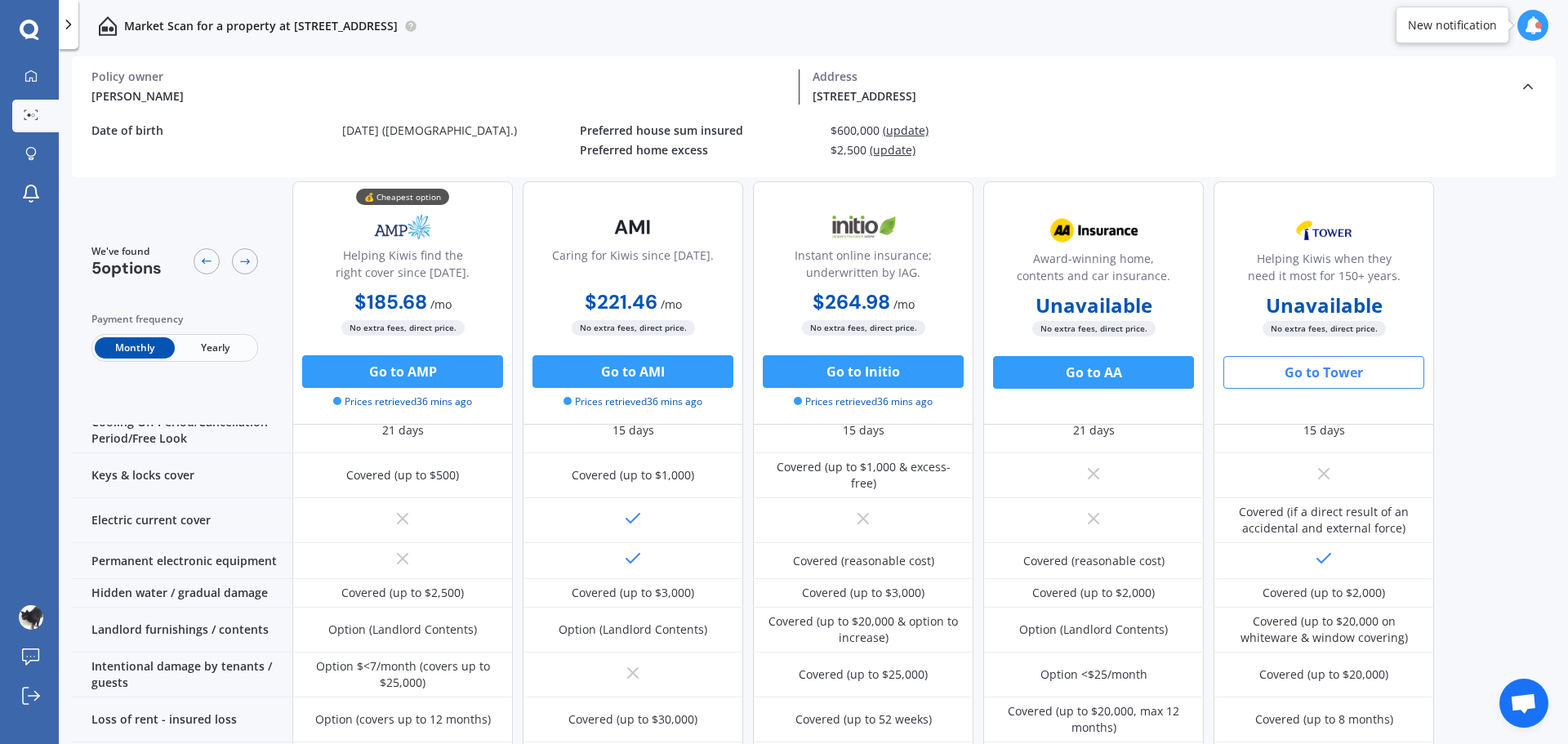
scroll to position [408, 0]
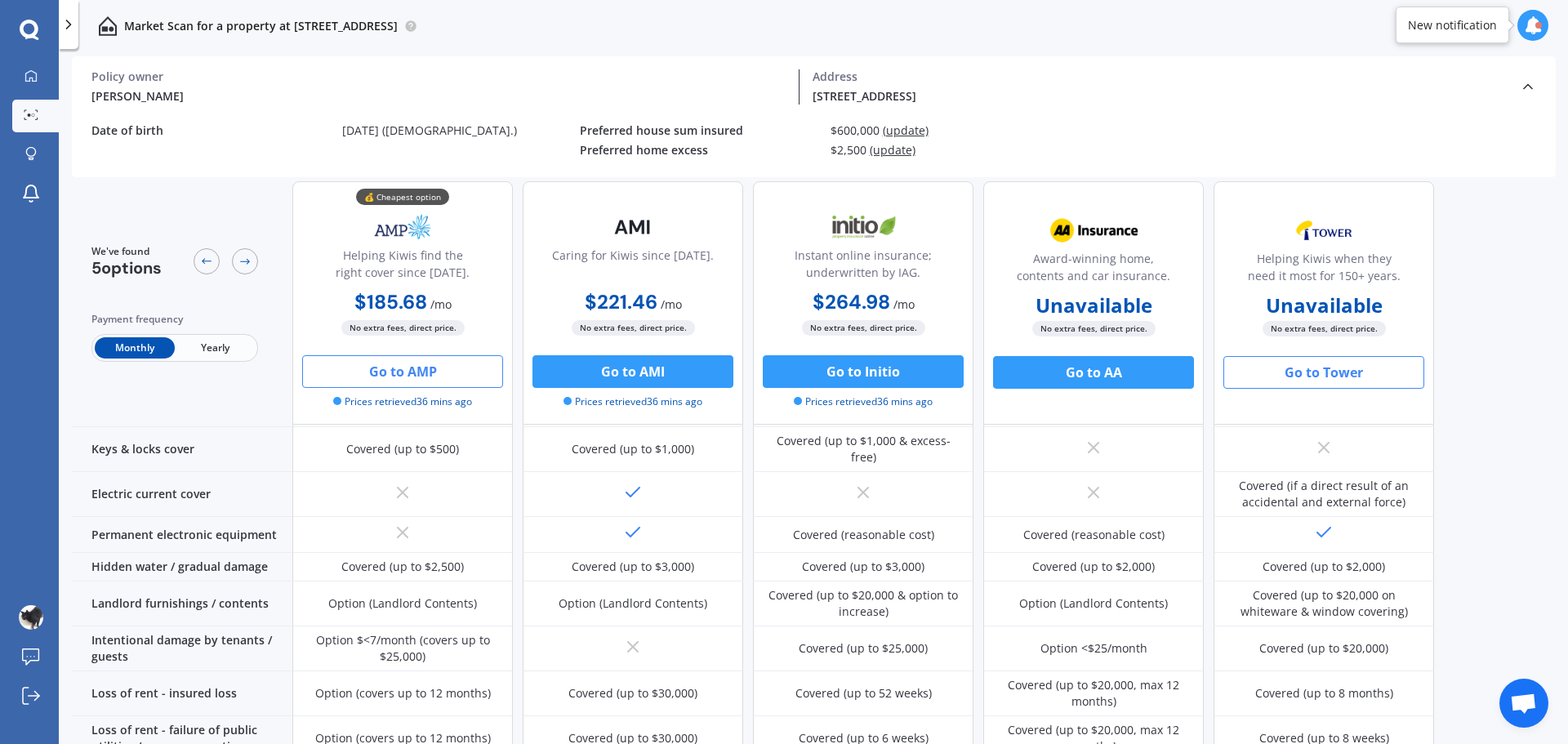
click at [416, 368] on button "Go to AMP" at bounding box center [402, 371] width 200 height 33
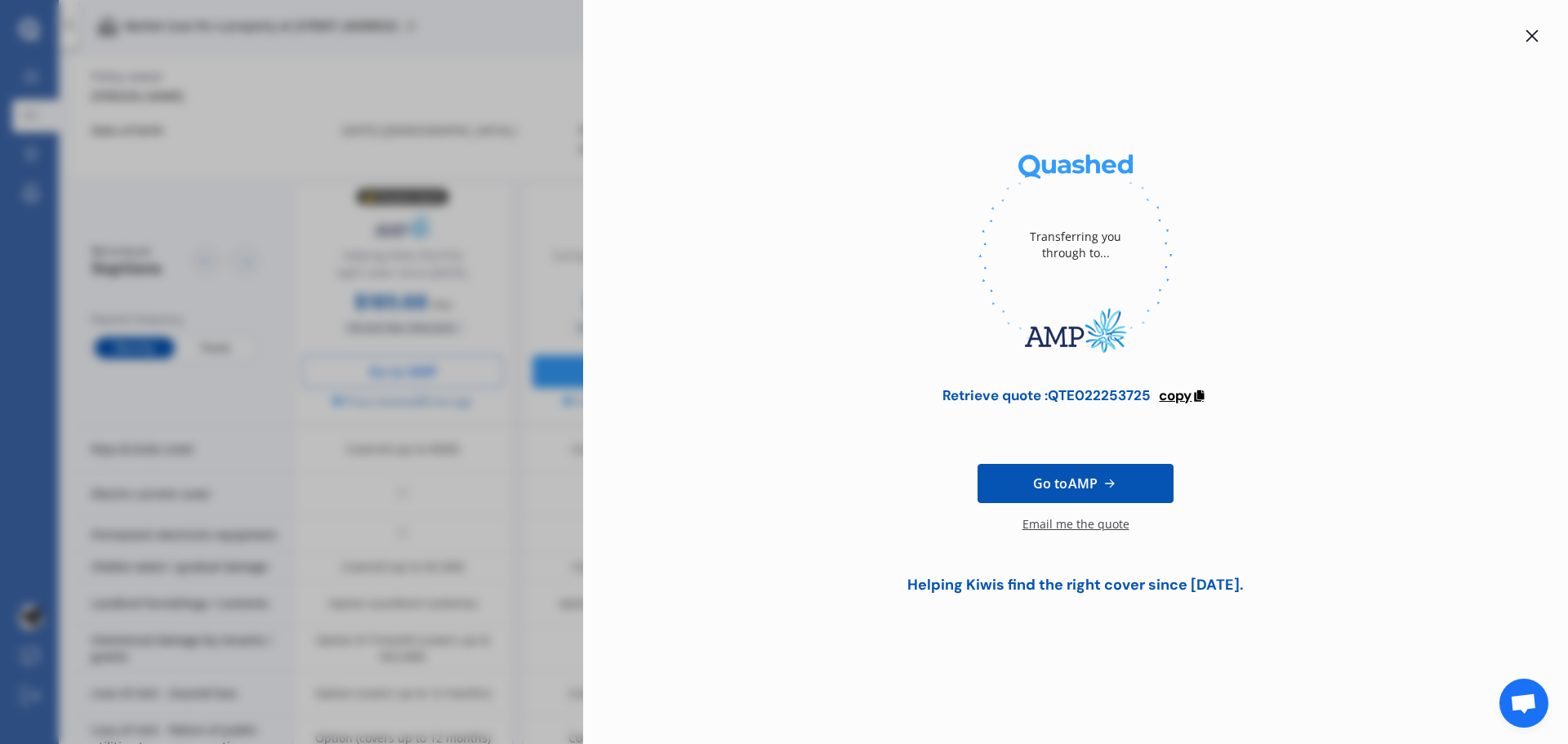
click at [1196, 398] on icon at bounding box center [1198, 393] width 13 height 12
click at [1539, 33] on div at bounding box center [1532, 35] width 19 height 19
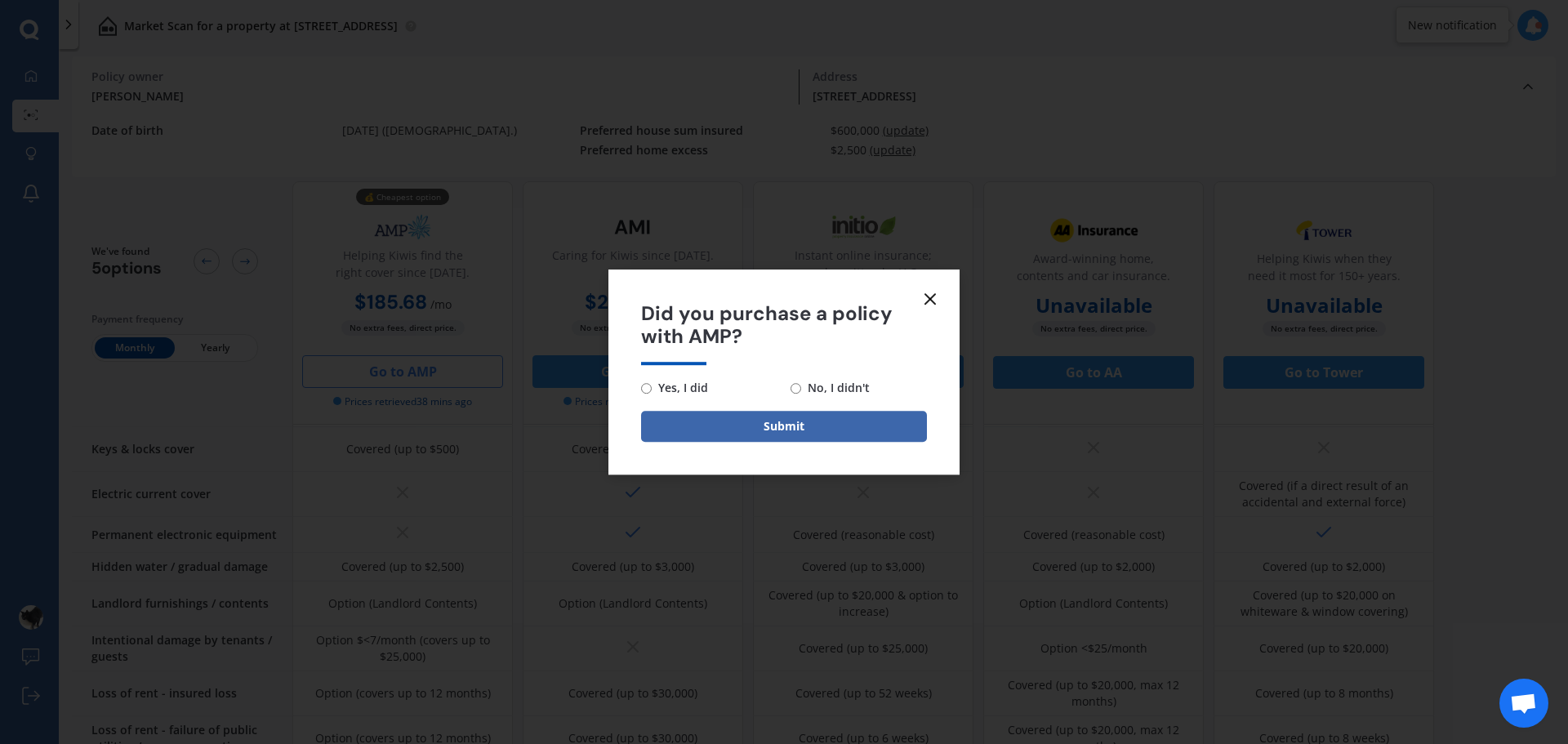
click at [932, 300] on line at bounding box center [930, 299] width 10 height 10
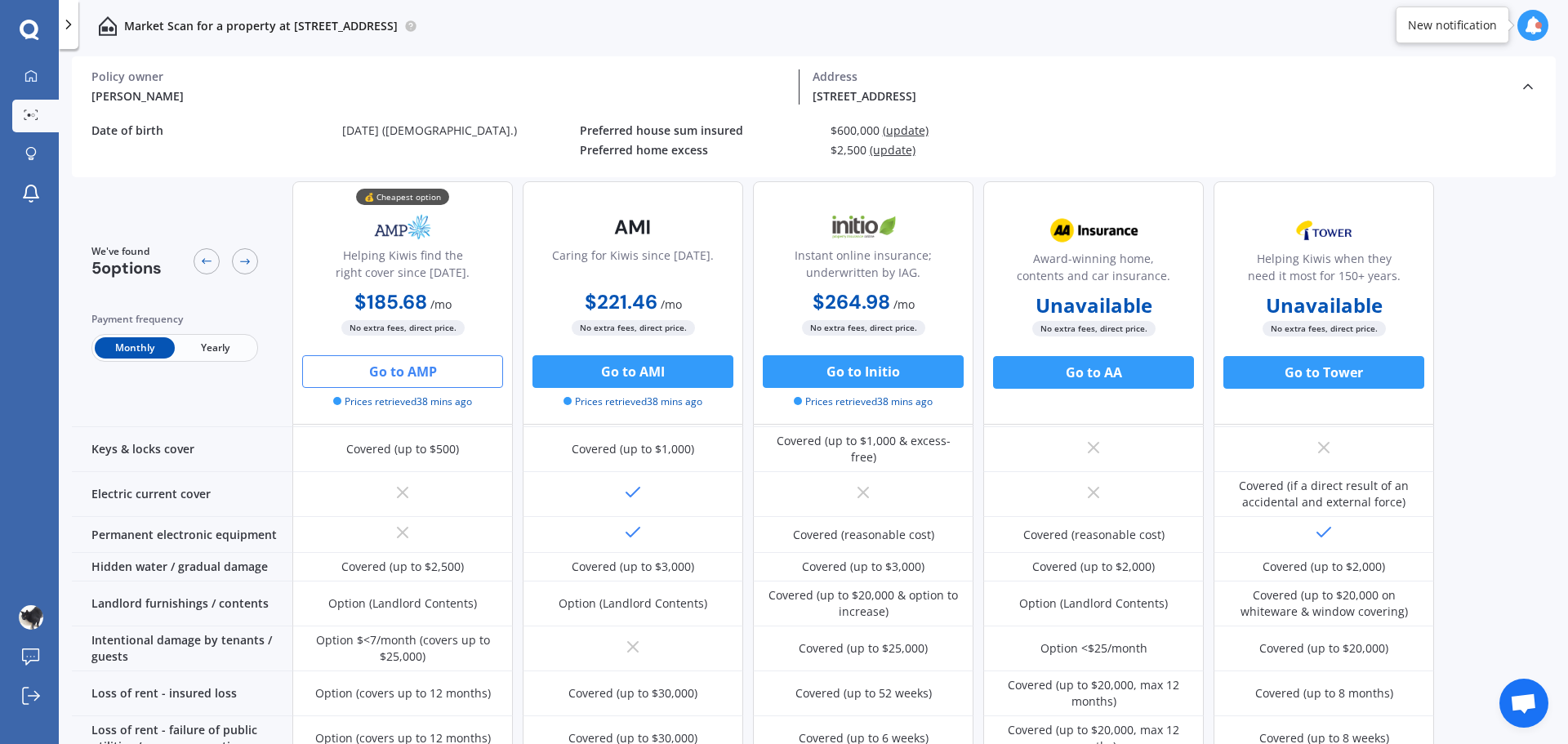
click at [203, 337] on div "Monthly Yearly" at bounding box center [175, 347] width 167 height 28
click at [203, 346] on span "Yearly" at bounding box center [214, 348] width 80 height 21
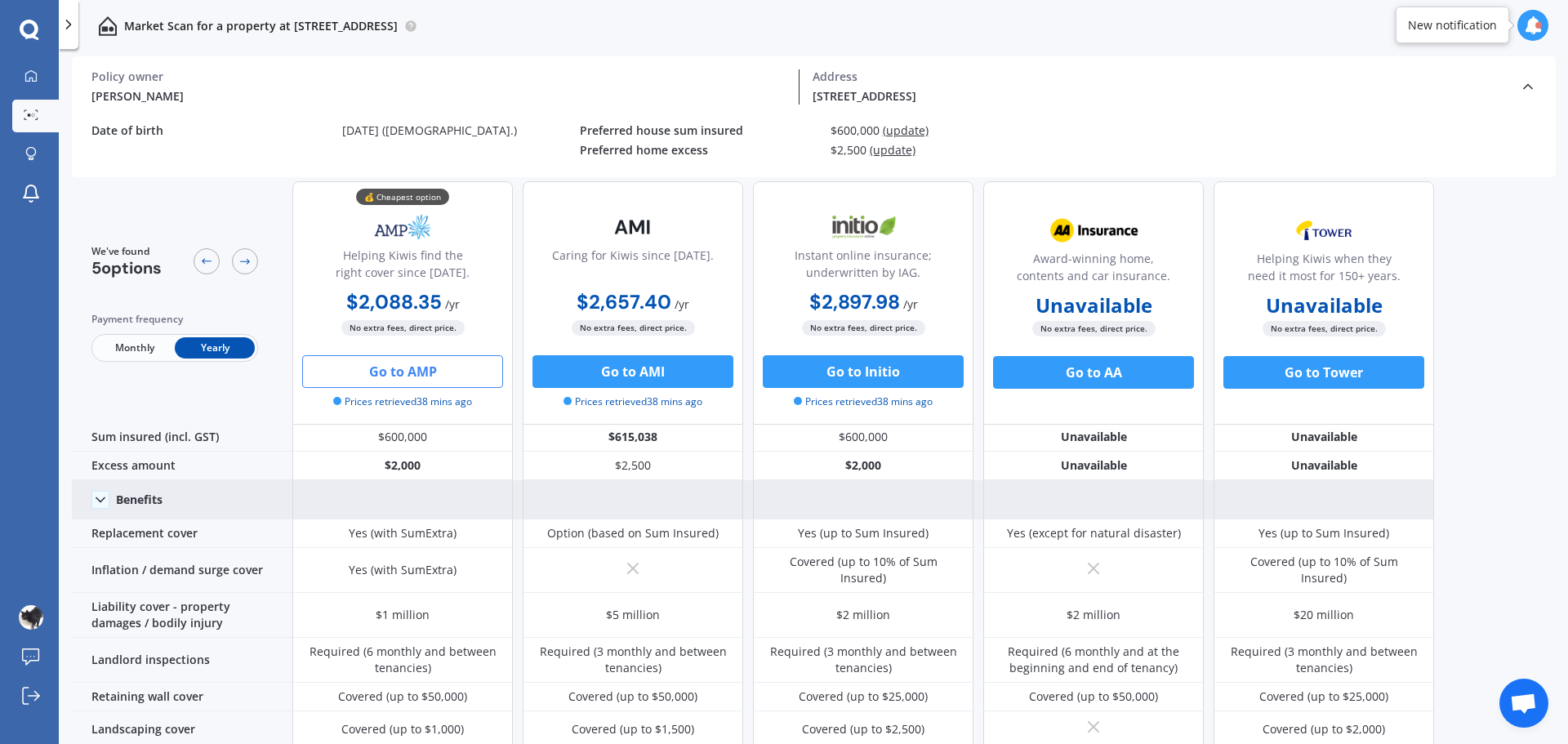
scroll to position [0, 0]
